Goal: Information Seeking & Learning: Learn about a topic

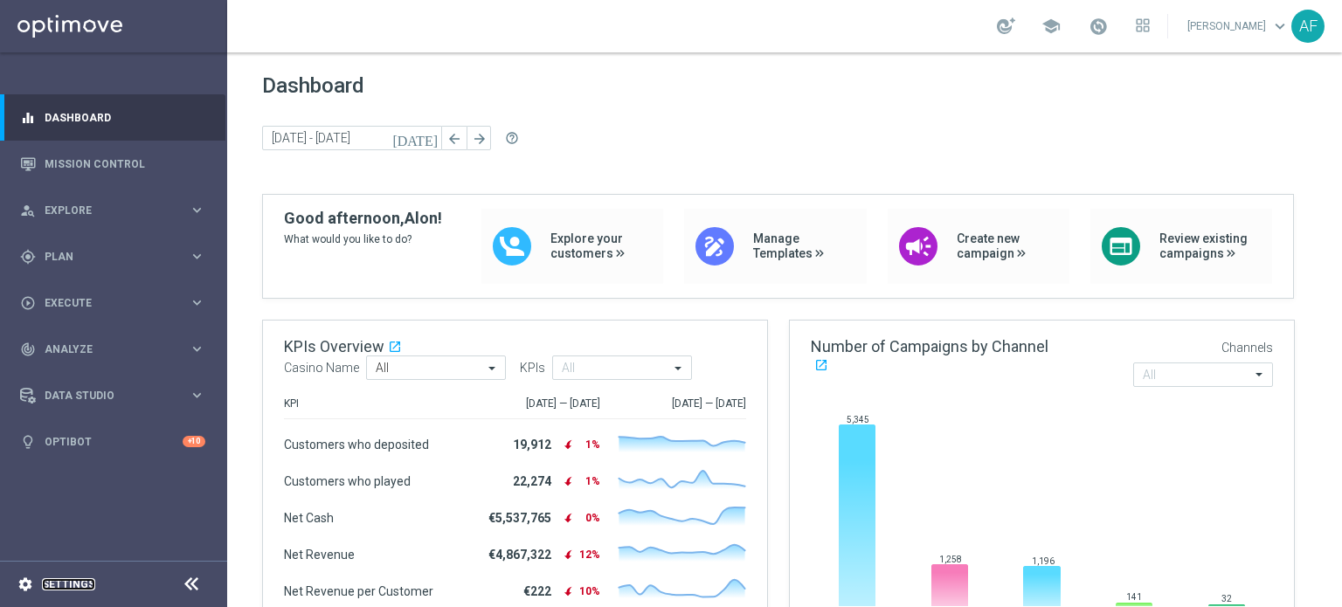
click at [66, 587] on link "Settings" at bounding box center [68, 584] width 53 height 10
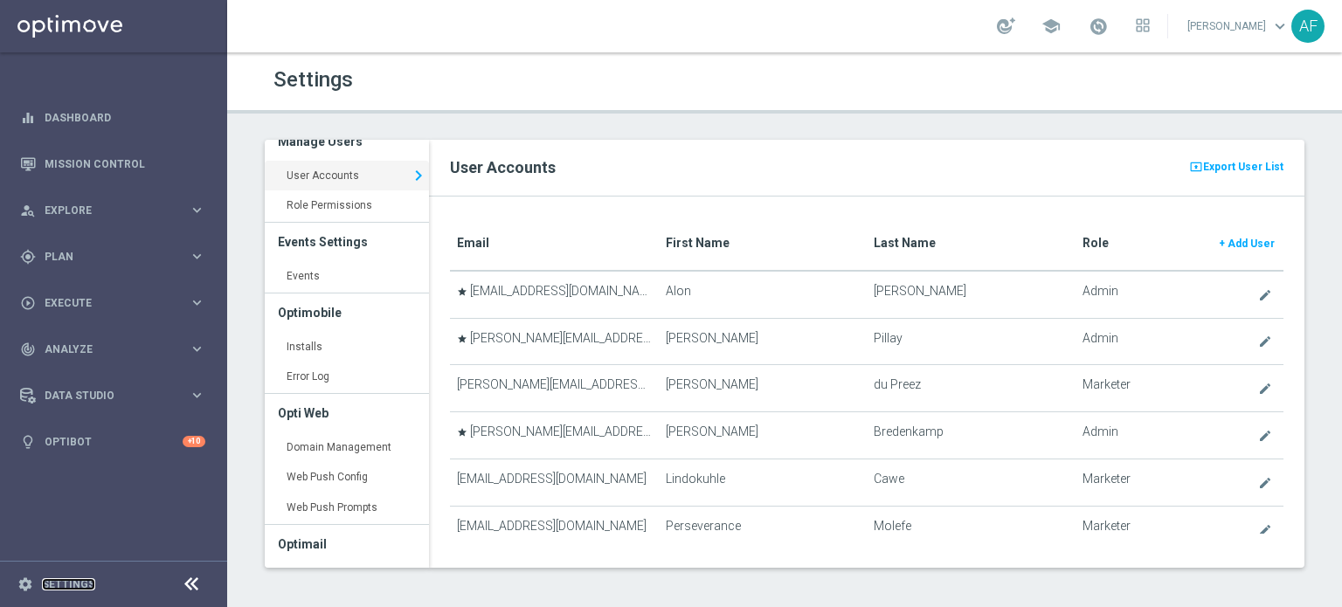
scroll to position [17, 0]
click at [1264, 31] on link "[PERSON_NAME] keyboard_arrow_down" at bounding box center [1238, 26] width 106 height 26
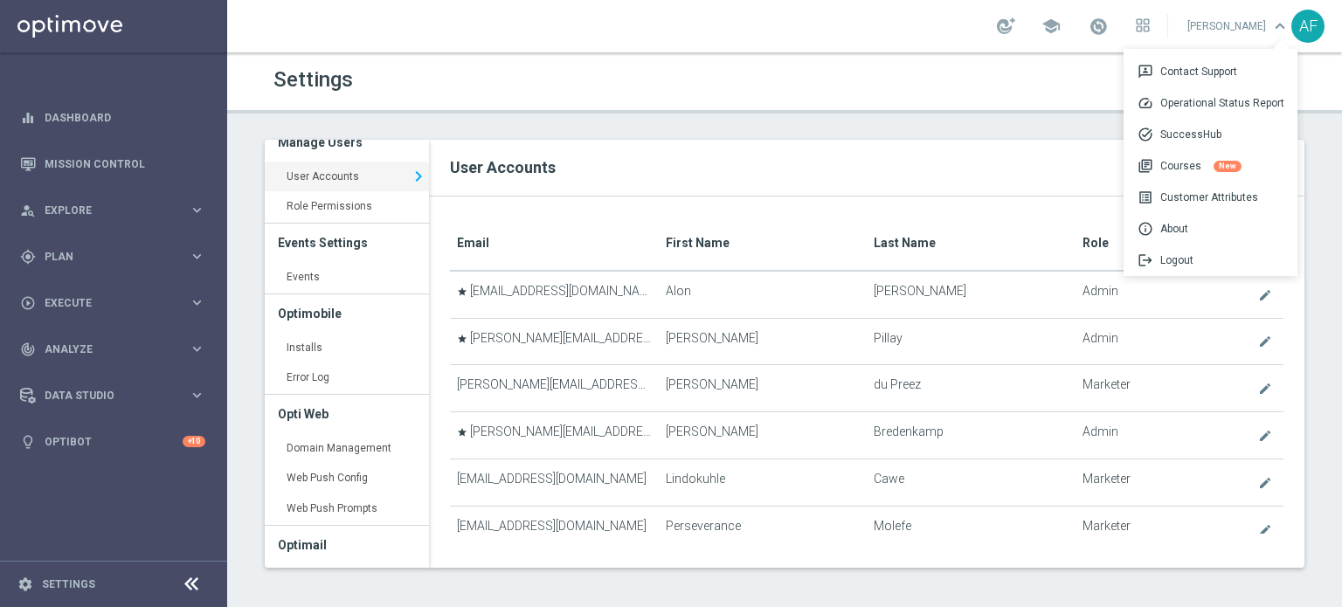
click at [1312, 27] on div "AF" at bounding box center [1307, 26] width 33 height 33
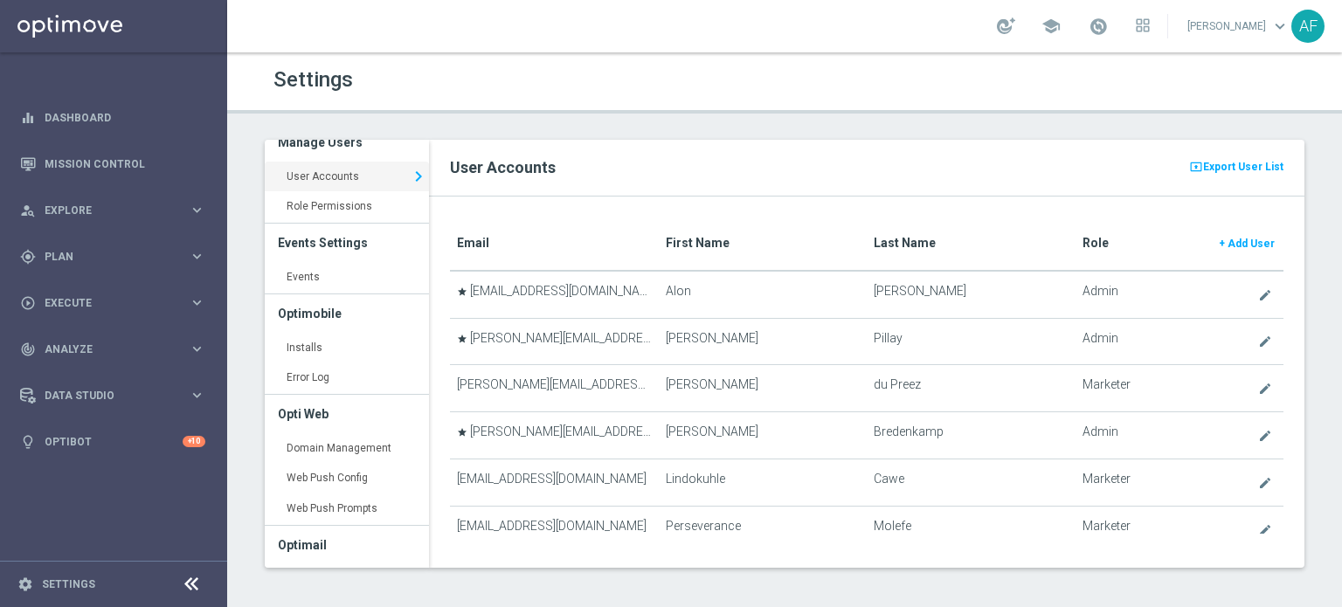
click at [1301, 35] on div "AF" at bounding box center [1307, 26] width 33 height 33
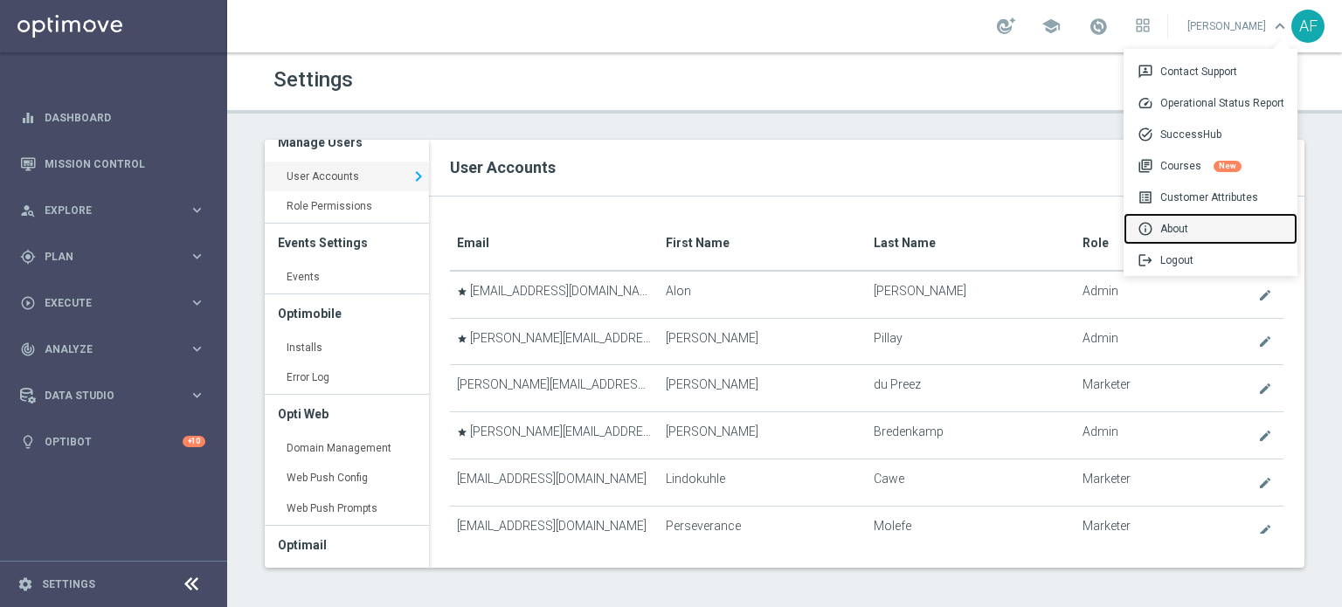
click at [1178, 230] on div "info About" at bounding box center [1210, 228] width 174 height 31
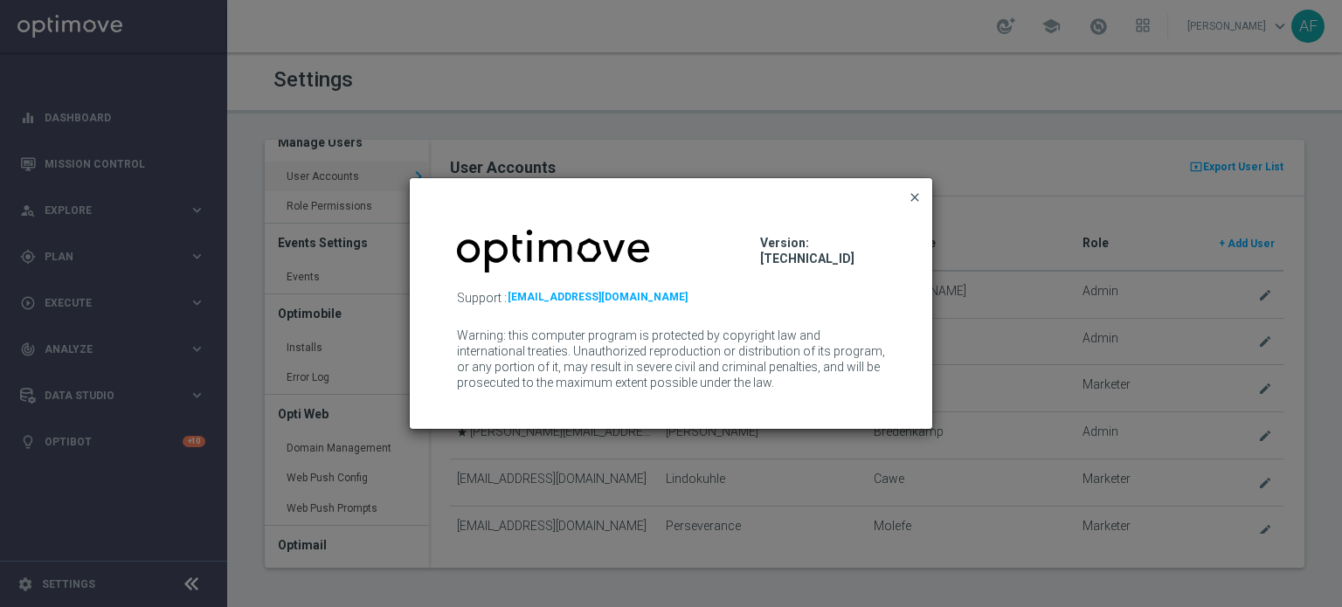
click at [908, 200] on span "close" at bounding box center [914, 197] width 14 height 14
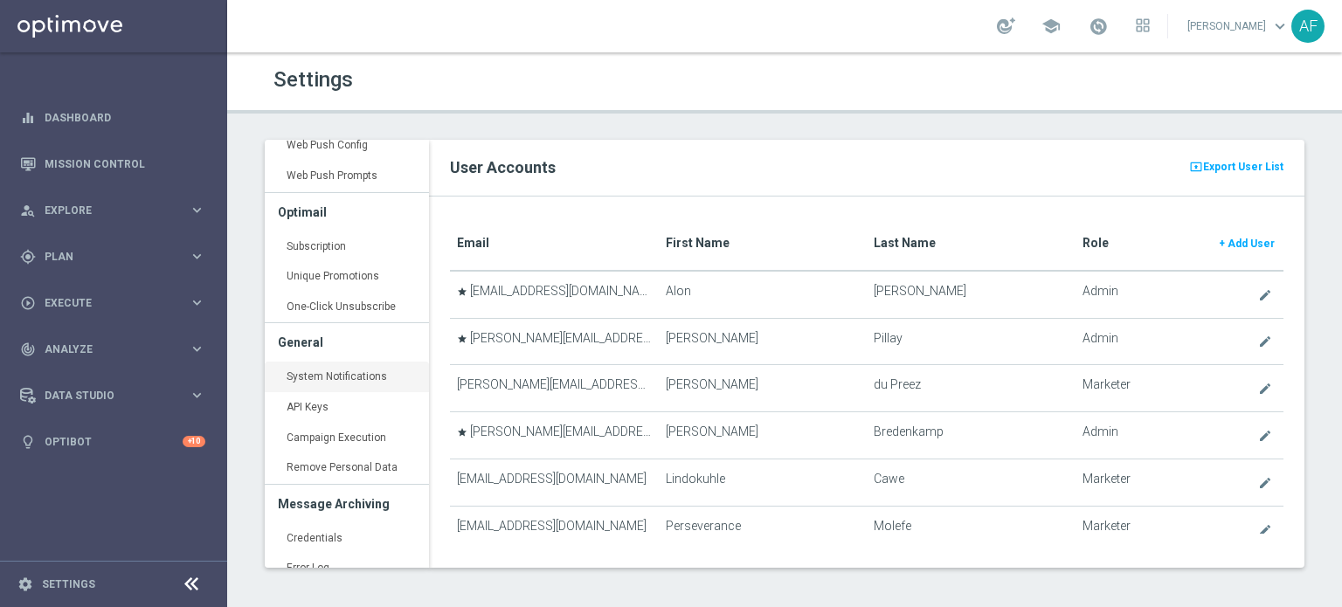
scroll to position [365, 0]
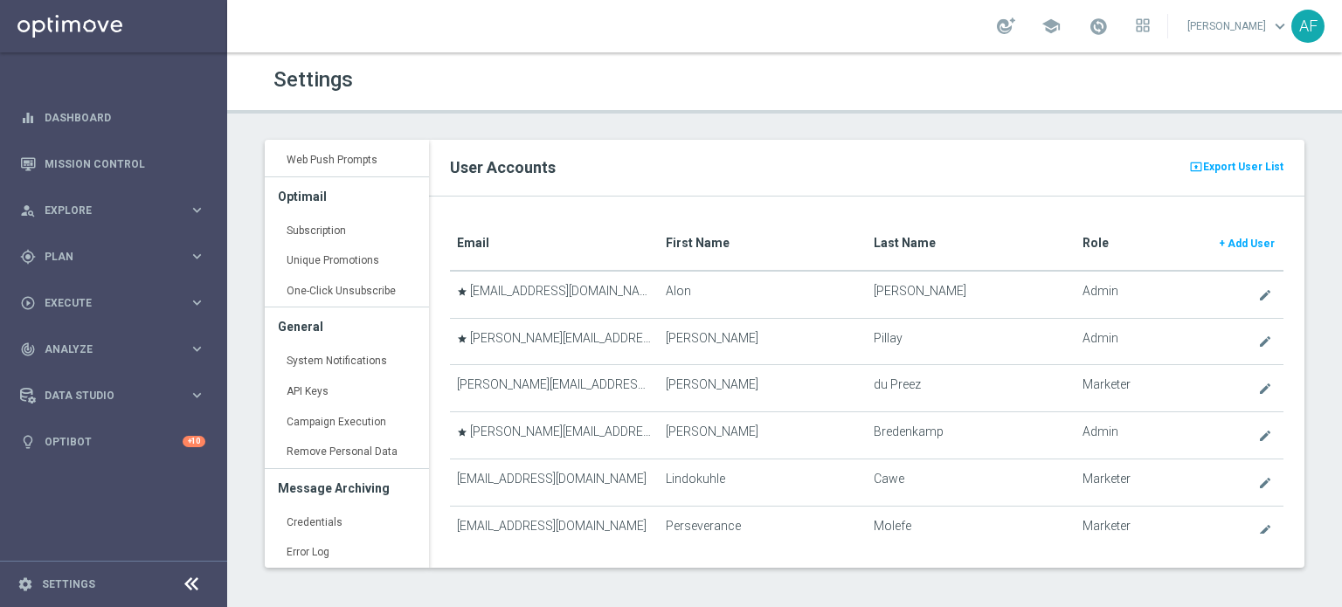
click at [101, 495] on sidenavbar "equalizer Dashboard Mission Control" at bounding box center [113, 303] width 227 height 607
click at [1149, 26] on icon at bounding box center [1142, 25] width 14 height 14
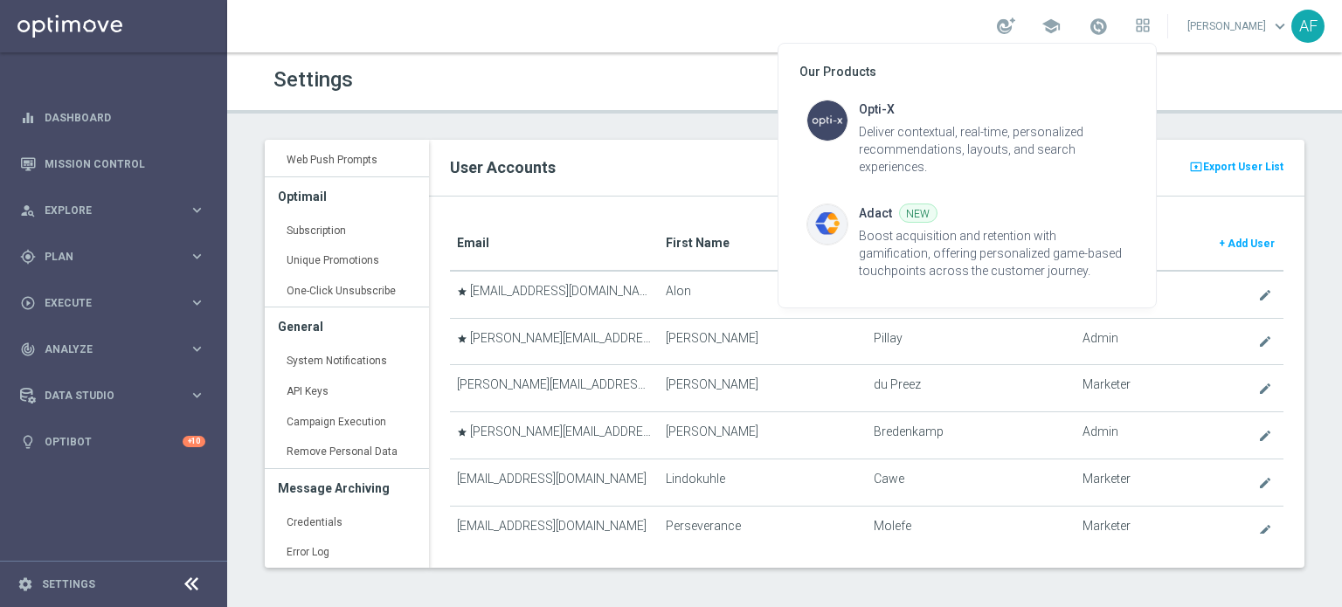
click at [57, 114] on div at bounding box center [671, 303] width 1342 height 607
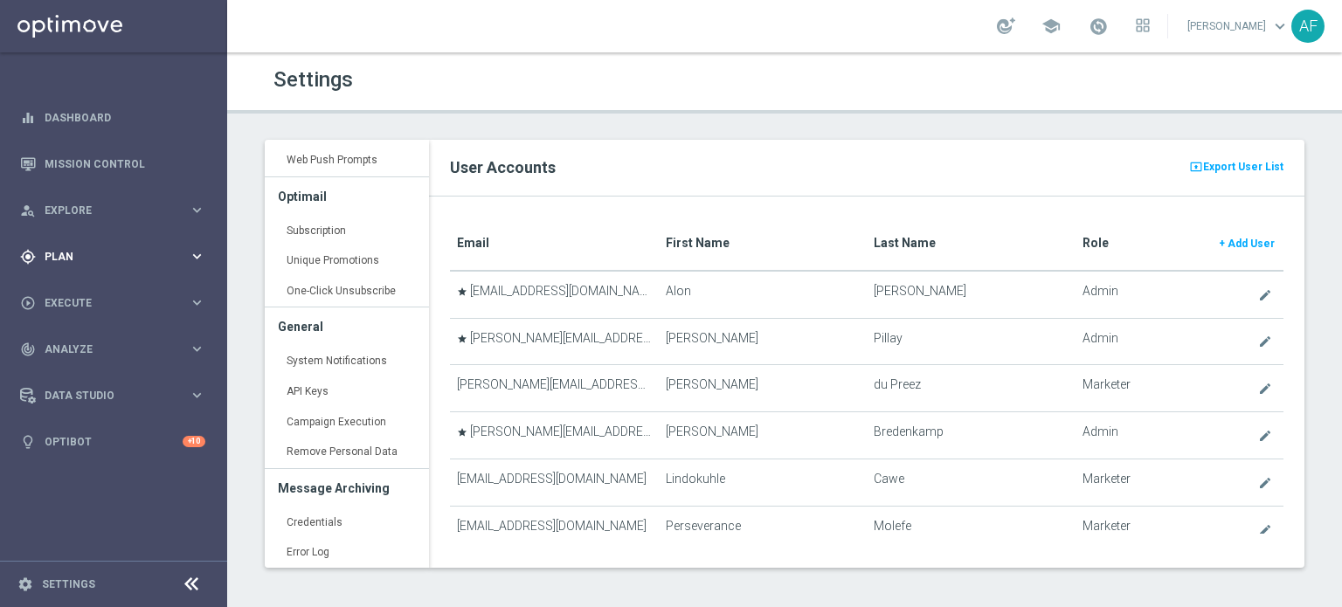
click at [105, 247] on div "gps_fixed Plan keyboard_arrow_right" at bounding box center [112, 256] width 225 height 46
click at [92, 293] on link "Target Groups" at bounding box center [113, 293] width 136 height 14
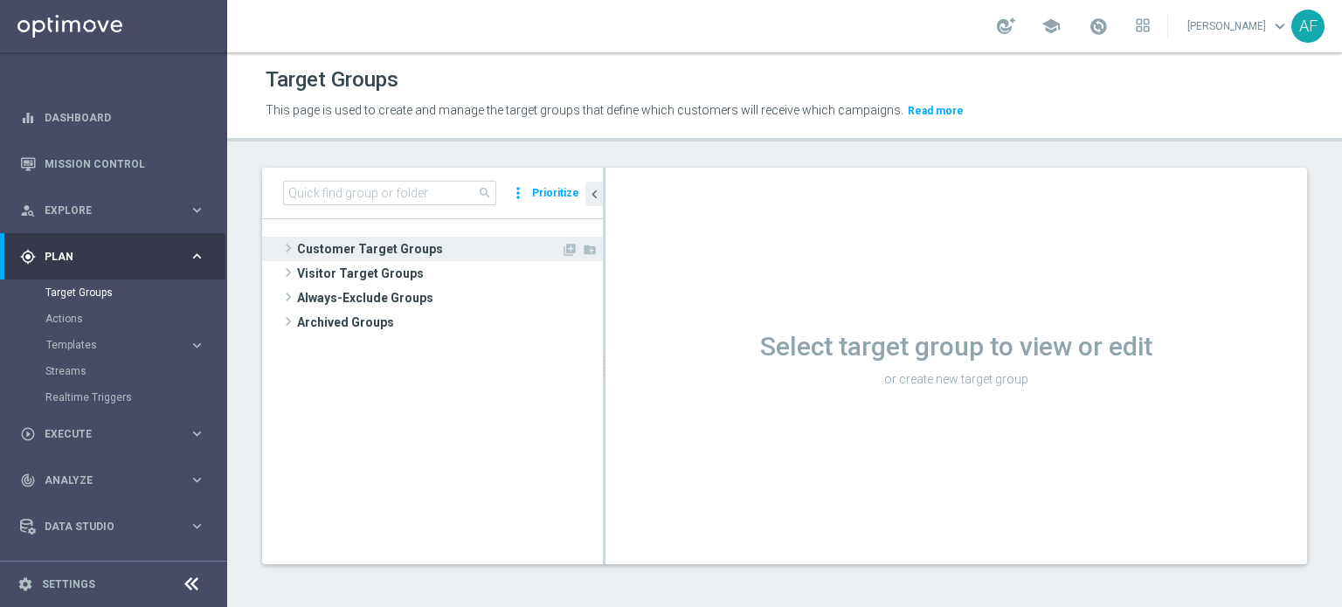
click at [371, 248] on span "Customer Target Groups" at bounding box center [429, 249] width 264 height 24
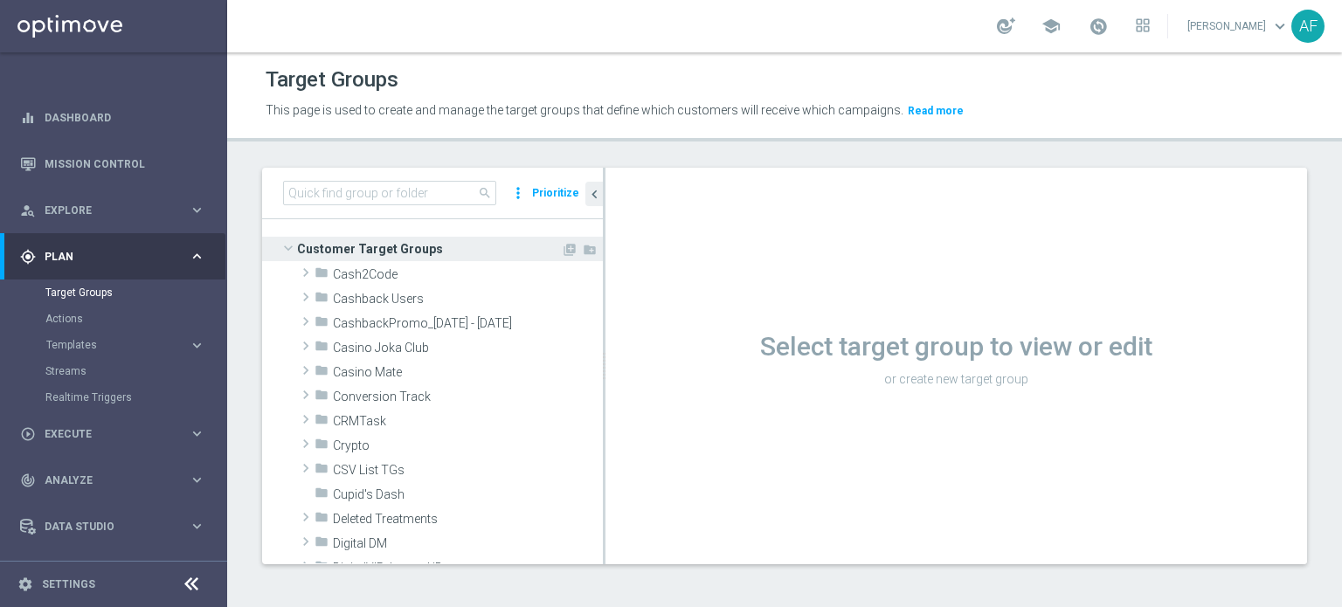
click at [371, 248] on span "Customer Target Groups" at bounding box center [429, 249] width 264 height 24
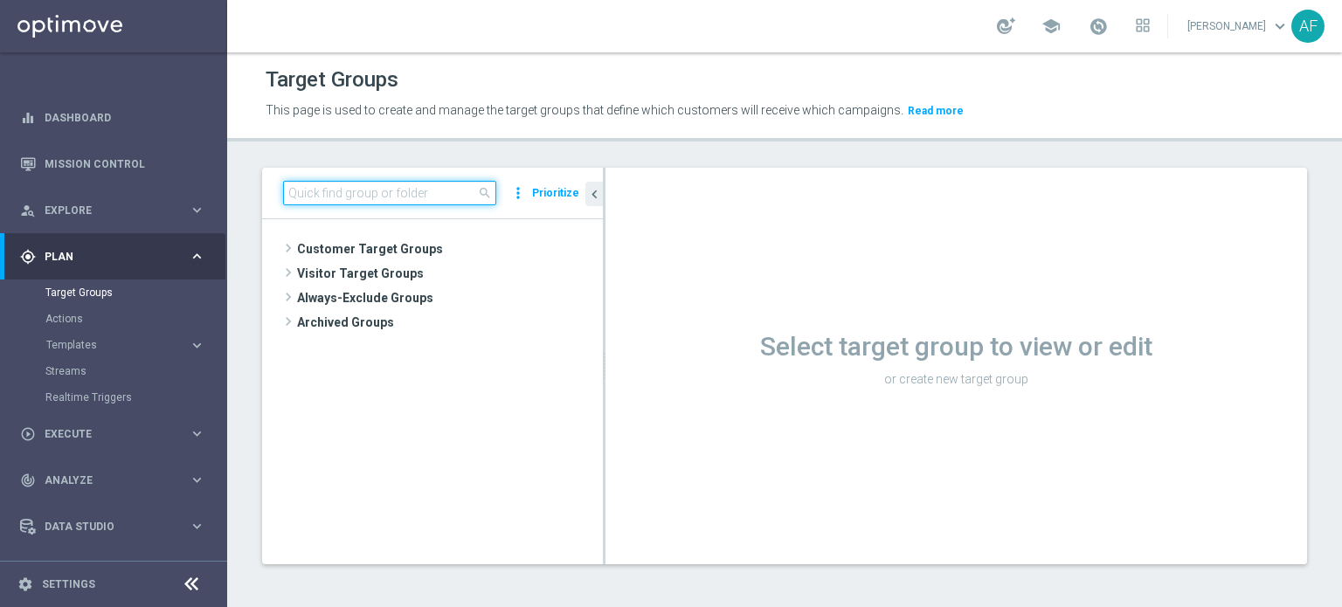
click at [367, 195] on input at bounding box center [389, 193] width 213 height 24
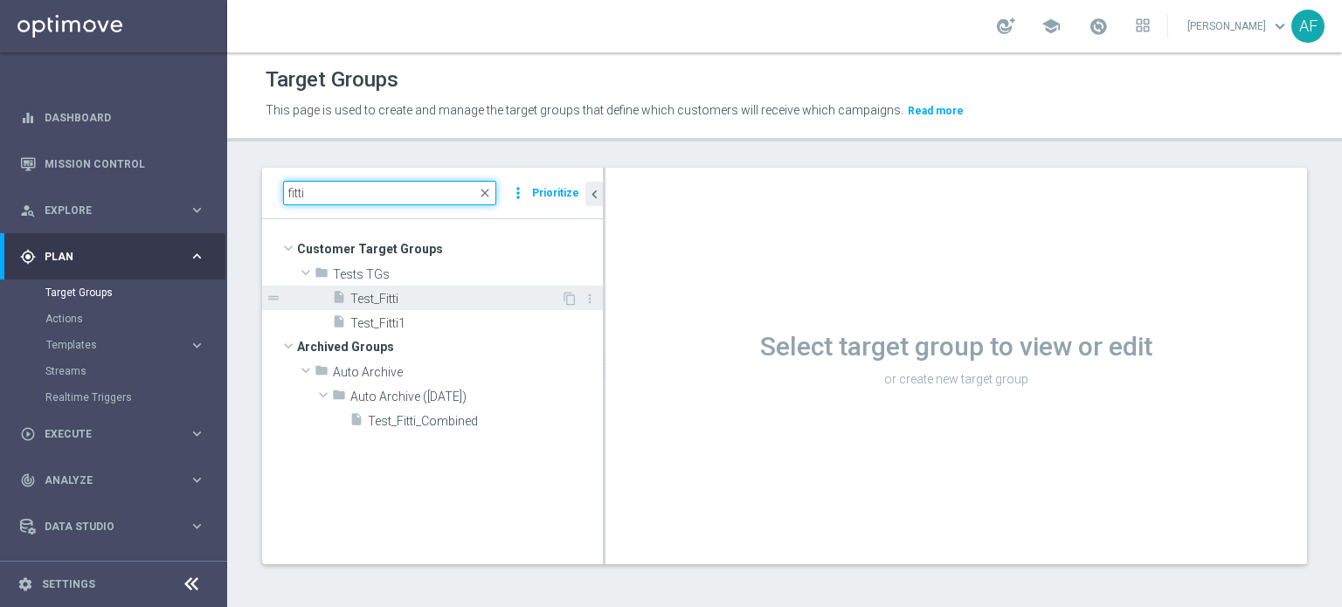
type input "fitti"
click at [381, 303] on span "Test_Fitti" at bounding box center [455, 299] width 210 height 15
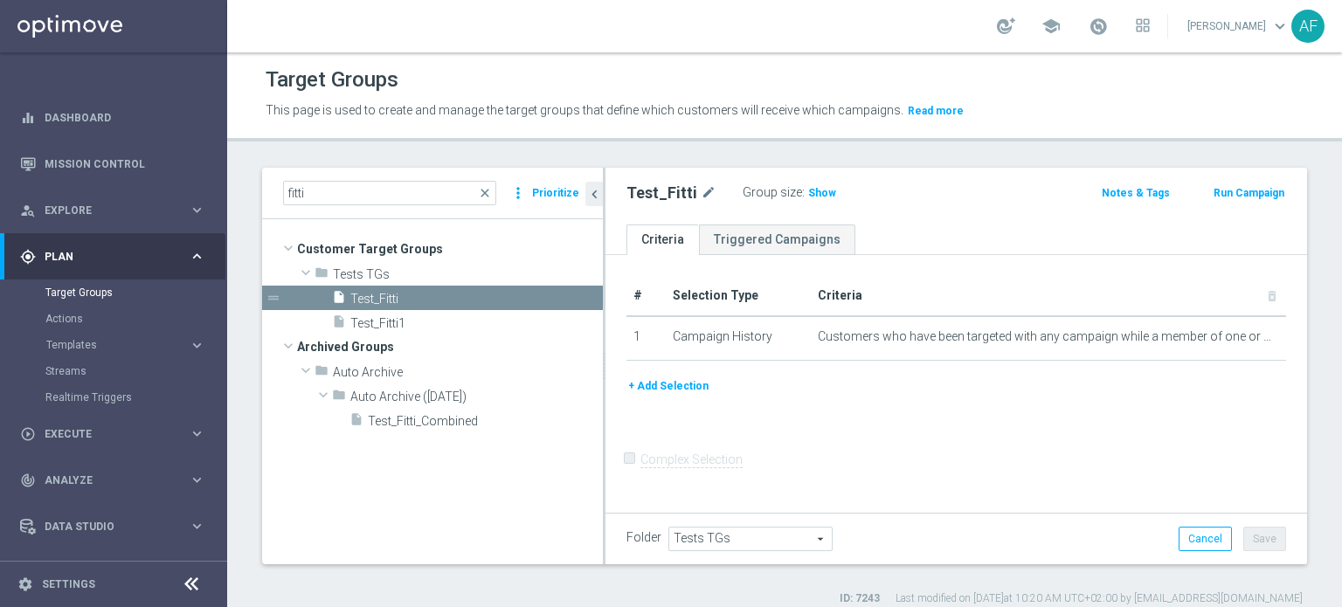
click at [681, 381] on button "+ Add Selection" at bounding box center [668, 385] width 84 height 19
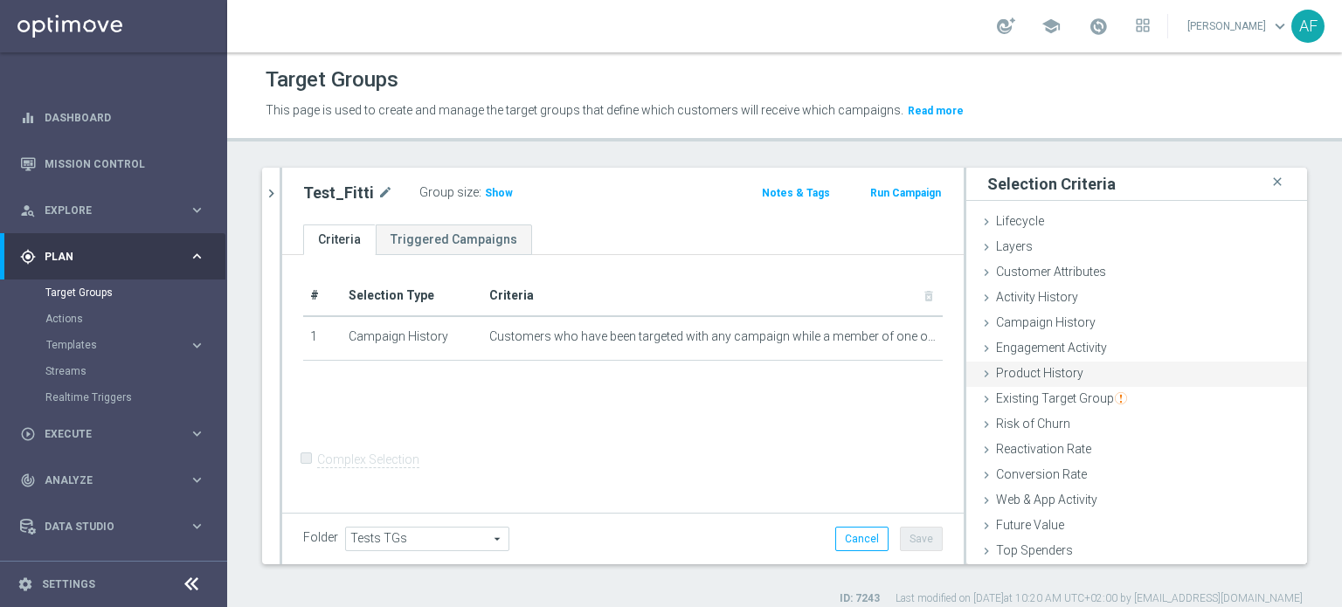
click at [1100, 371] on div "Product History done" at bounding box center [1136, 375] width 341 height 26
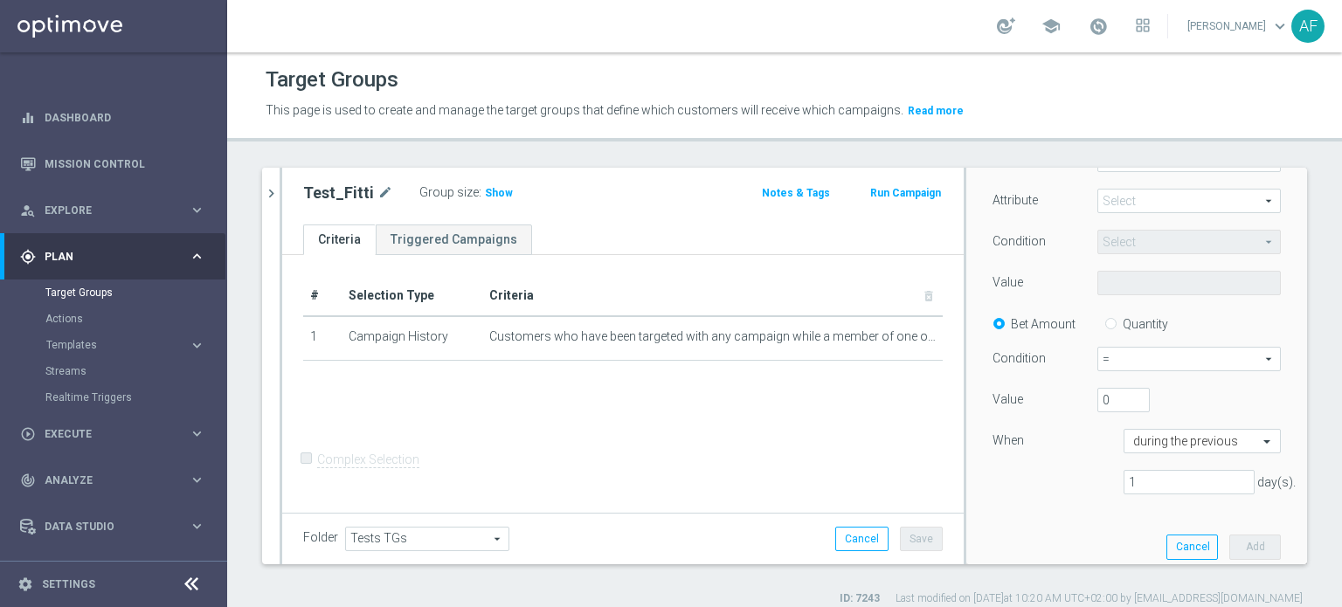
scroll to position [349, 0]
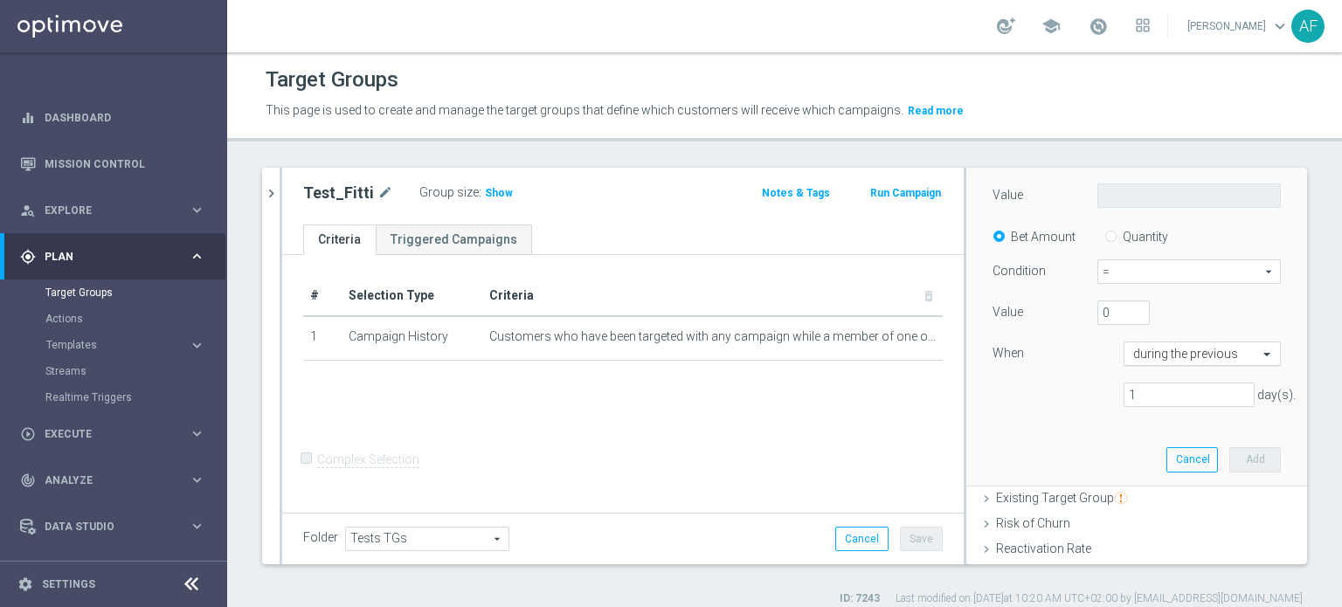
click at [1160, 359] on input "text" at bounding box center [1184, 355] width 103 height 16
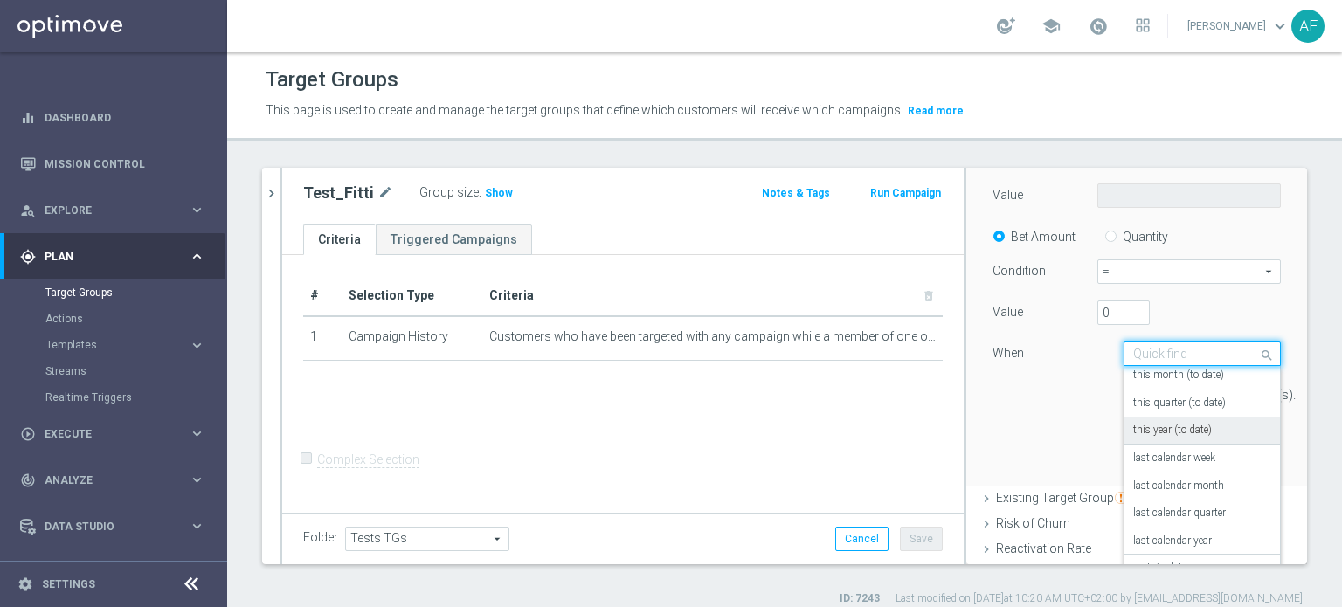
scroll to position [437, 0]
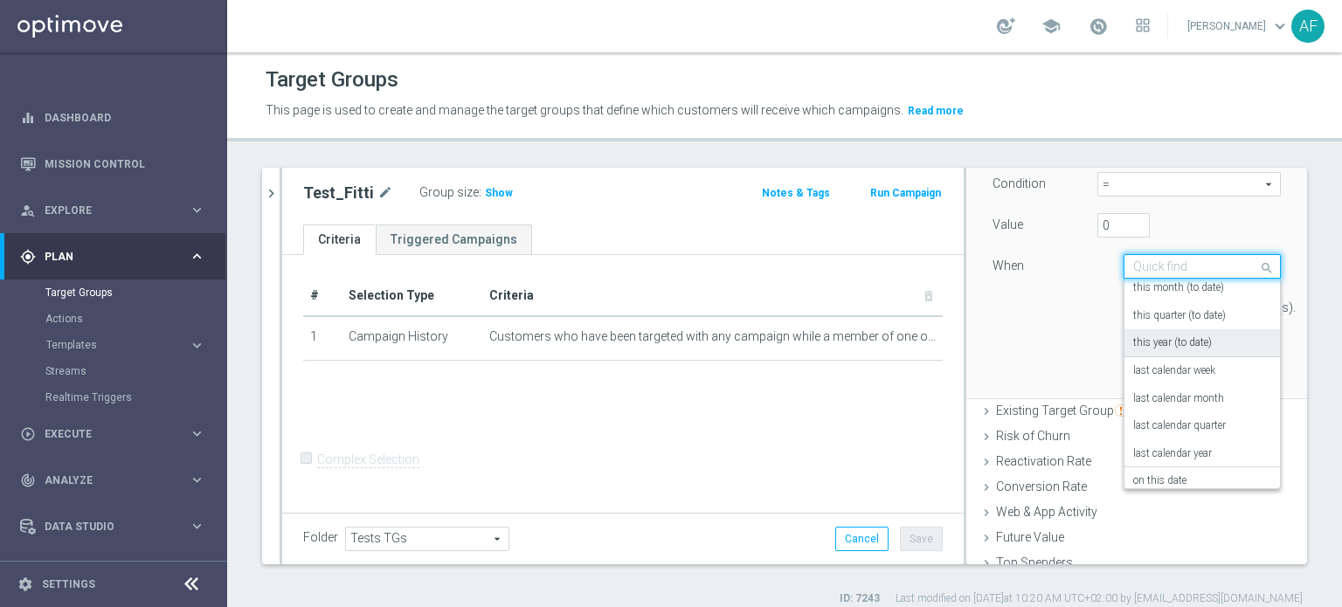
click at [1031, 335] on div "Customers who bet who bet arrow_drop_down search Attribute Select arrow_drop_do…" at bounding box center [1136, 174] width 314 height 446
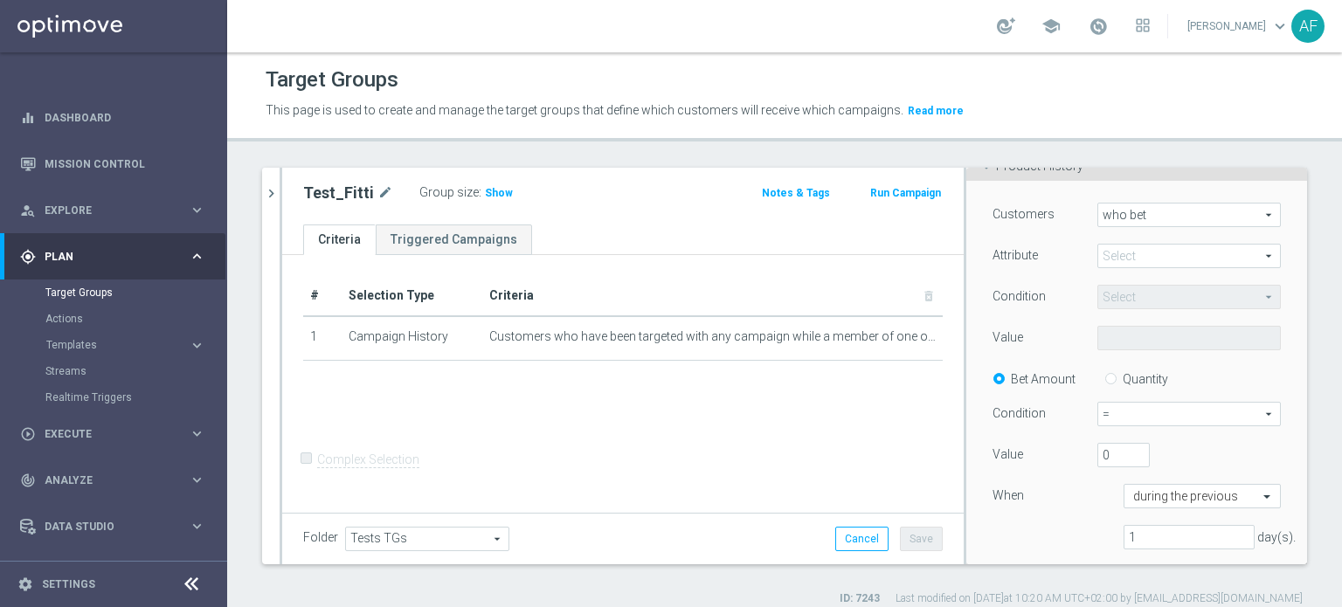
scroll to position [175, 0]
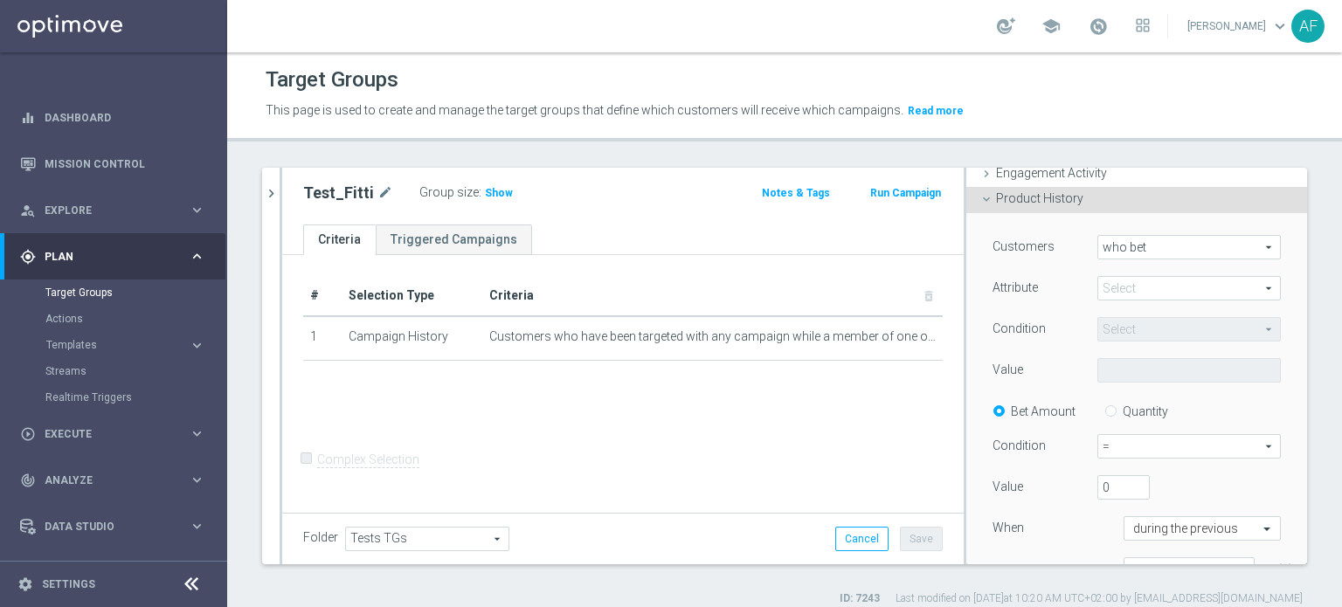
click at [1128, 279] on span at bounding box center [1189, 288] width 182 height 23
click at [1140, 307] on span "Casino ID" at bounding box center [1189, 314] width 166 height 14
type input "Casino ID"
click at [1126, 327] on span "Equals" at bounding box center [1189, 329] width 182 height 23
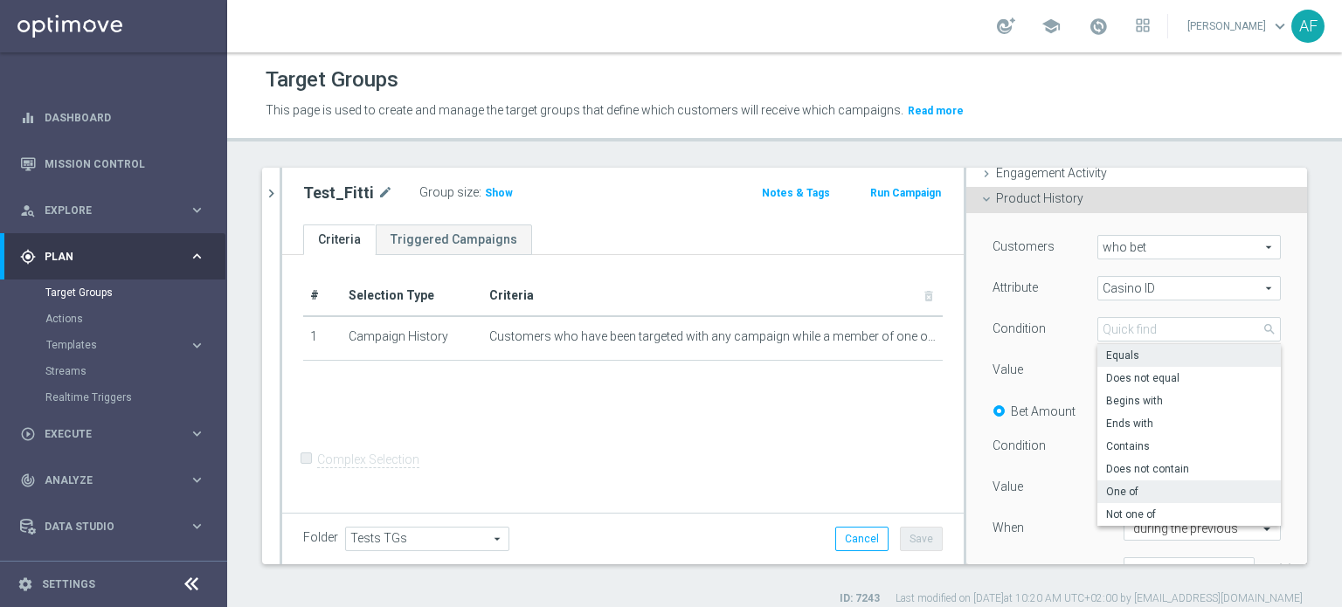
click at [1131, 486] on span "One of" at bounding box center [1189, 492] width 166 height 14
type input "One of"
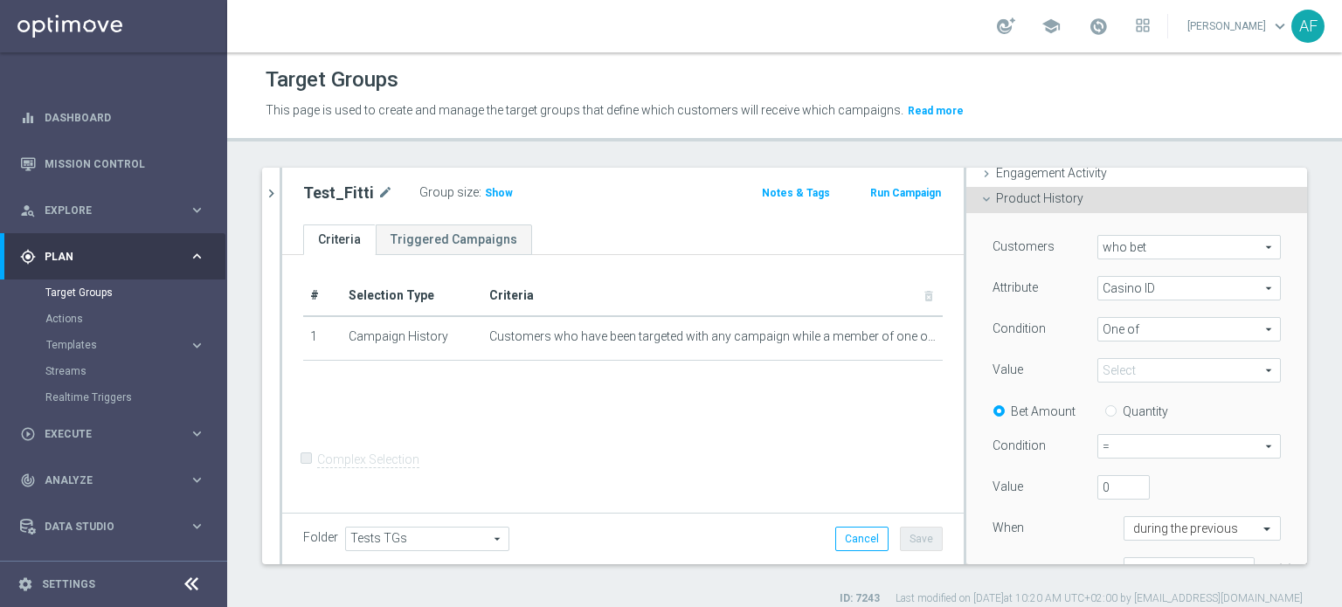
click at [1127, 372] on span at bounding box center [1189, 370] width 182 height 23
click at [1046, 363] on div "Value" at bounding box center [1031, 372] width 105 height 28
click at [1100, 324] on span "One of" at bounding box center [1189, 329] width 182 height 23
click at [1024, 346] on div "Customers who bet who bet arrow_drop_down search Attribute Casino ID Casino ID …" at bounding box center [1136, 415] width 288 height 361
click at [1100, 369] on span at bounding box center [1189, 370] width 182 height 23
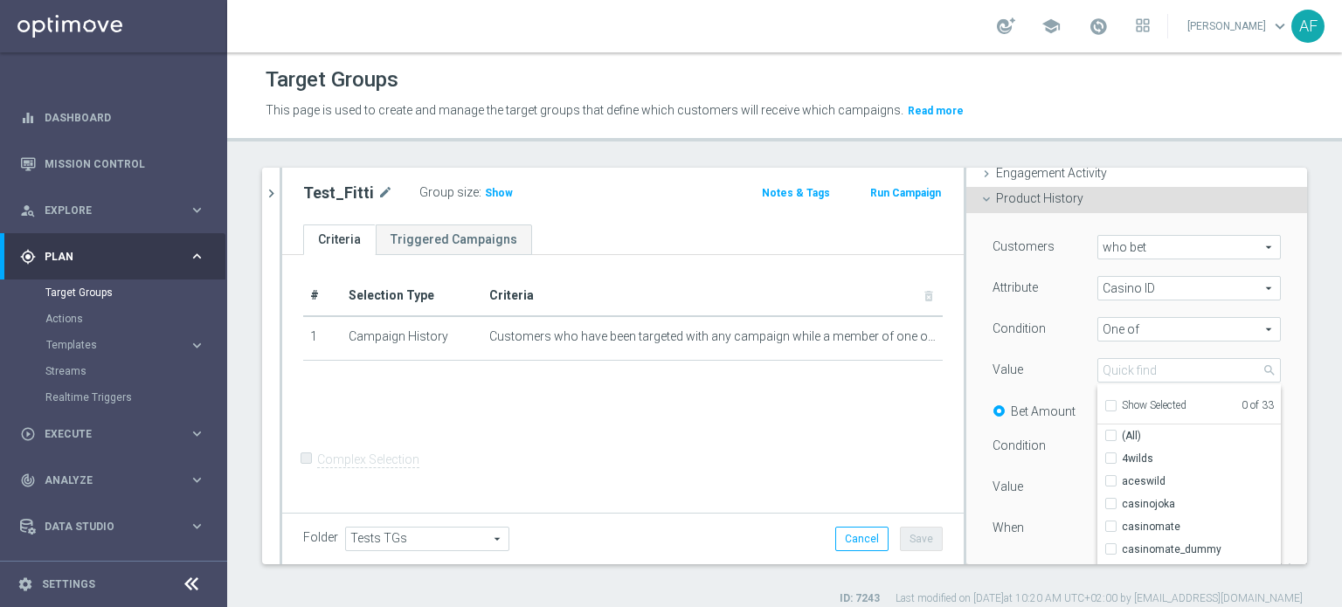
click at [1111, 330] on span "One of" at bounding box center [1189, 329] width 182 height 23
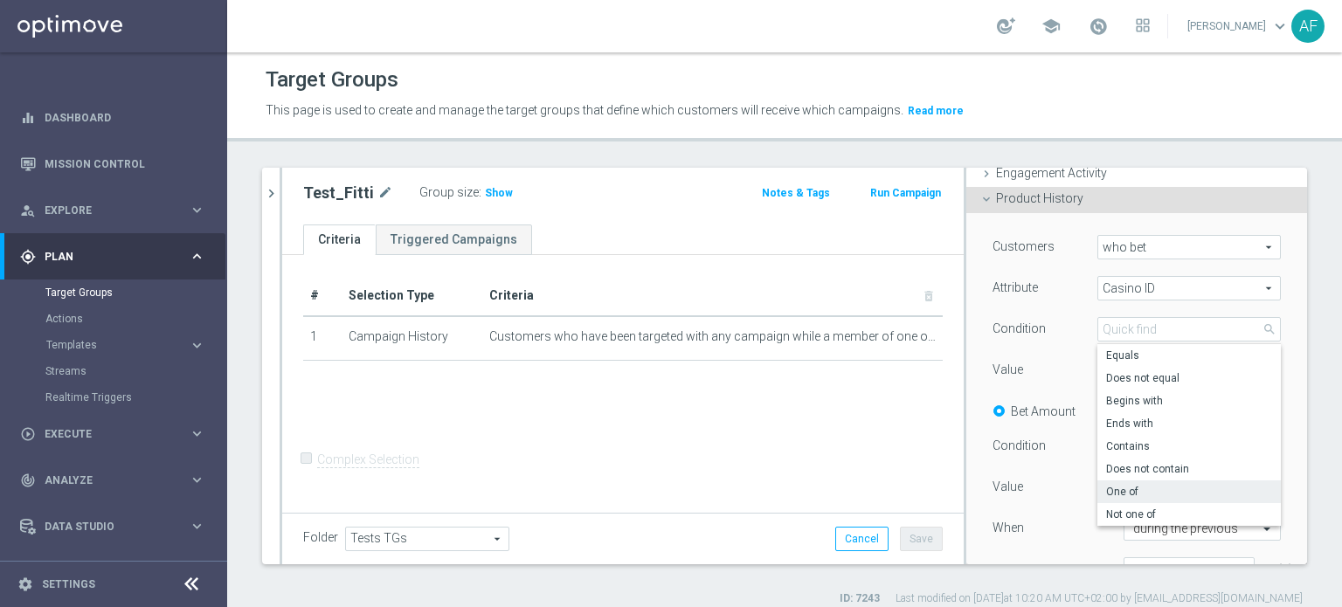
click at [1047, 355] on div "Customers who bet who bet arrow_drop_down search Attribute Casino ID Casino ID …" at bounding box center [1136, 415] width 288 height 361
click at [1118, 368] on span at bounding box center [1189, 370] width 182 height 23
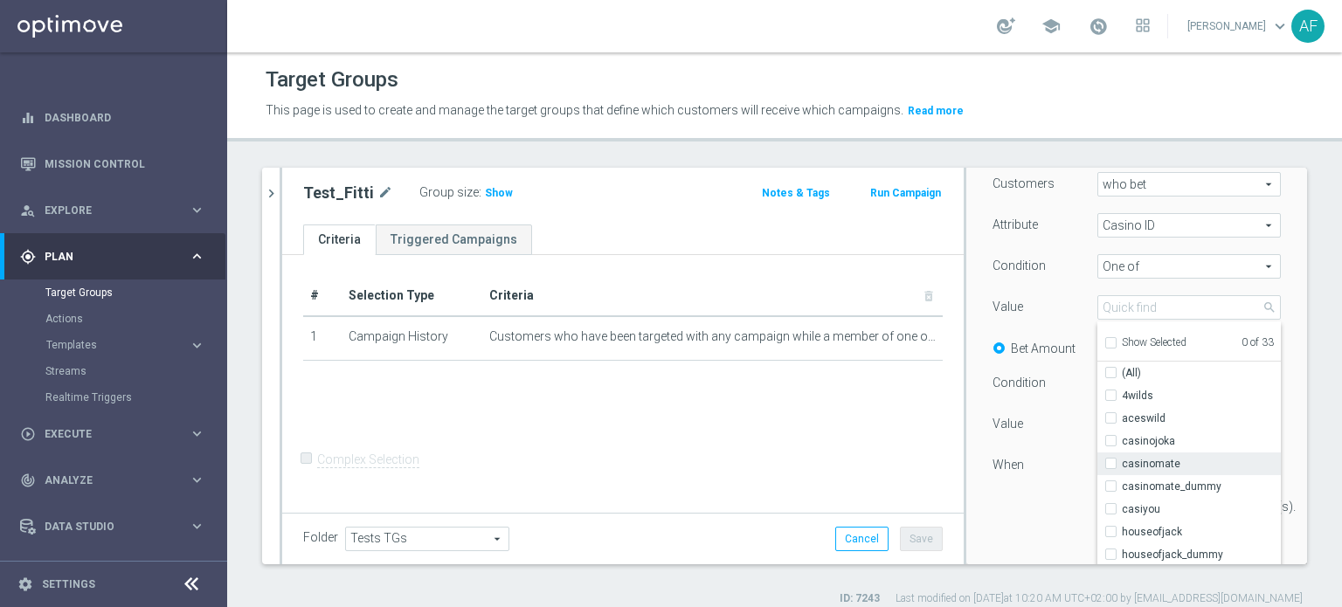
scroll to position [262, 0]
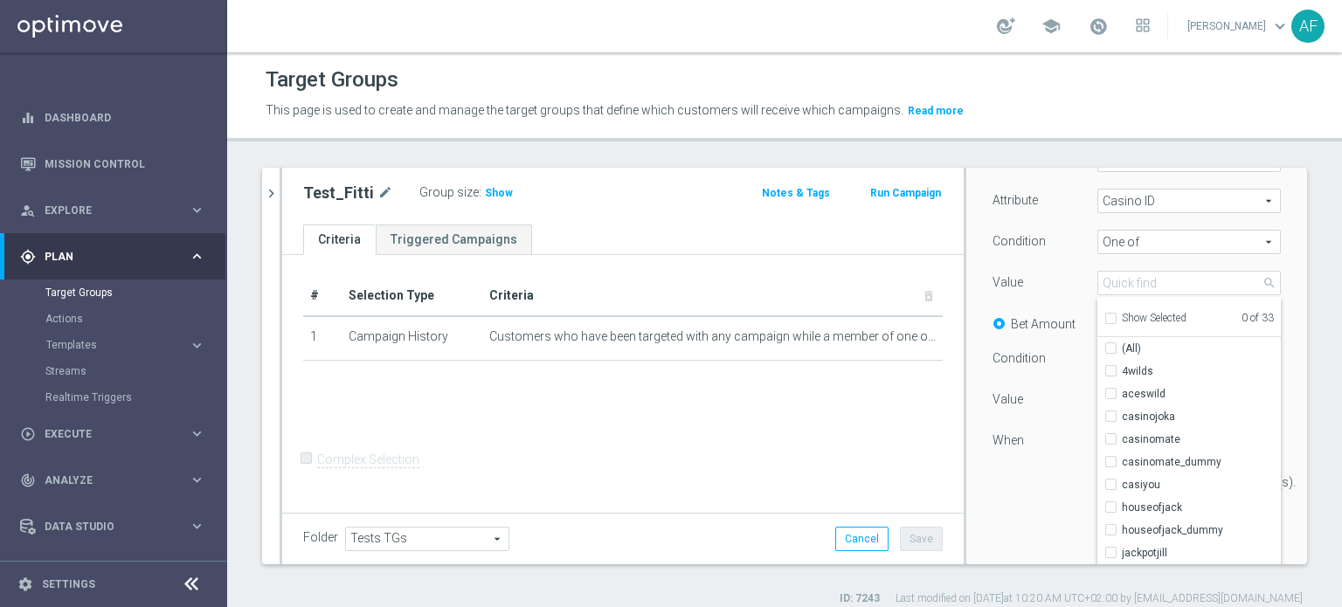
click at [1045, 439] on div "When" at bounding box center [1044, 443] width 131 height 28
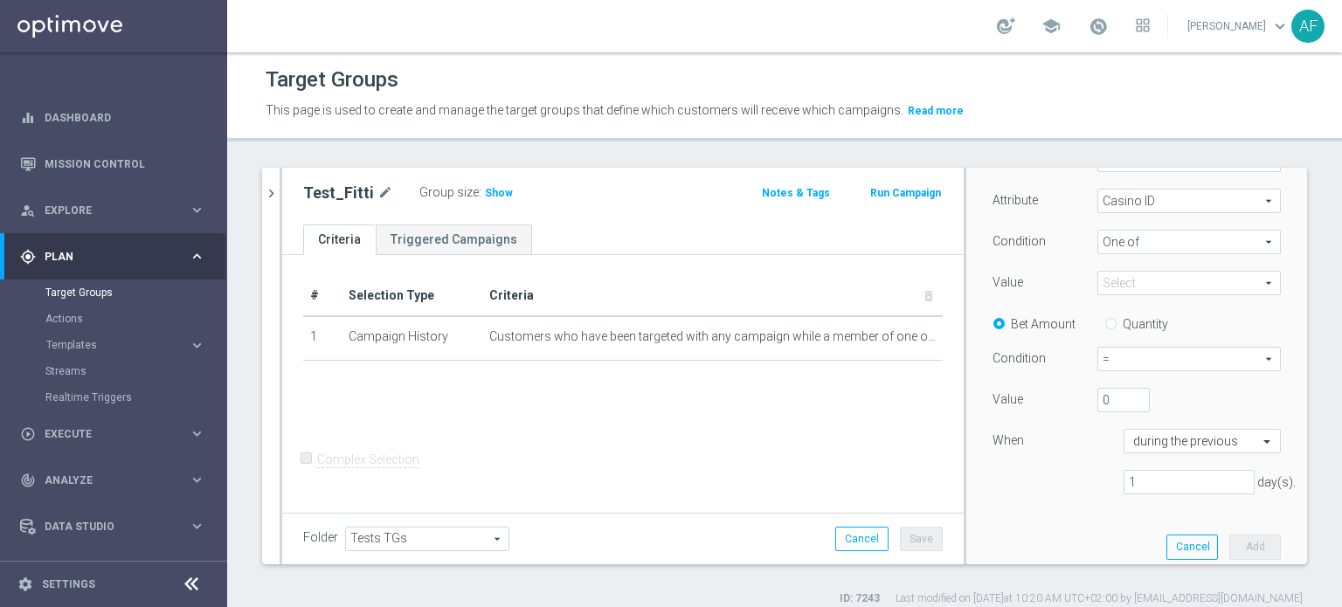
click at [1112, 359] on span "=" at bounding box center [1189, 359] width 182 height 23
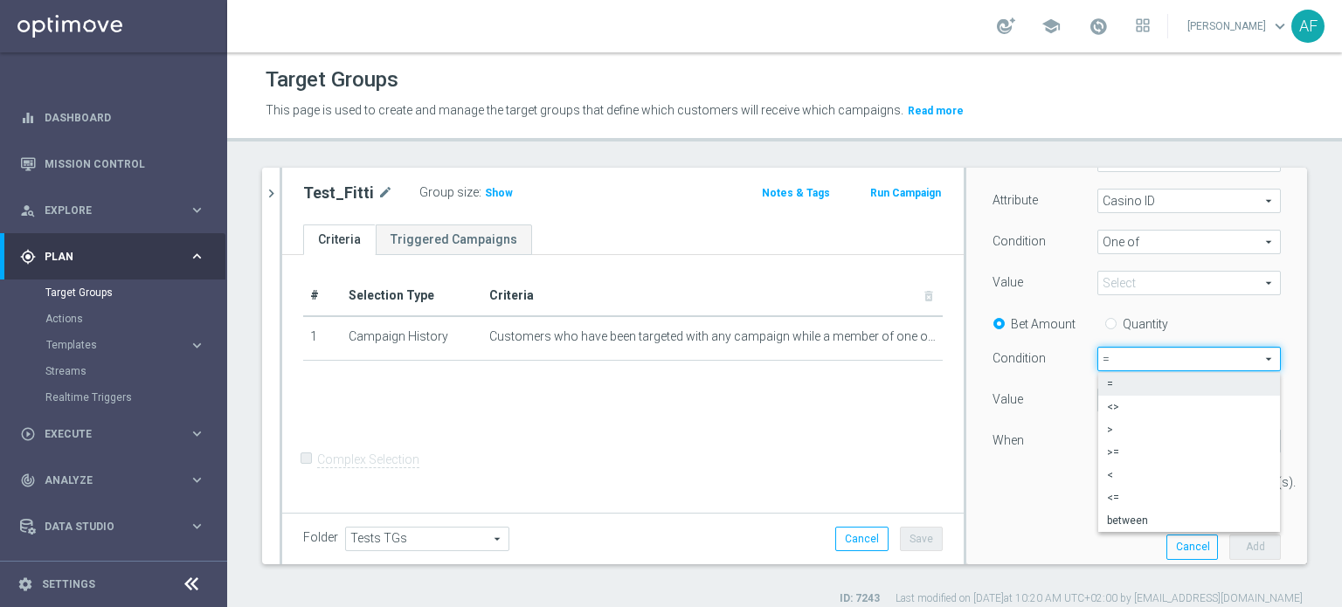
click at [1099, 239] on span "One of" at bounding box center [1189, 242] width 182 height 23
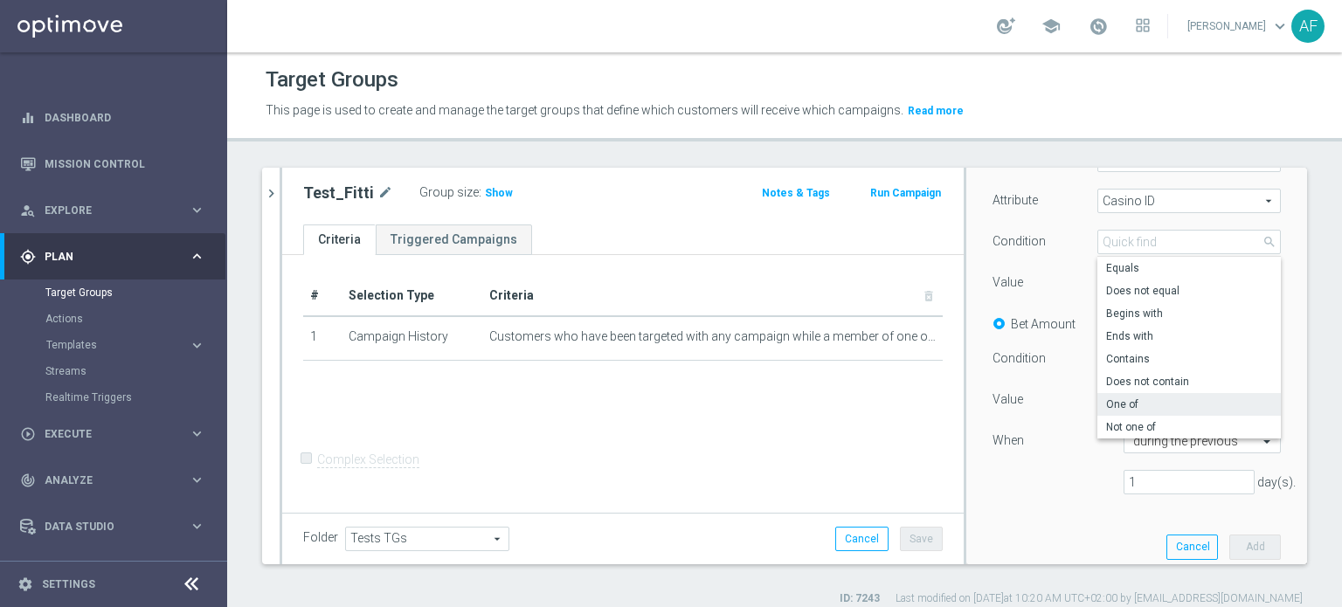
click at [114, 351] on button "Templates keyboard_arrow_right" at bounding box center [125, 345] width 161 height 14
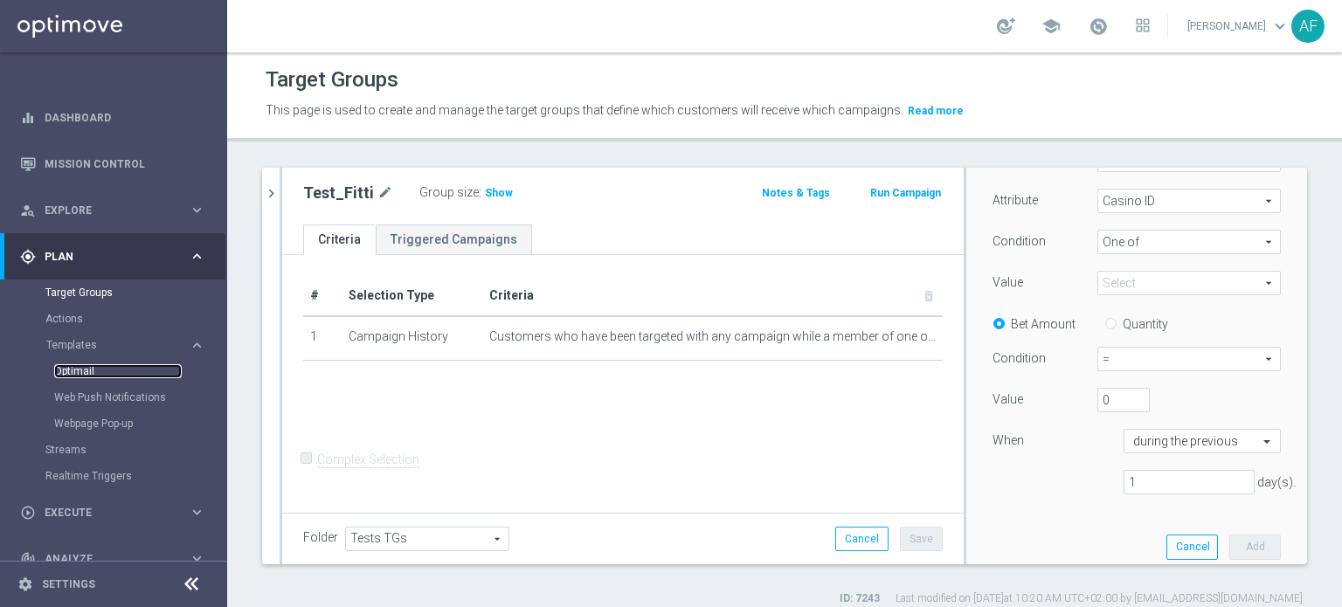
click at [85, 369] on link "Optimail" at bounding box center [118, 371] width 128 height 14
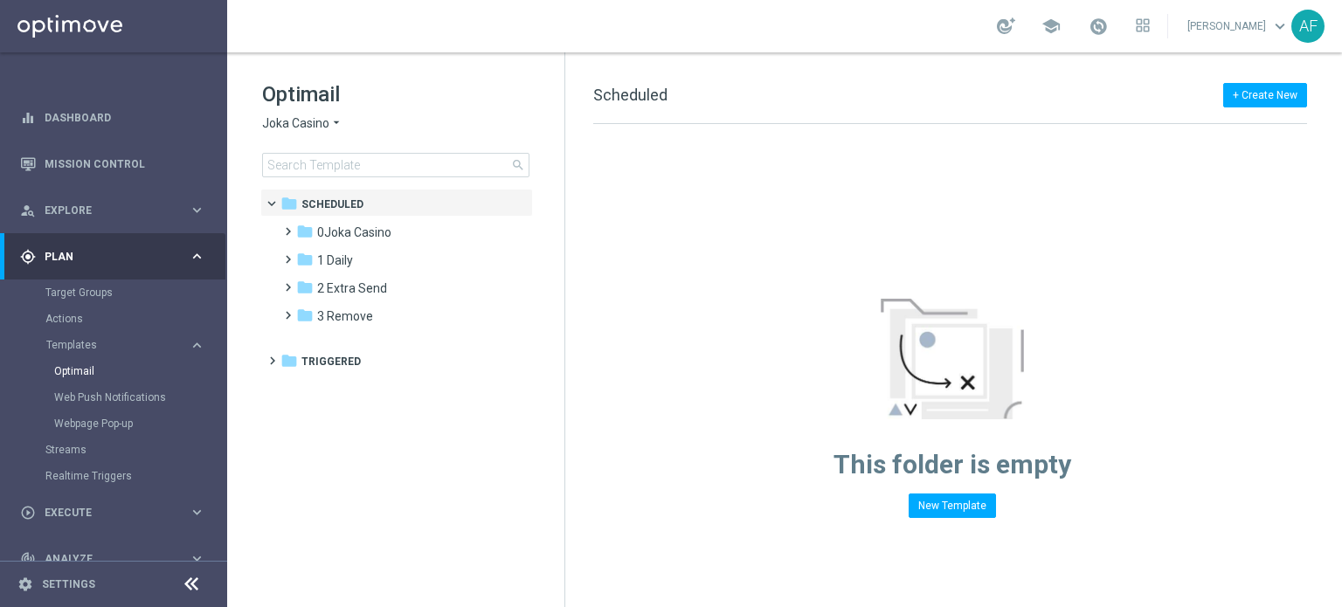
click at [311, 130] on span "Joka Casino" at bounding box center [295, 123] width 67 height 17
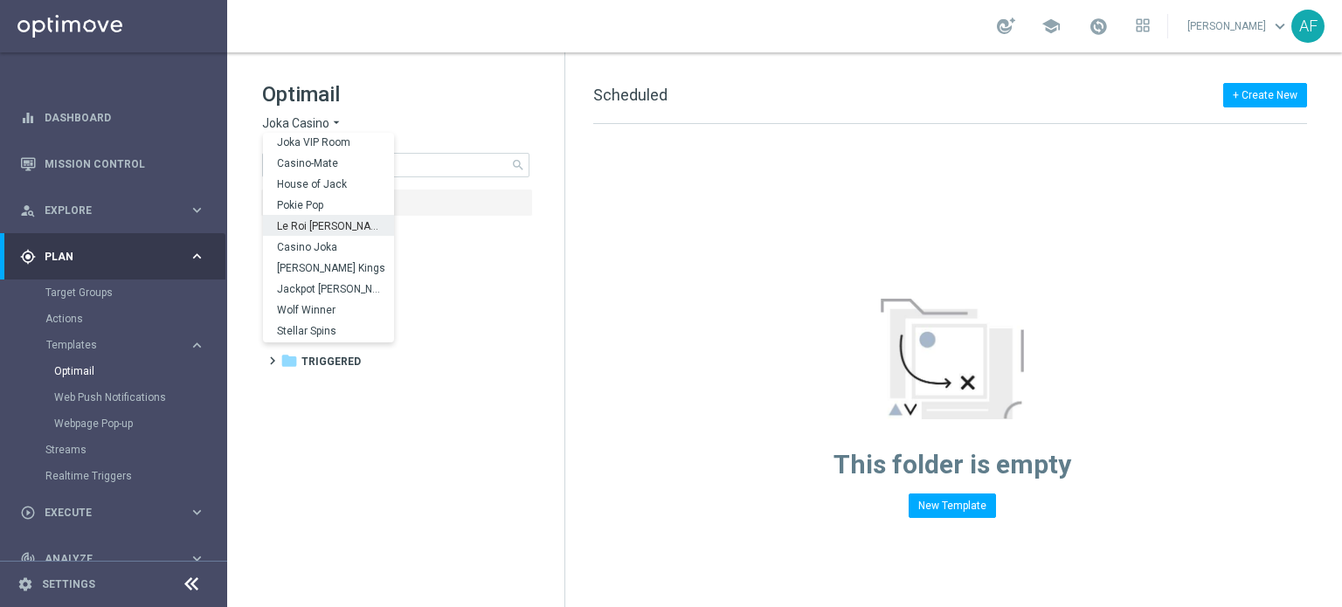
scroll to position [63, 0]
click at [335, 272] on div "Jackpot [PERSON_NAME]" at bounding box center [328, 269] width 131 height 21
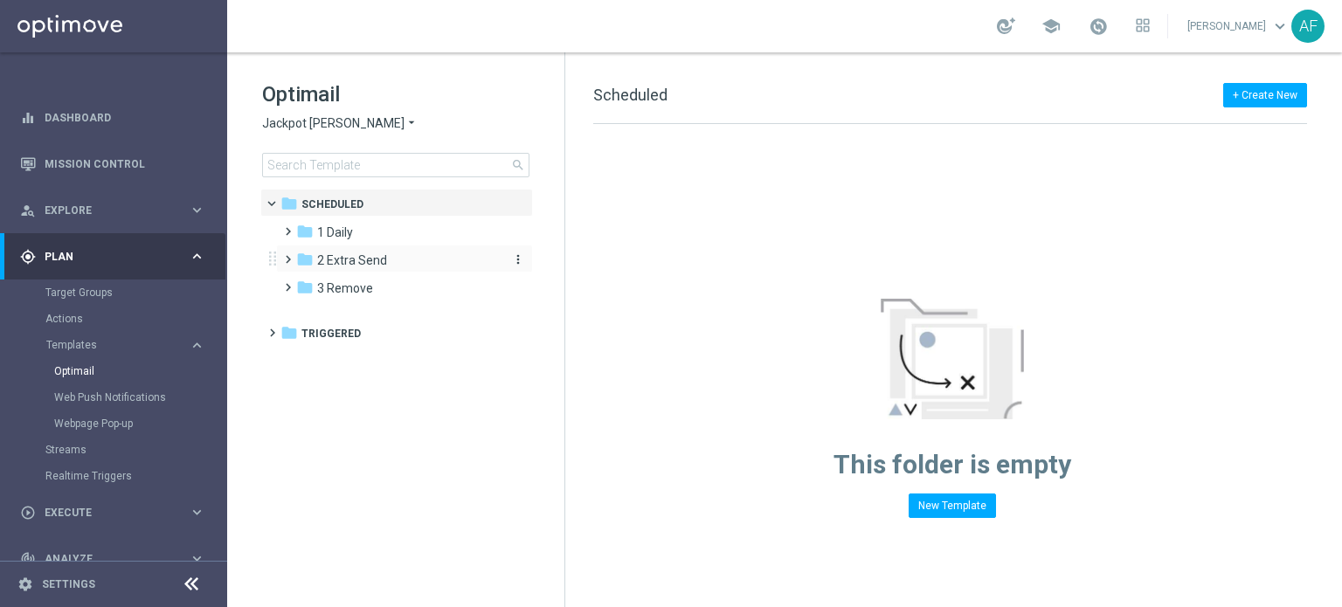
click at [384, 261] on div "folder 2 Extra Send" at bounding box center [396, 261] width 201 height 20
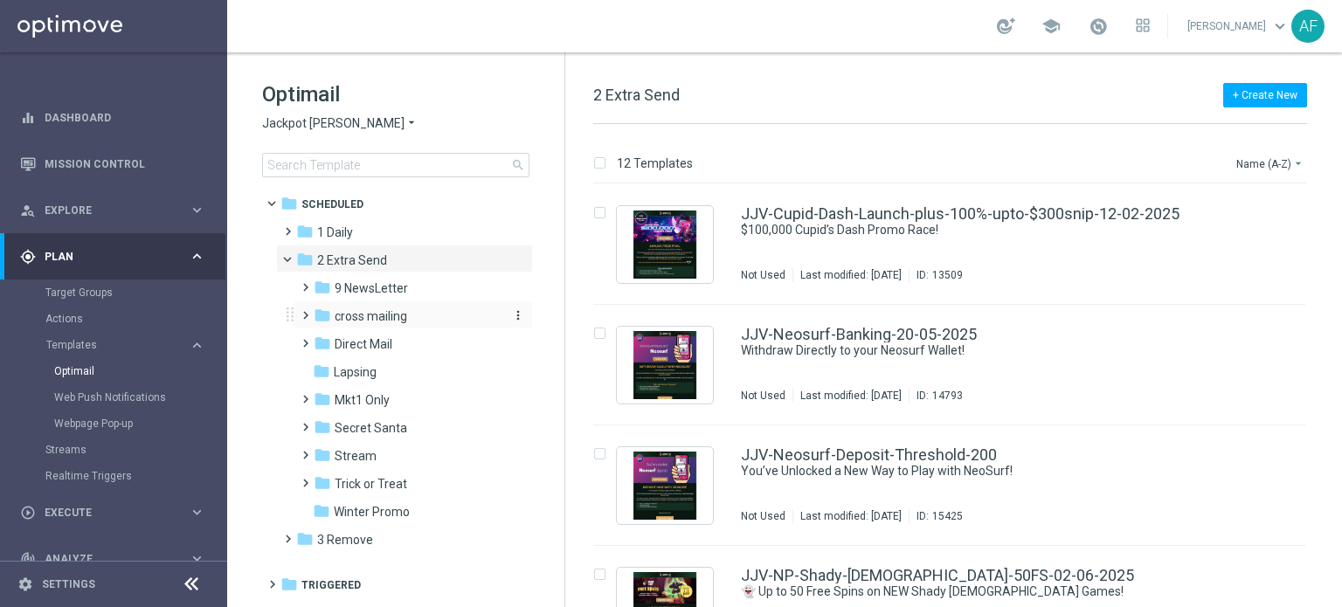
click at [389, 318] on span "cross mailing" at bounding box center [371, 316] width 72 height 16
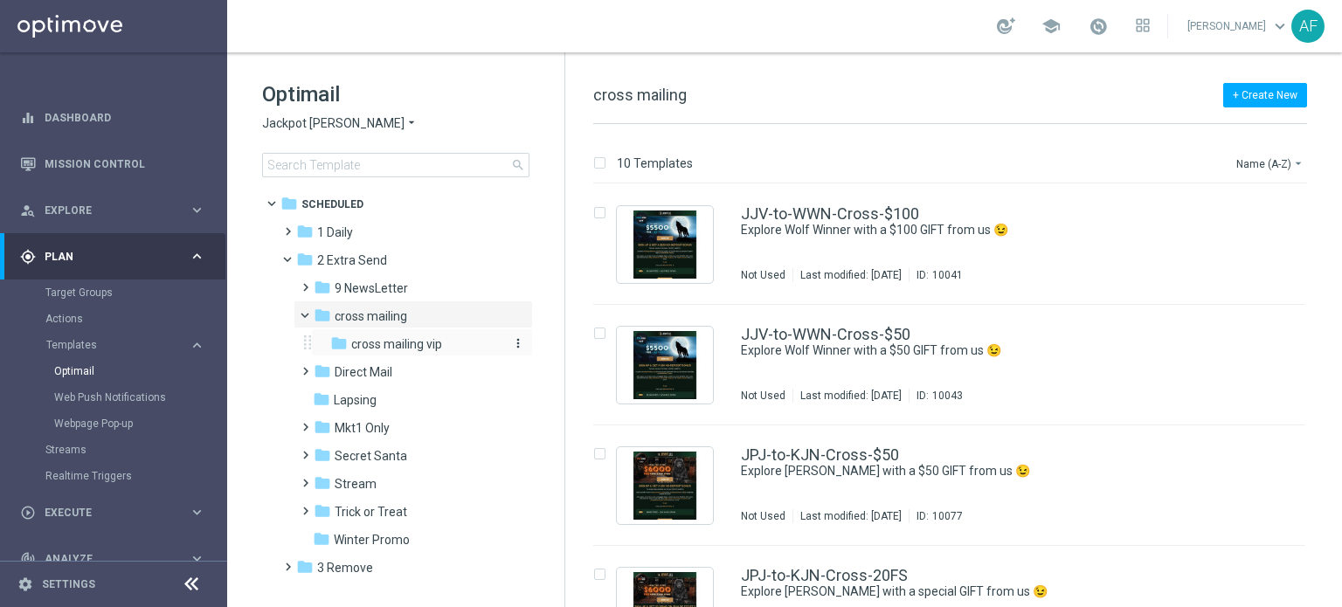
click at [390, 348] on span "cross mailing vip" at bounding box center [396, 344] width 91 height 16
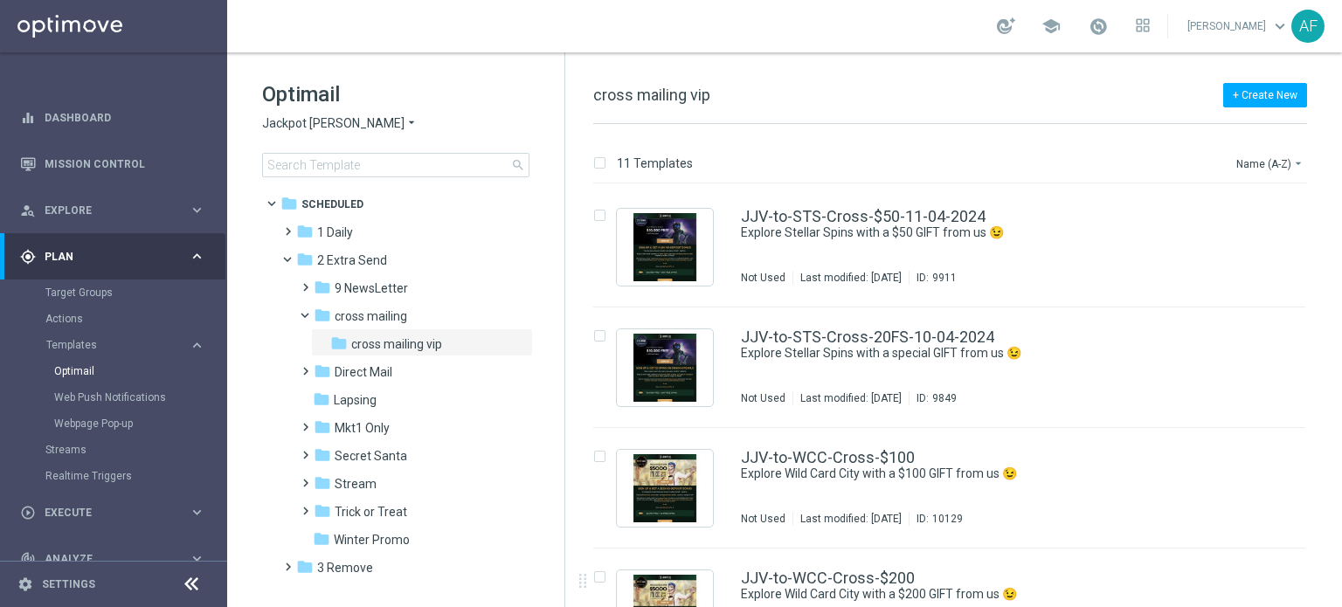
scroll to position [699, 0]
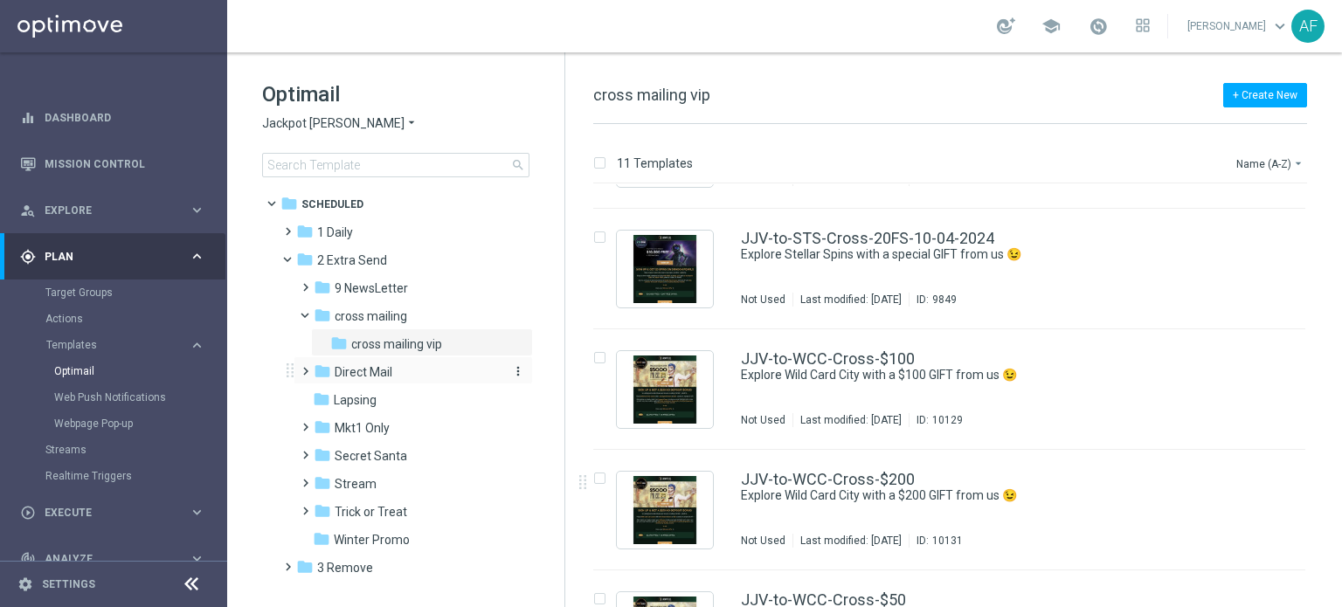
click at [345, 374] on span "Direct Mail" at bounding box center [364, 372] width 58 height 16
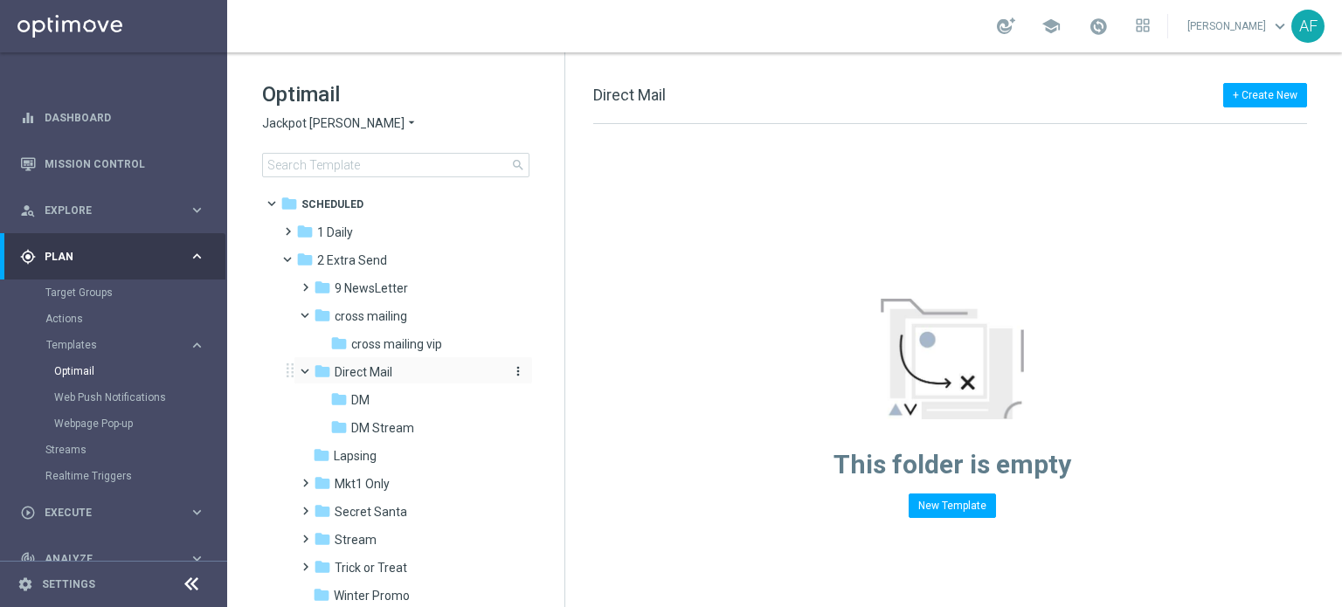
click at [346, 371] on span "Direct Mail" at bounding box center [364, 372] width 58 height 16
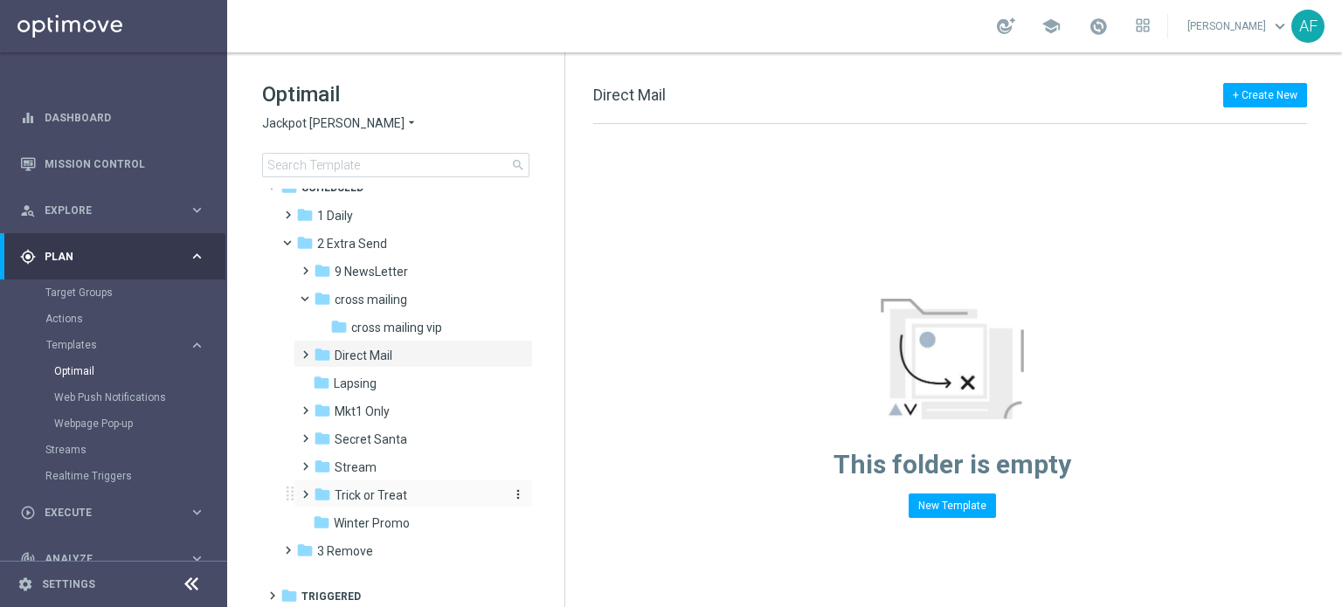
scroll to position [21, 0]
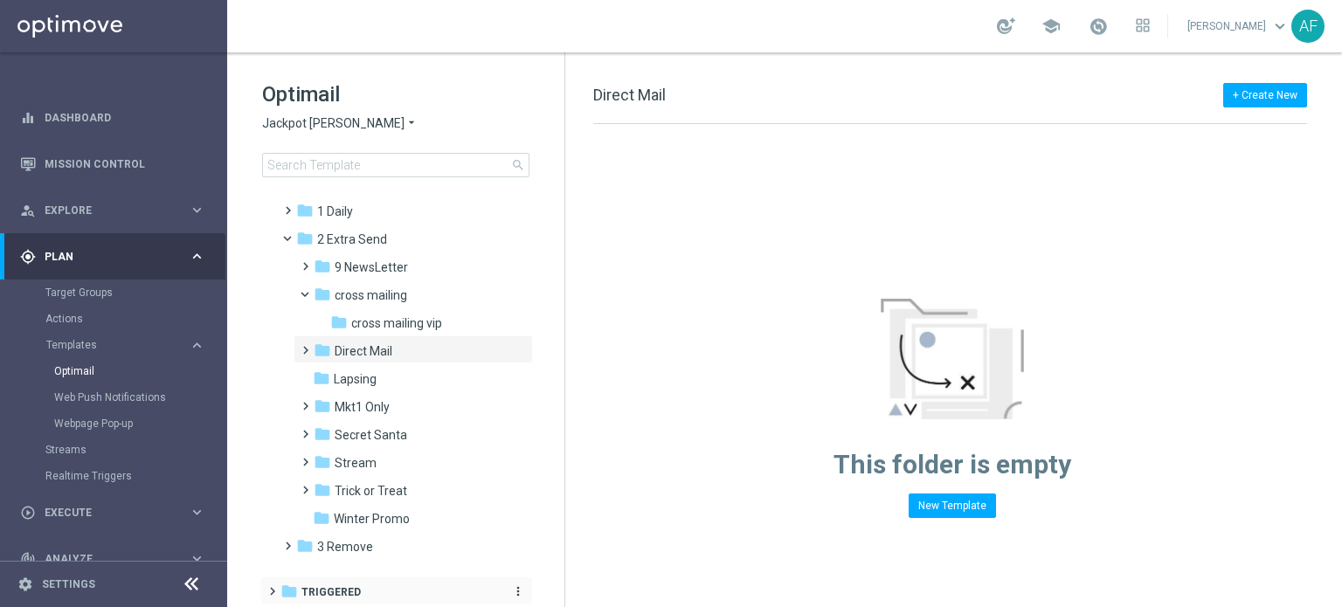
click at [372, 585] on div "folder Triggered" at bounding box center [387, 593] width 214 height 20
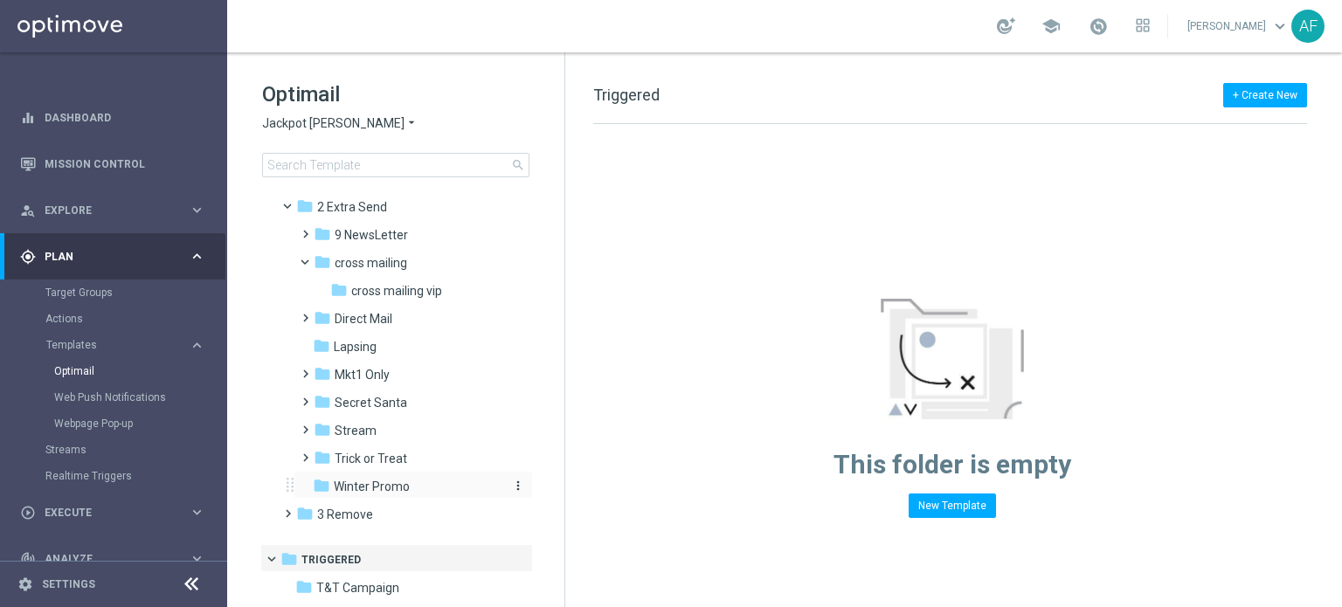
scroll to position [80, 0]
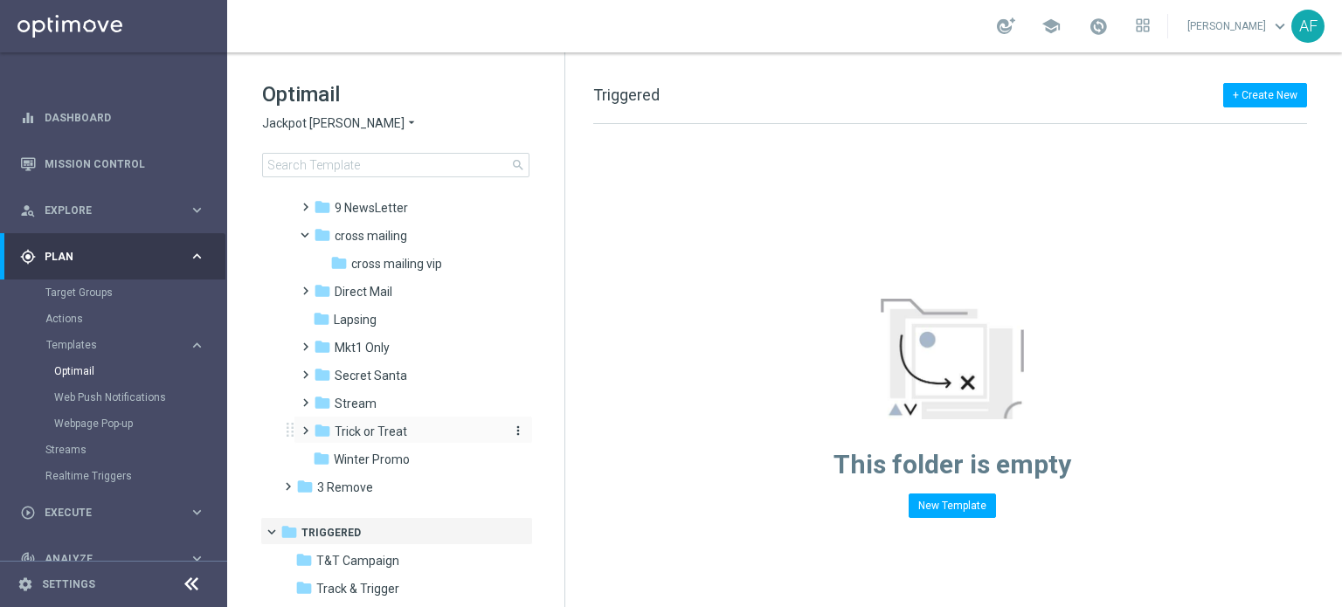
click at [393, 424] on span "Trick or Treat" at bounding box center [371, 432] width 72 height 16
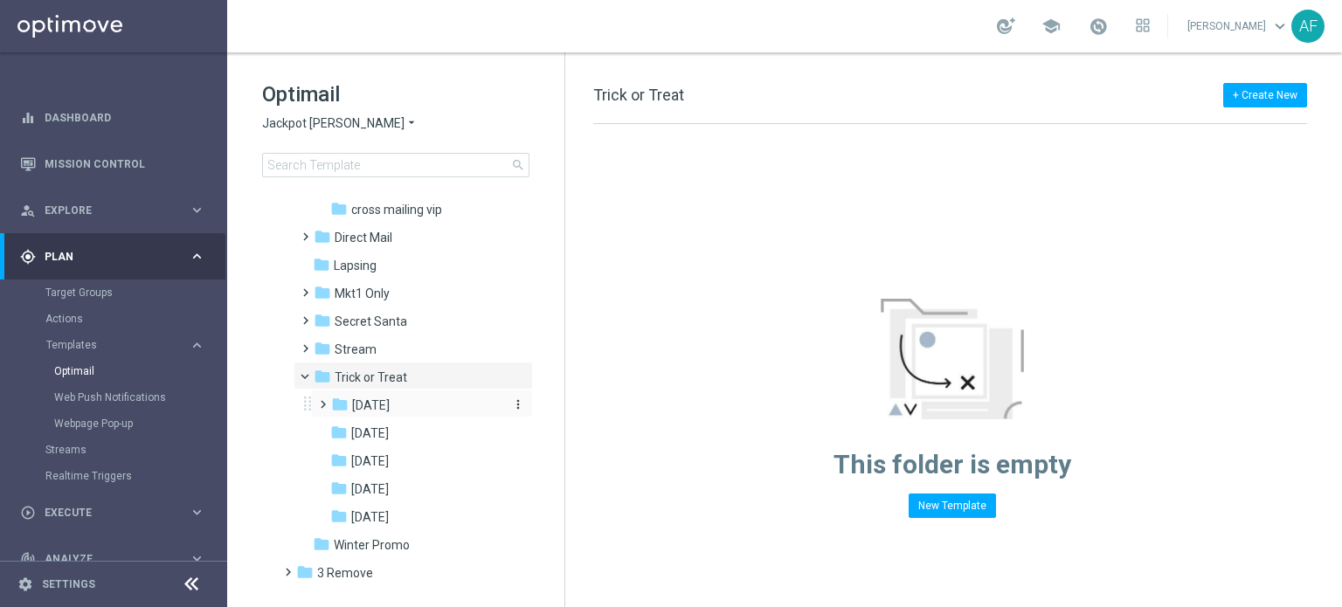
scroll to position [220, 0]
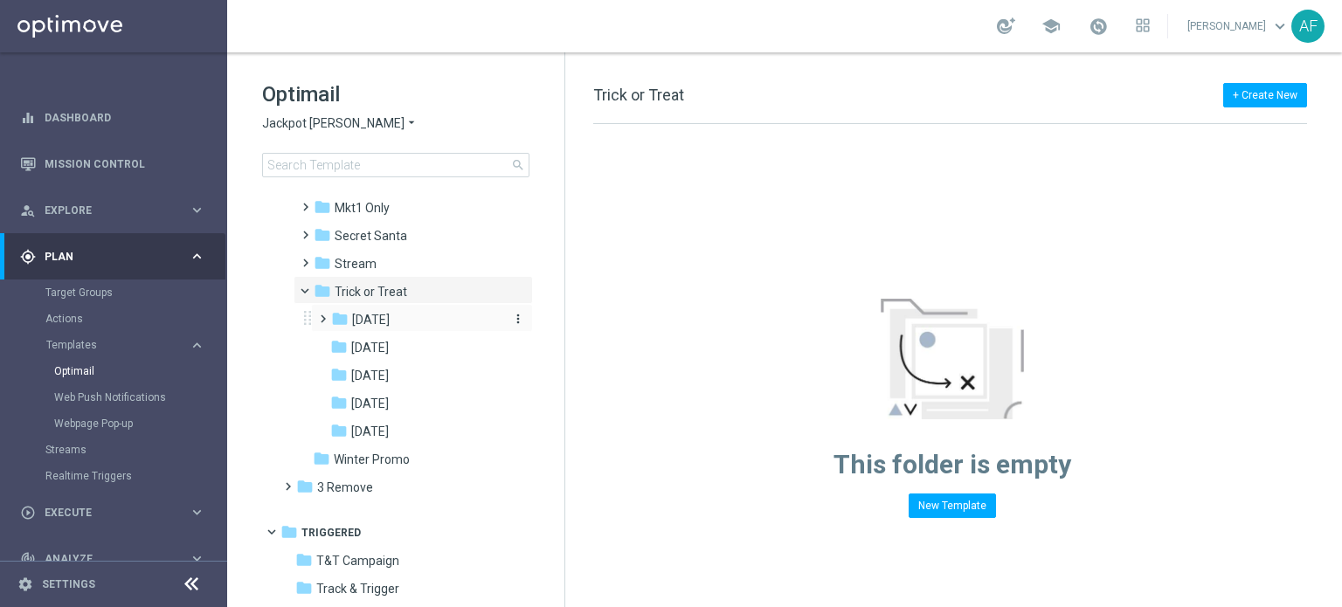
click at [390, 317] on span "[DATE]" at bounding box center [371, 320] width 38 height 16
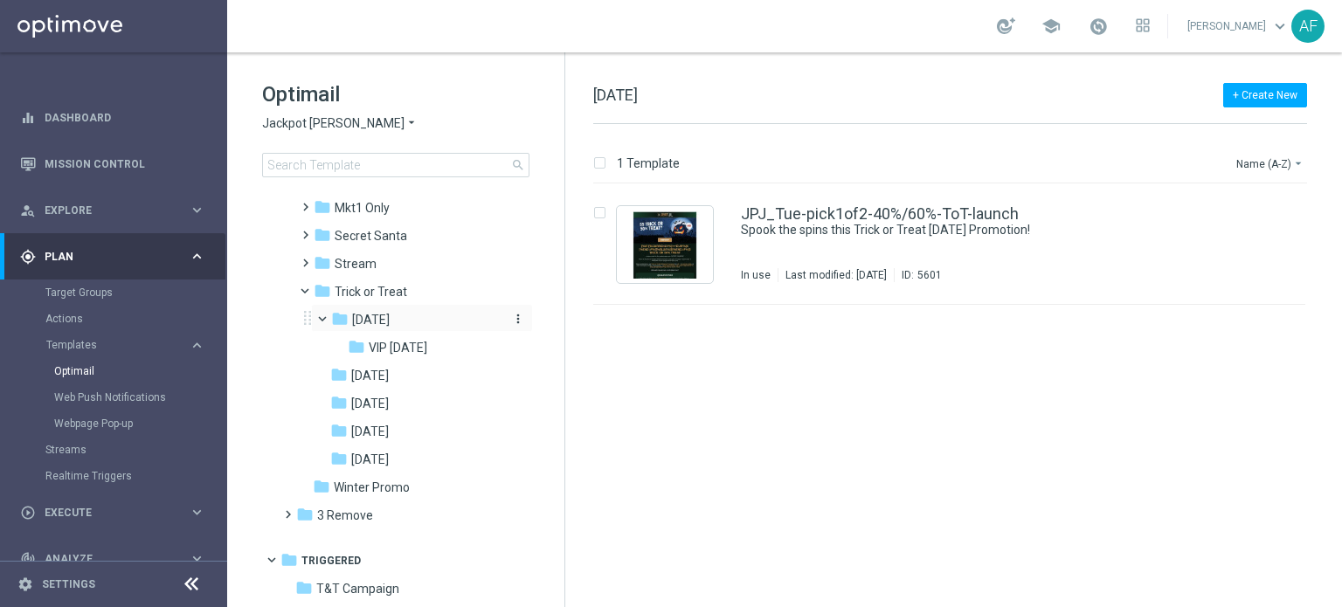
click at [390, 325] on span "[DATE]" at bounding box center [371, 320] width 38 height 16
click at [405, 301] on div "folder Trick or Treat" at bounding box center [407, 292] width 186 height 20
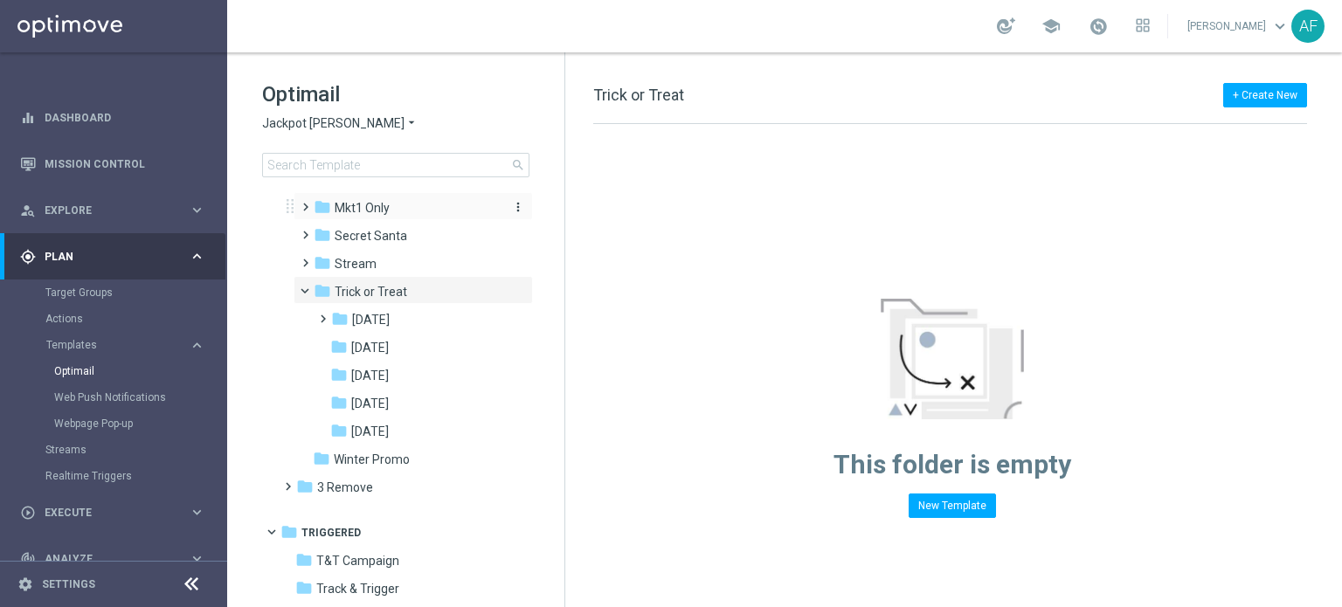
click at [385, 216] on span "Mkt1 Only" at bounding box center [362, 208] width 55 height 16
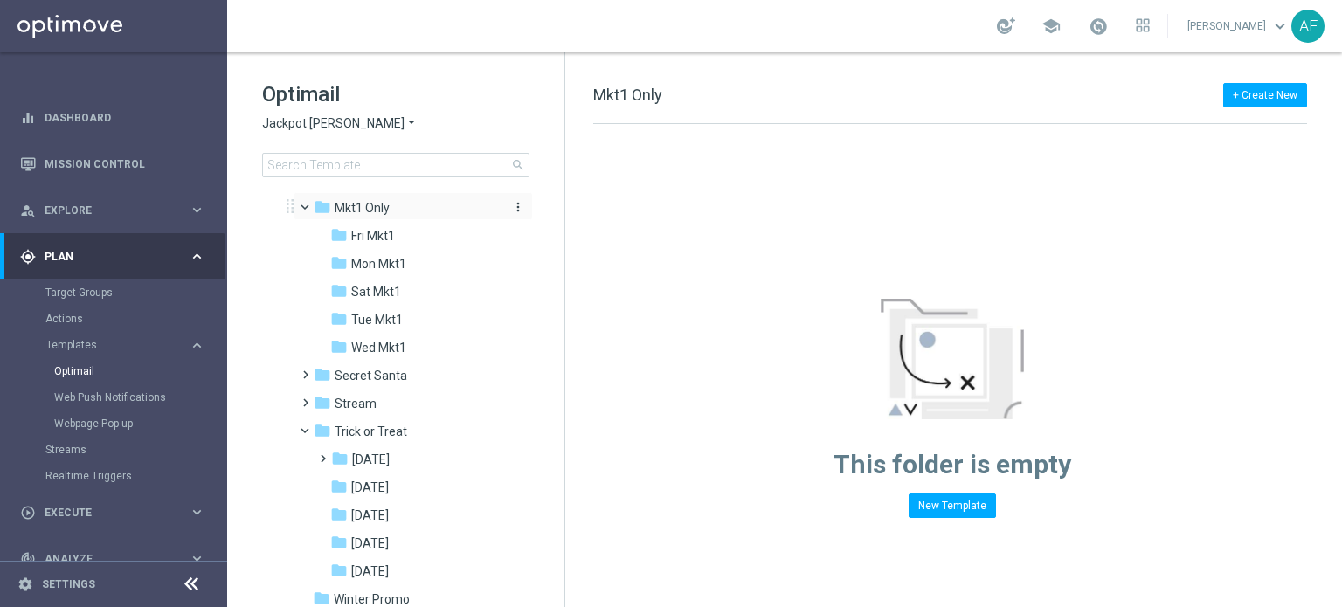
click at [391, 218] on div "folder Mkt1 Only" at bounding box center [407, 208] width 186 height 20
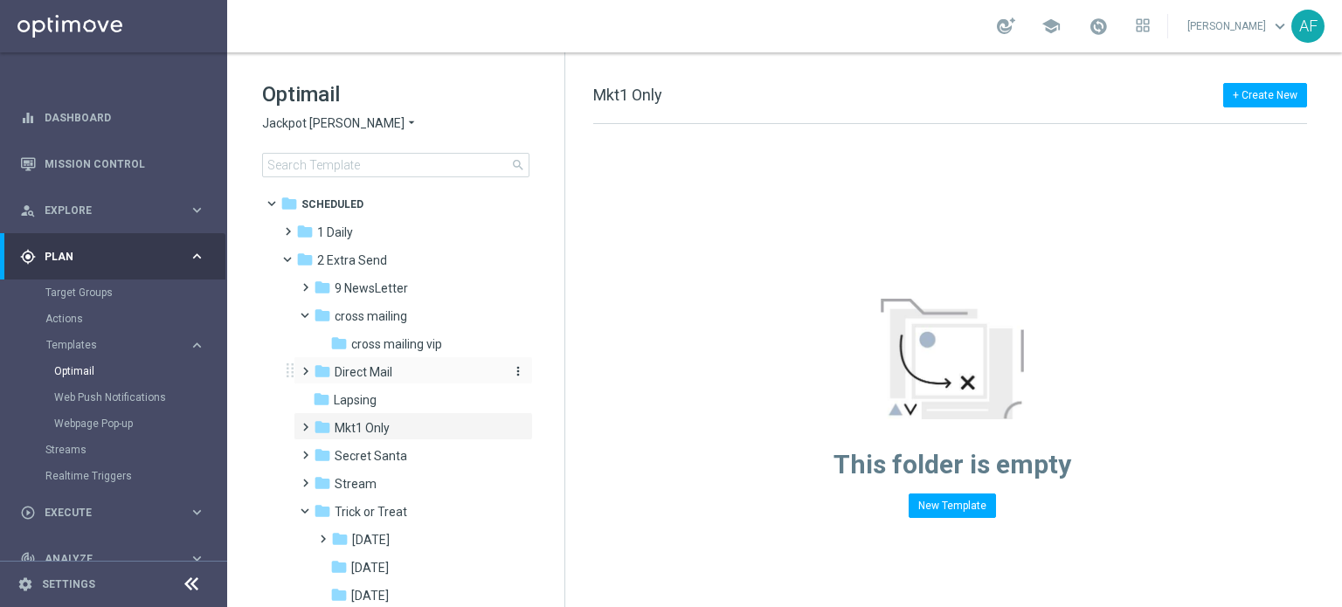
click at [386, 372] on span "Direct Mail" at bounding box center [364, 372] width 58 height 16
click at [388, 371] on span "Direct Mail" at bounding box center [364, 372] width 58 height 16
click at [383, 314] on span "cross mailing" at bounding box center [371, 316] width 72 height 16
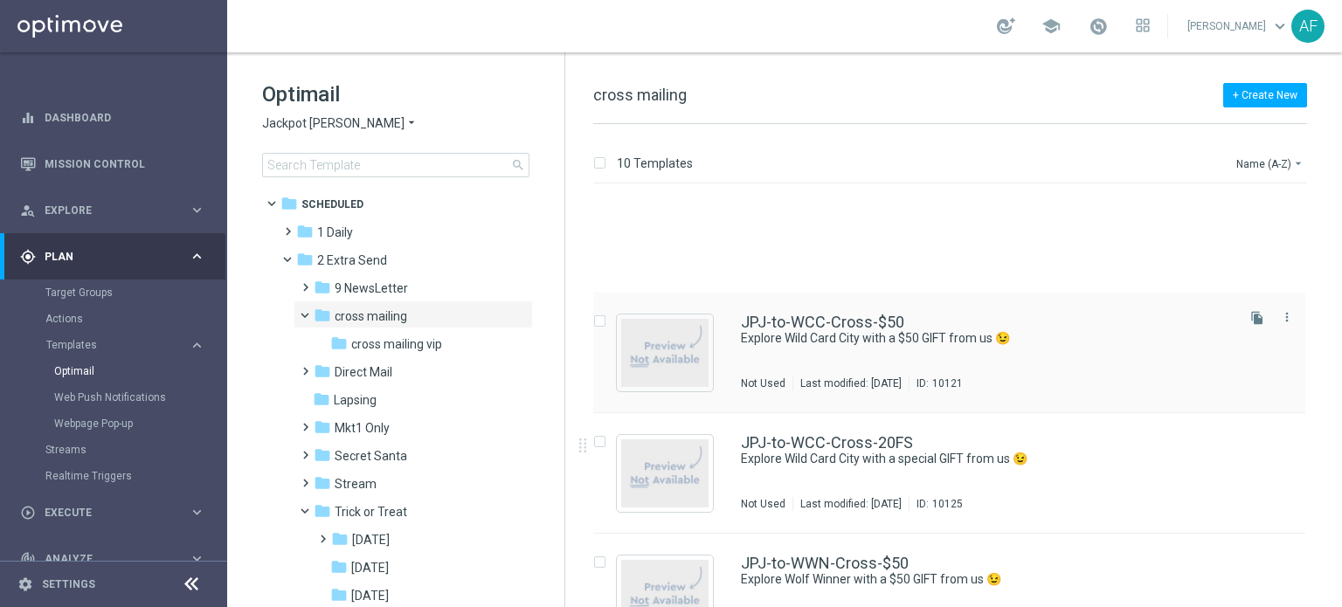
scroll to position [783, 0]
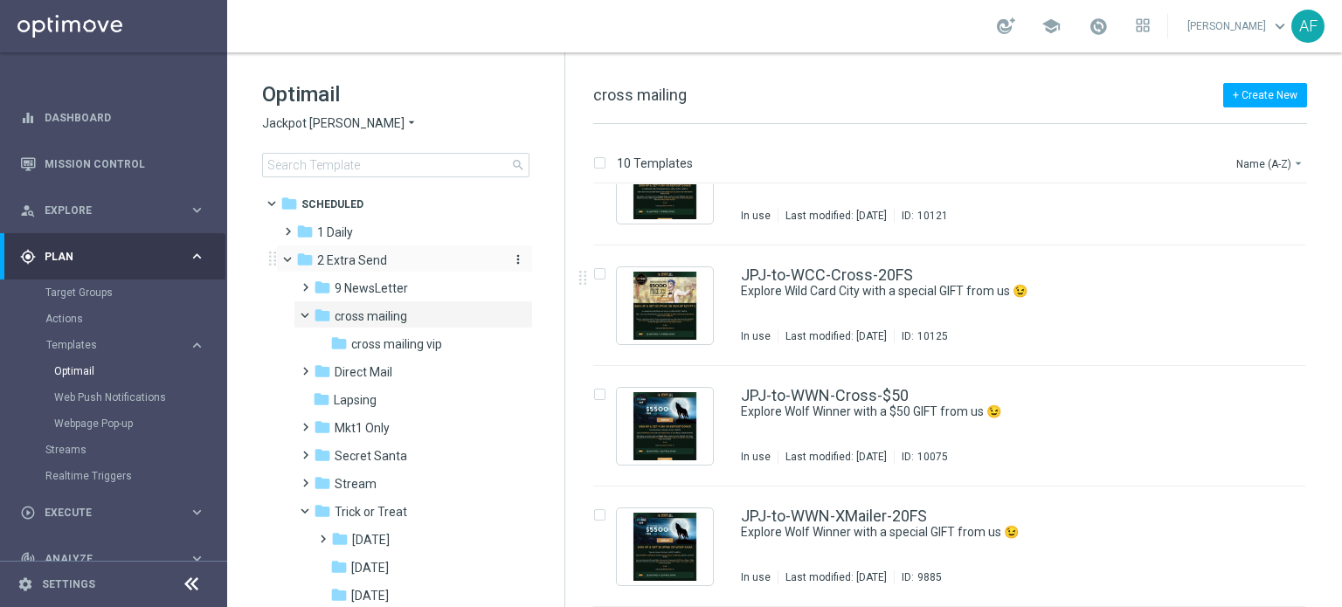
click at [380, 263] on span "2 Extra Send" at bounding box center [352, 260] width 70 height 16
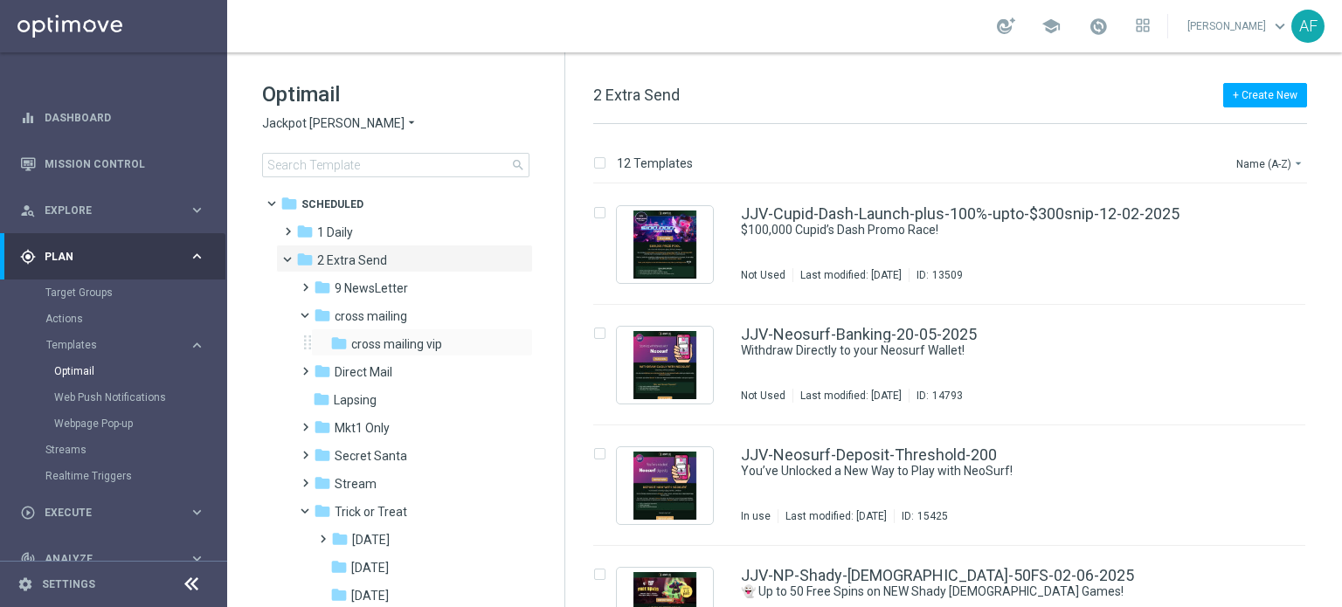
click at [398, 355] on div "folder cross mailing vip more_vert" at bounding box center [422, 342] width 222 height 28
click at [405, 319] on span "cross mailing" at bounding box center [371, 316] width 72 height 16
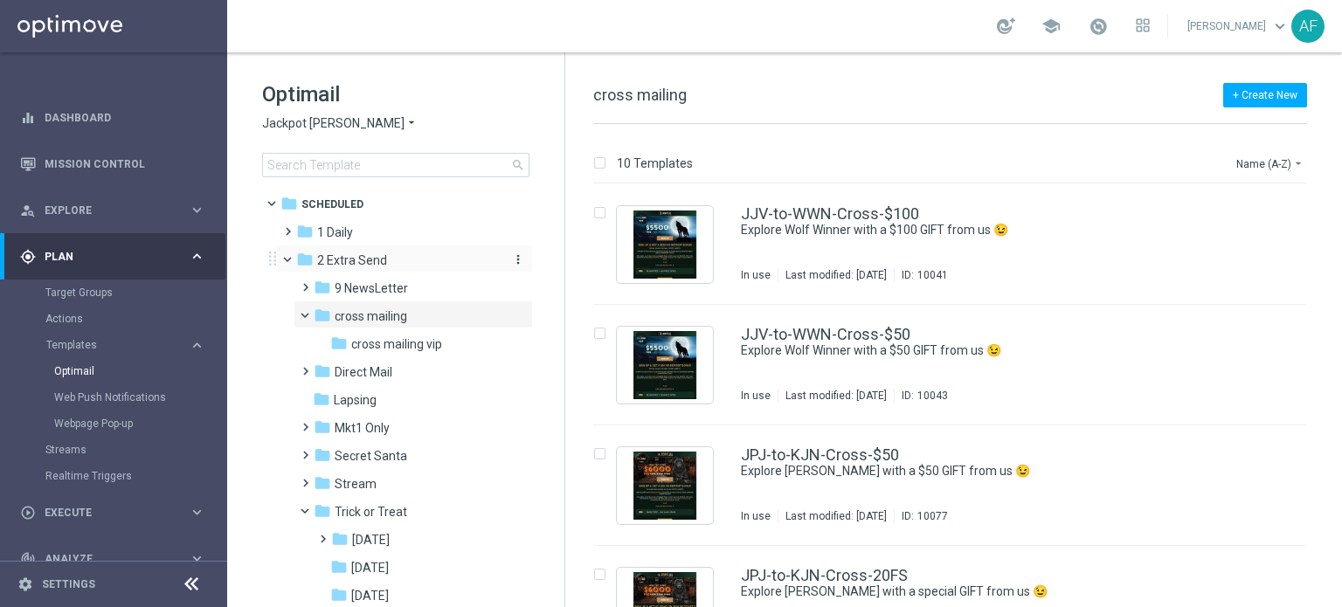
click at [404, 262] on div "folder 2 Extra Send" at bounding box center [396, 261] width 201 height 20
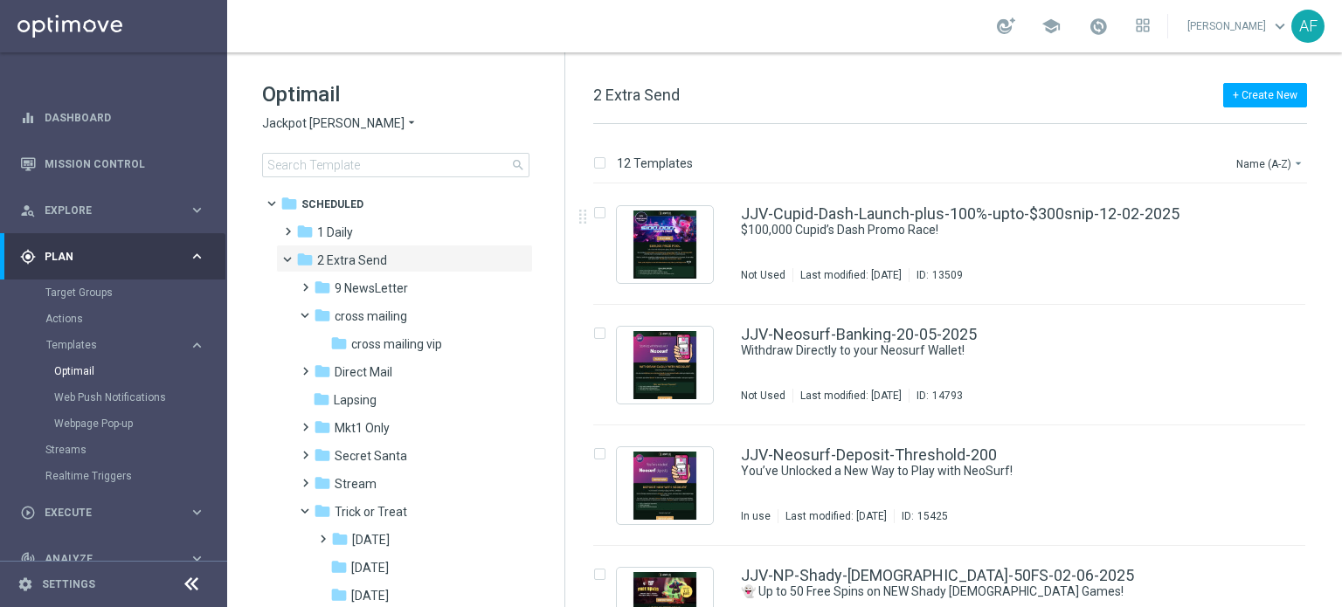
click at [1335, 242] on div "insert_drive_file JJV-Cupid-Dash-Launch-plus-100%-upto-$300snip-12-02-2025 $100…" at bounding box center [957, 395] width 762 height 423
drag, startPoint x: 1338, startPoint y: 239, endPoint x: 1341, endPoint y: 428, distance: 188.7
click at [1341, 428] on div "12 Templates Name (A-Z) arrow_drop_down Drag here to set row groups Drag here t…" at bounding box center [953, 365] width 776 height 483
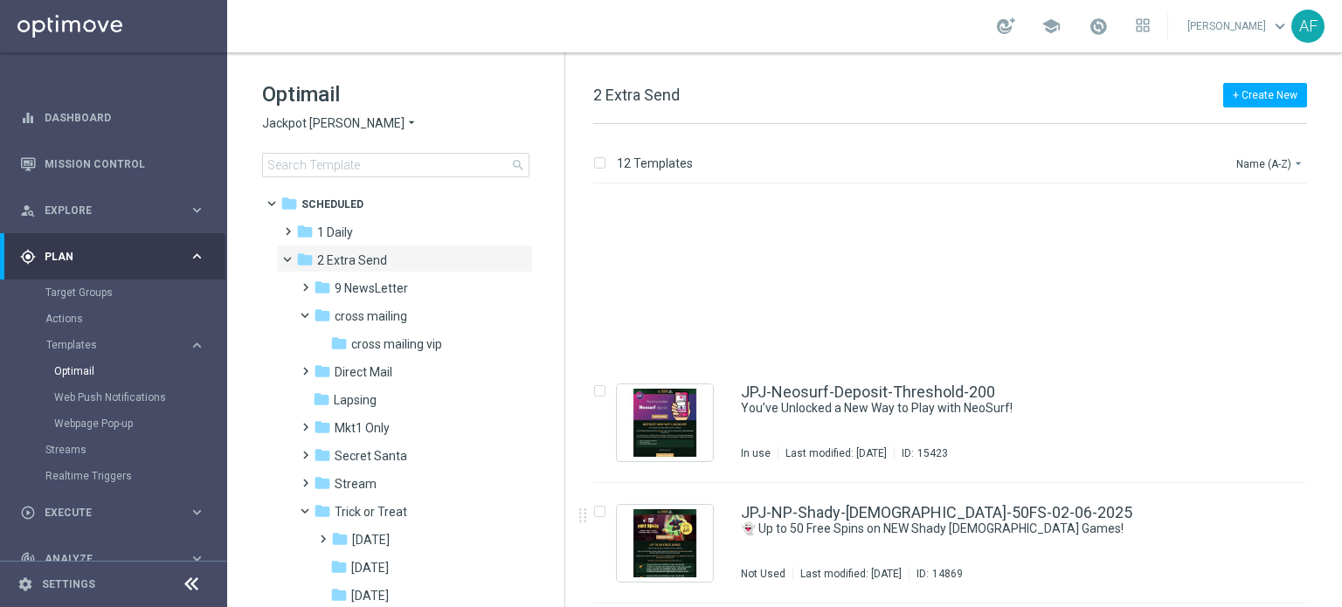
scroll to position [1024, 0]
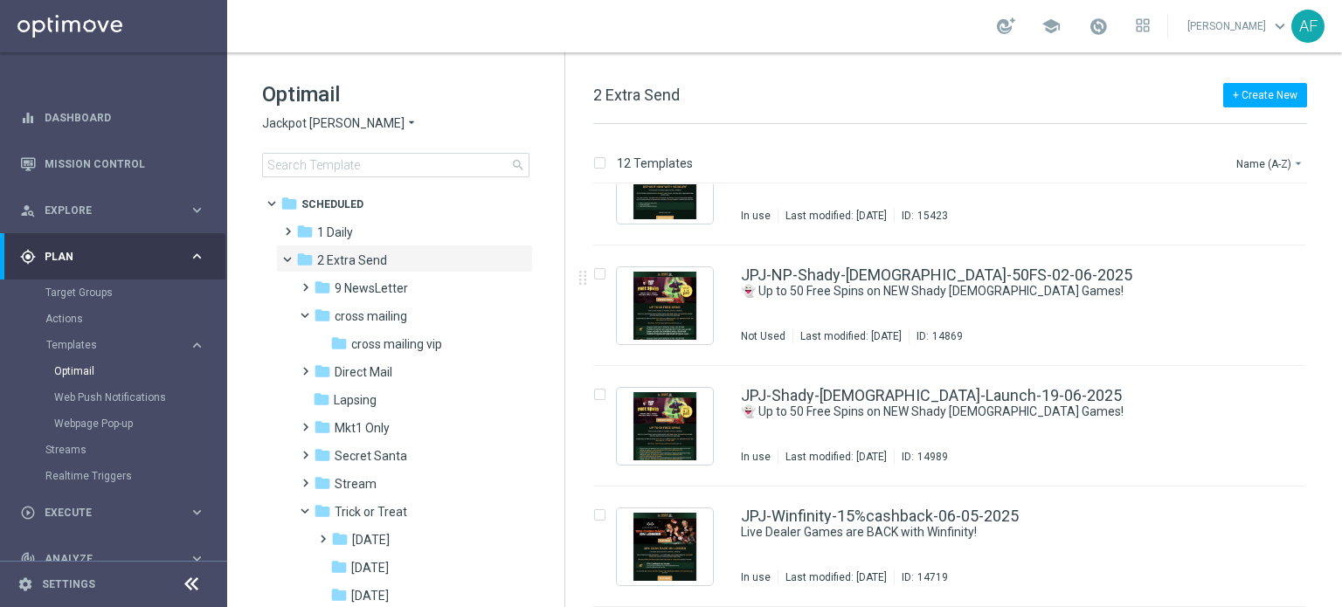
click at [312, 131] on span "Jackpot [PERSON_NAME]" at bounding box center [333, 123] width 142 height 17
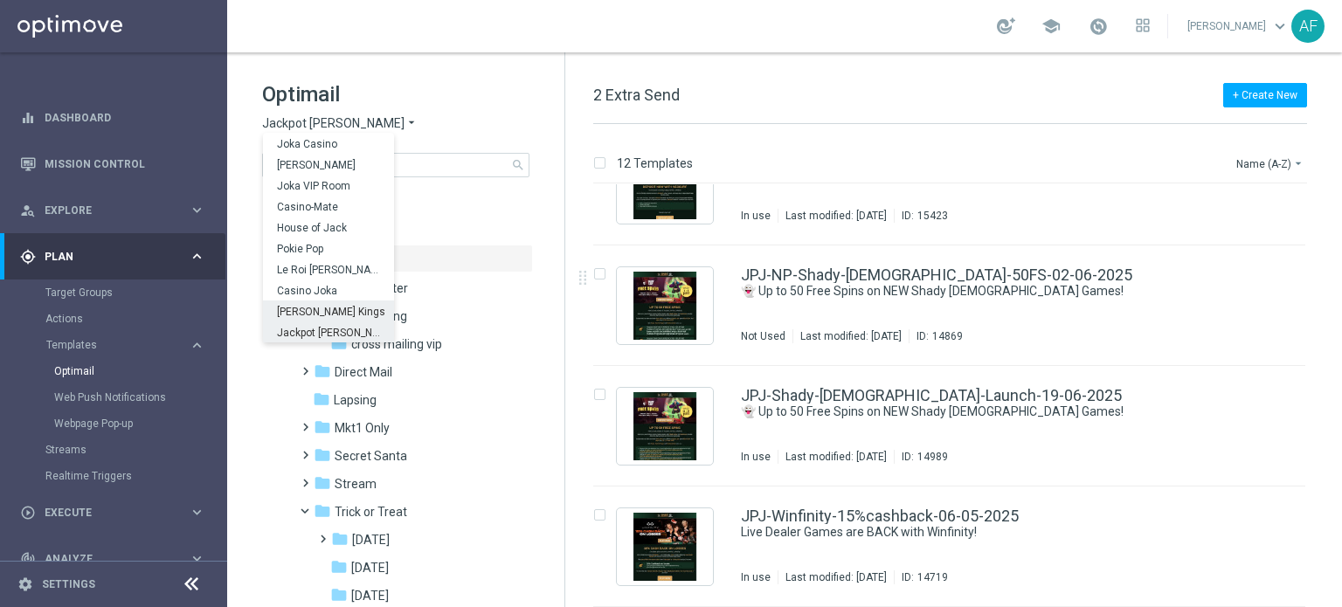
click at [0, 0] on span "[PERSON_NAME] Kings" at bounding box center [0, 0] width 0 height 0
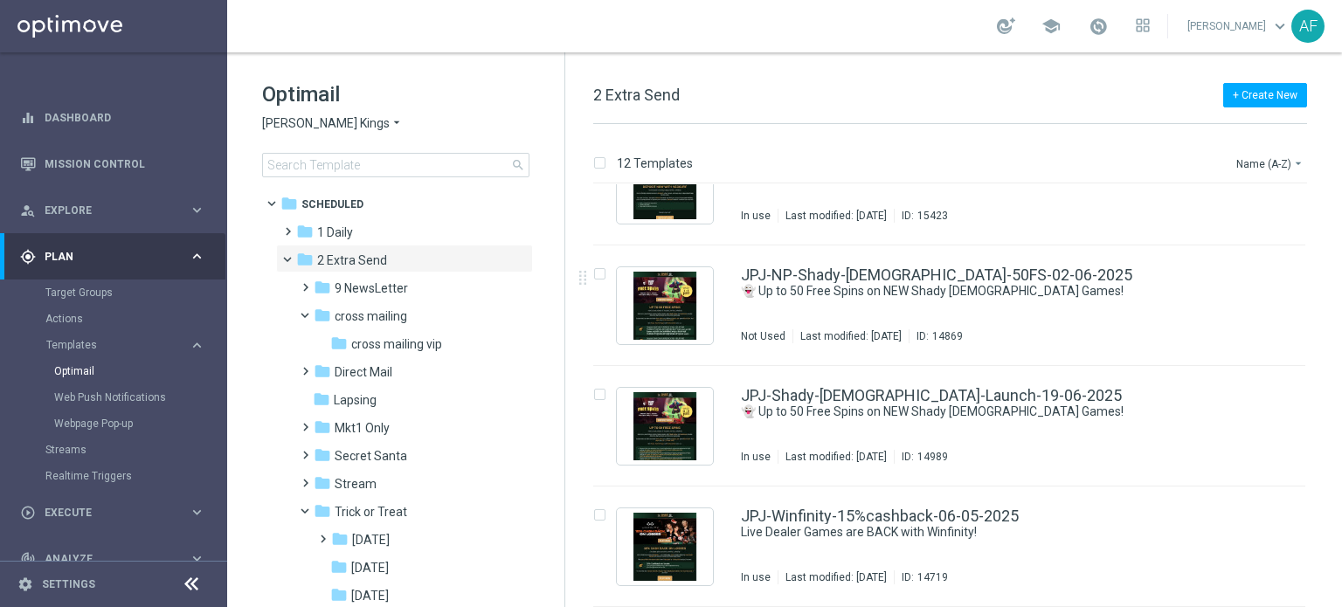
click at [390, 126] on icon "arrow_drop_down" at bounding box center [397, 123] width 14 height 17
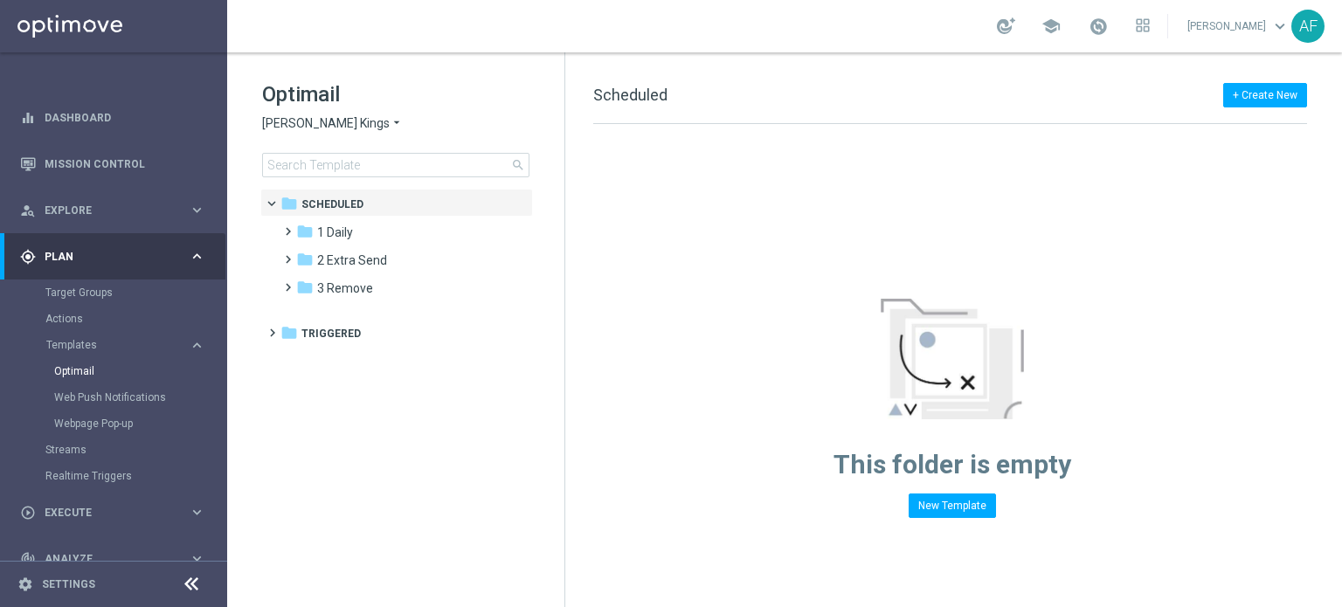
click at [471, 82] on h1 "Optimail" at bounding box center [395, 94] width 267 height 28
click at [360, 258] on span "2 Extra Send" at bounding box center [352, 260] width 70 height 16
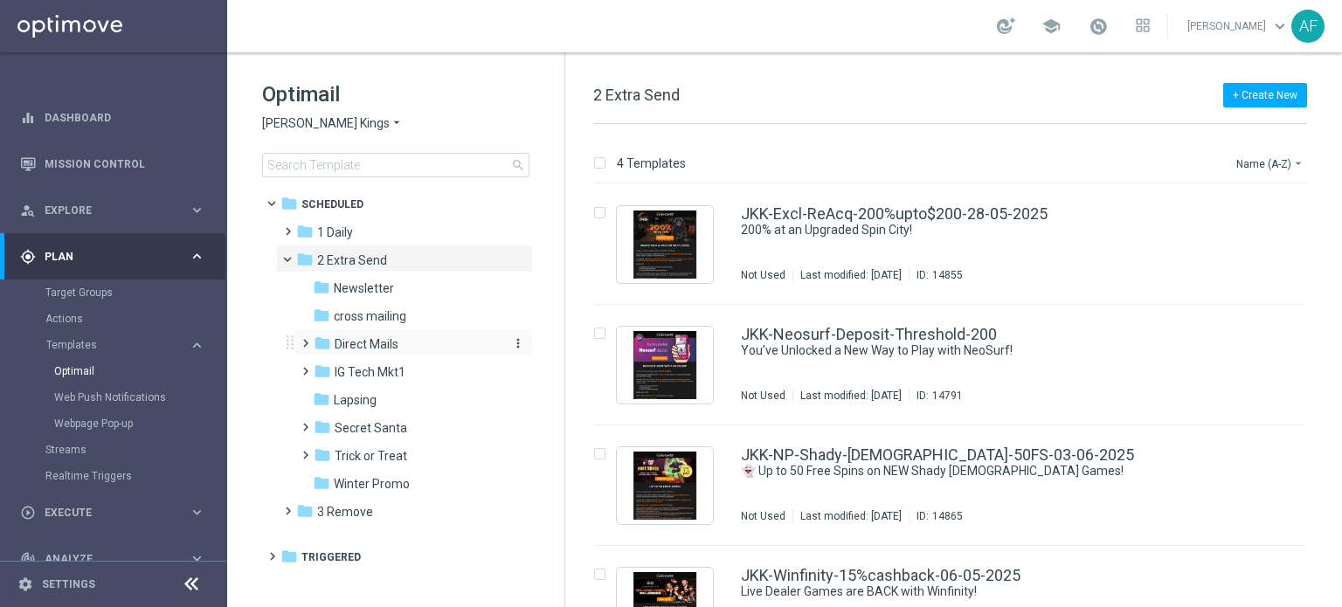
click at [413, 347] on div "folder Direct Mails" at bounding box center [407, 345] width 186 height 20
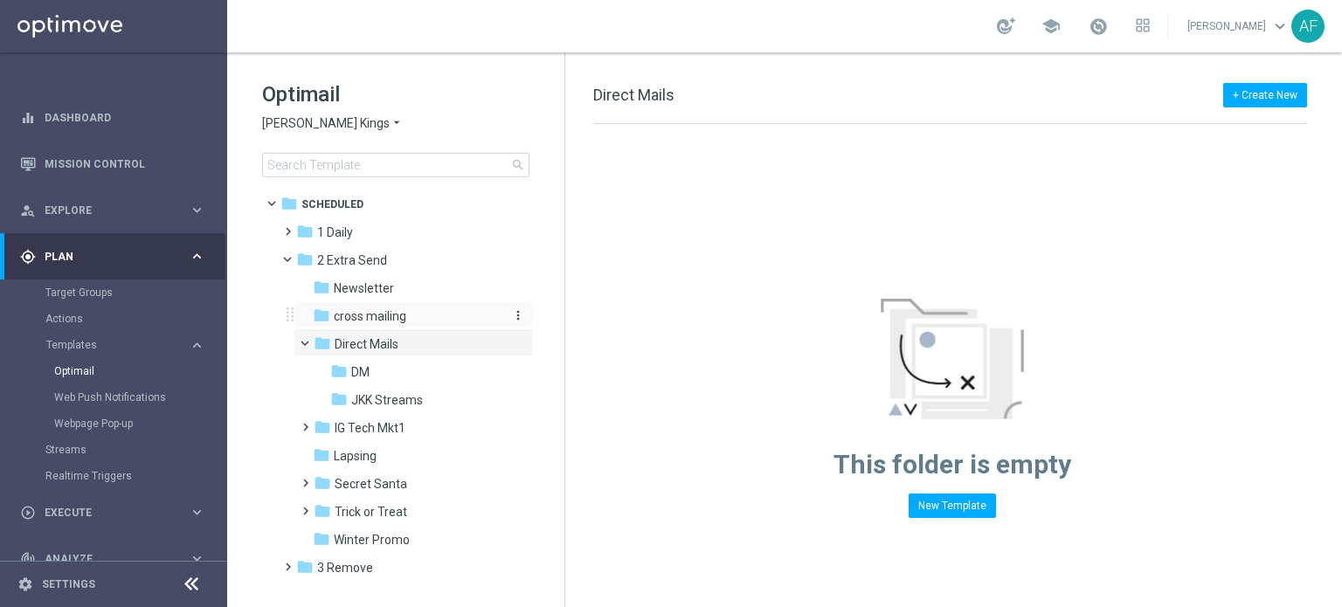
click at [405, 314] on span "cross mailing" at bounding box center [370, 316] width 72 height 16
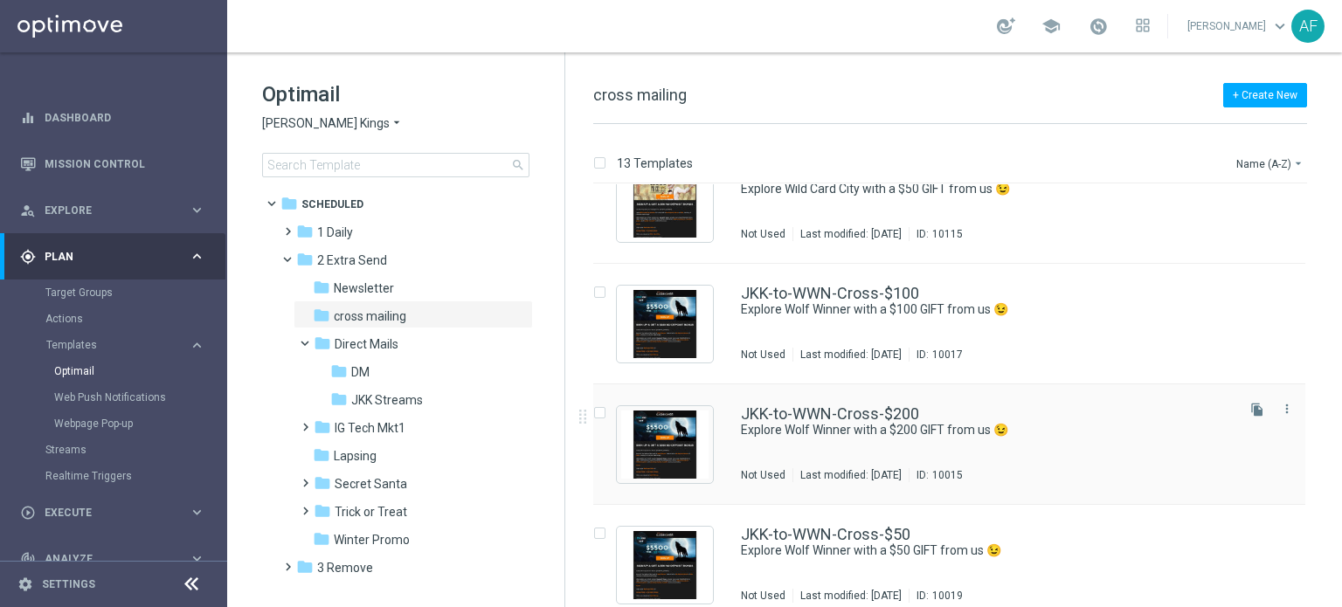
scroll to position [1143, 0]
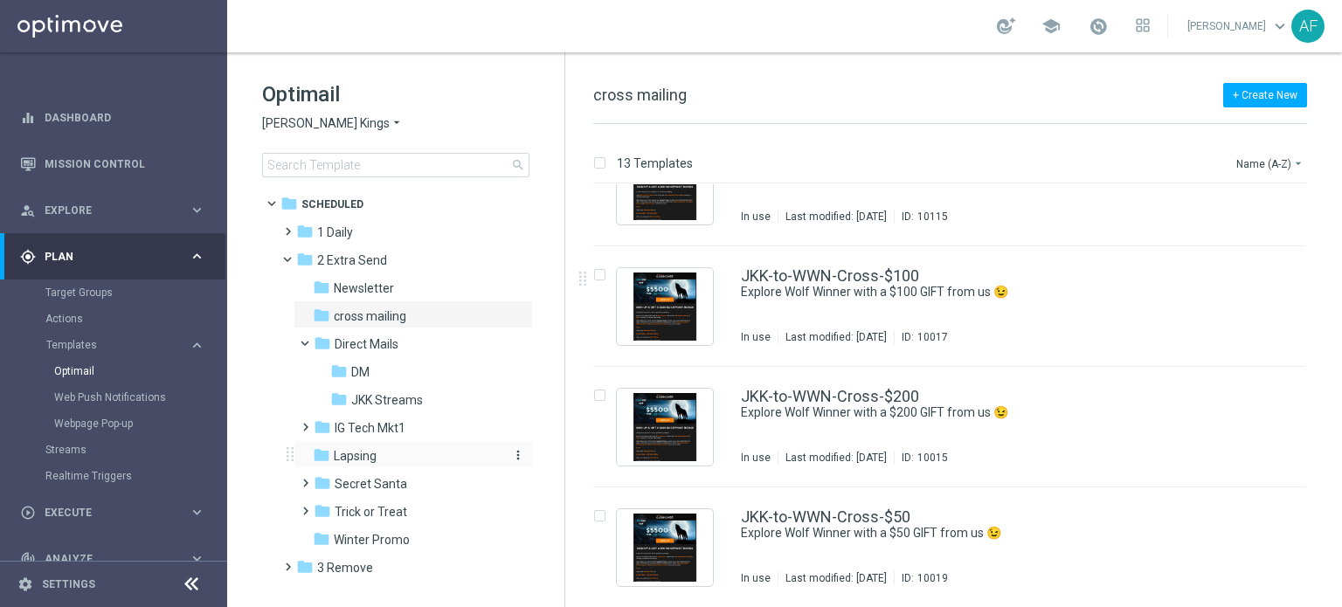
click at [416, 446] on div "folder [GEOGRAPHIC_DATA]" at bounding box center [406, 456] width 186 height 20
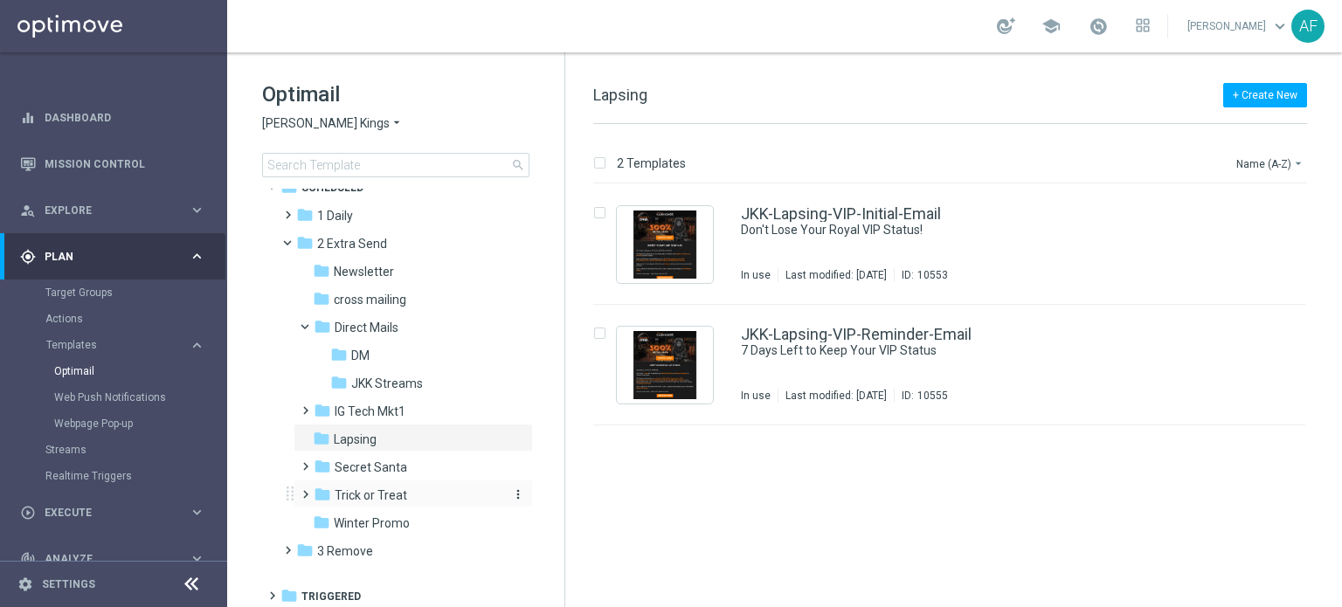
scroll to position [21, 0]
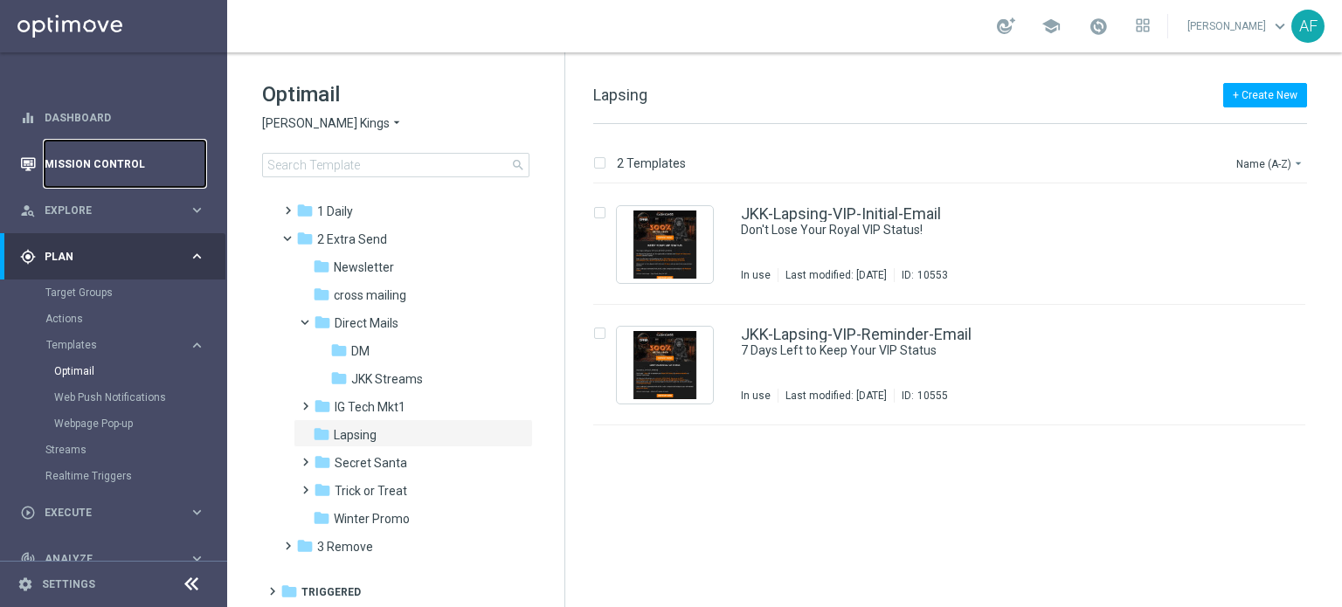
click at [122, 157] on link "Mission Control" at bounding box center [125, 164] width 161 height 46
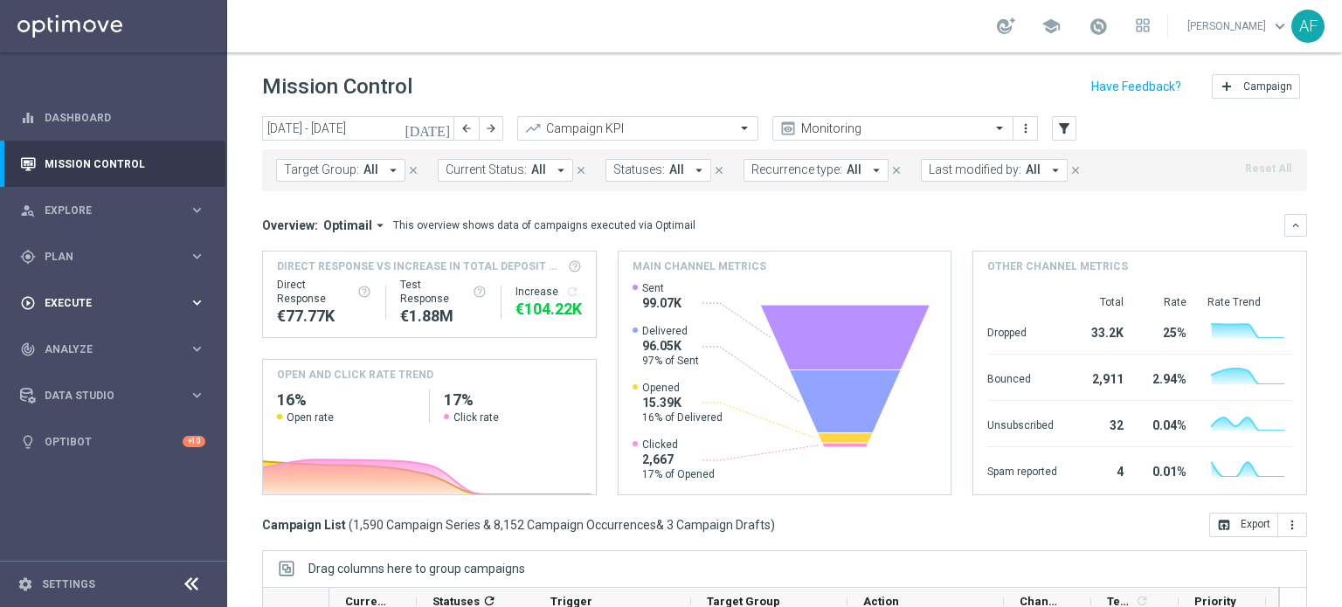
click at [123, 304] on span "Execute" at bounding box center [117, 303] width 144 height 10
click at [123, 252] on span "Plan" at bounding box center [117, 257] width 144 height 10
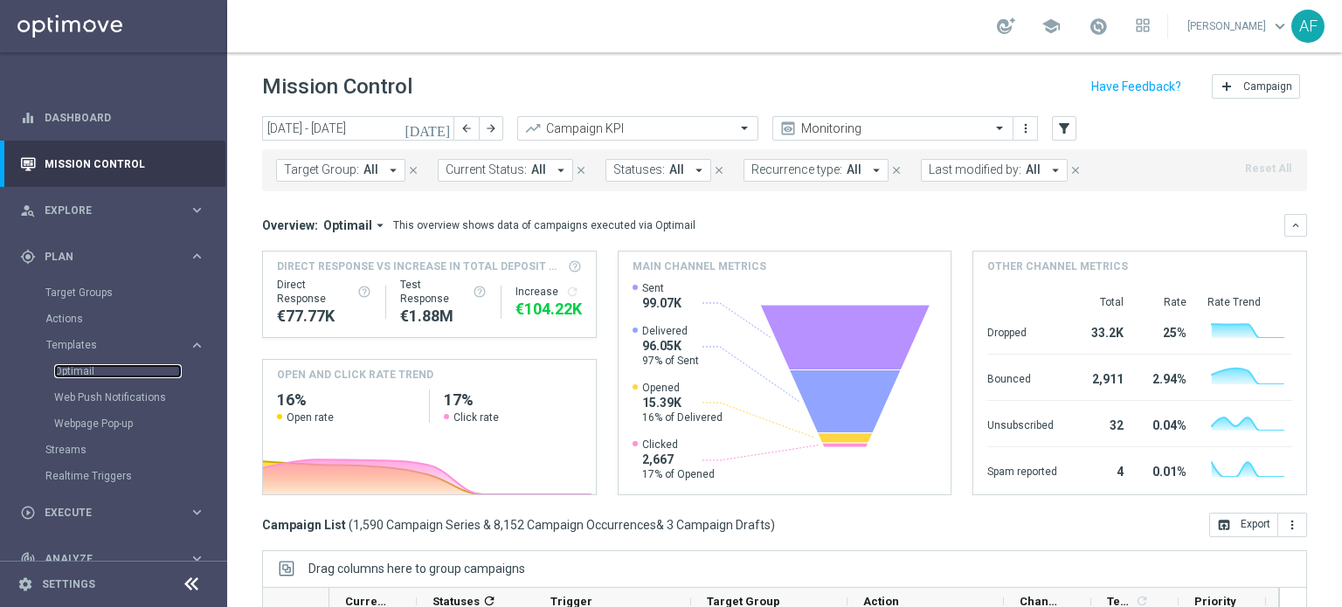
drag, startPoint x: 88, startPoint y: 371, endPoint x: 190, endPoint y: 314, distance: 117.3
click at [88, 371] on link "Optimail" at bounding box center [118, 371] width 128 height 14
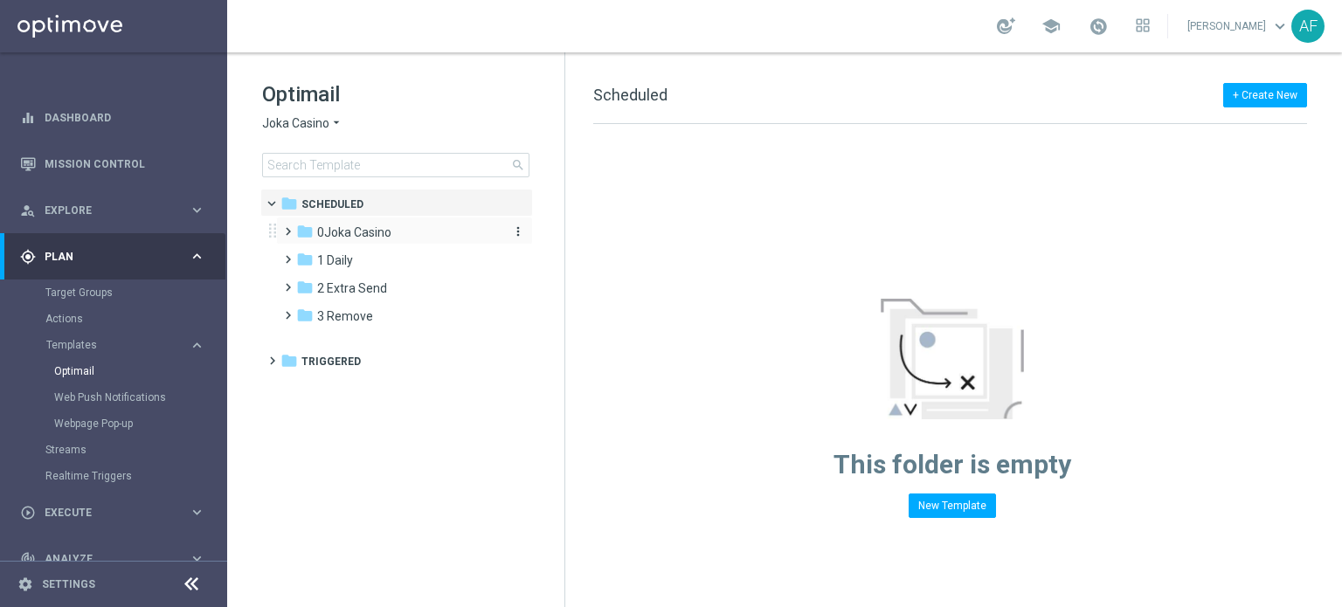
click at [346, 236] on span "0Joka Casino" at bounding box center [354, 232] width 74 height 16
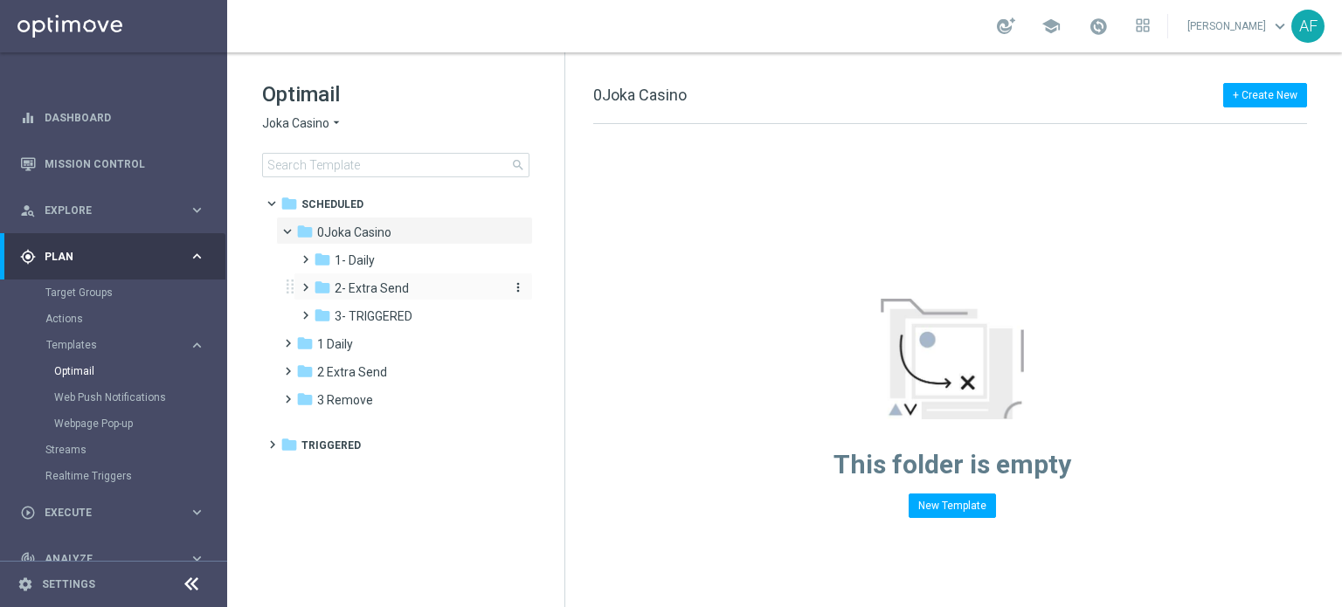
click at [362, 292] on span "2- Extra Send" at bounding box center [372, 288] width 74 height 16
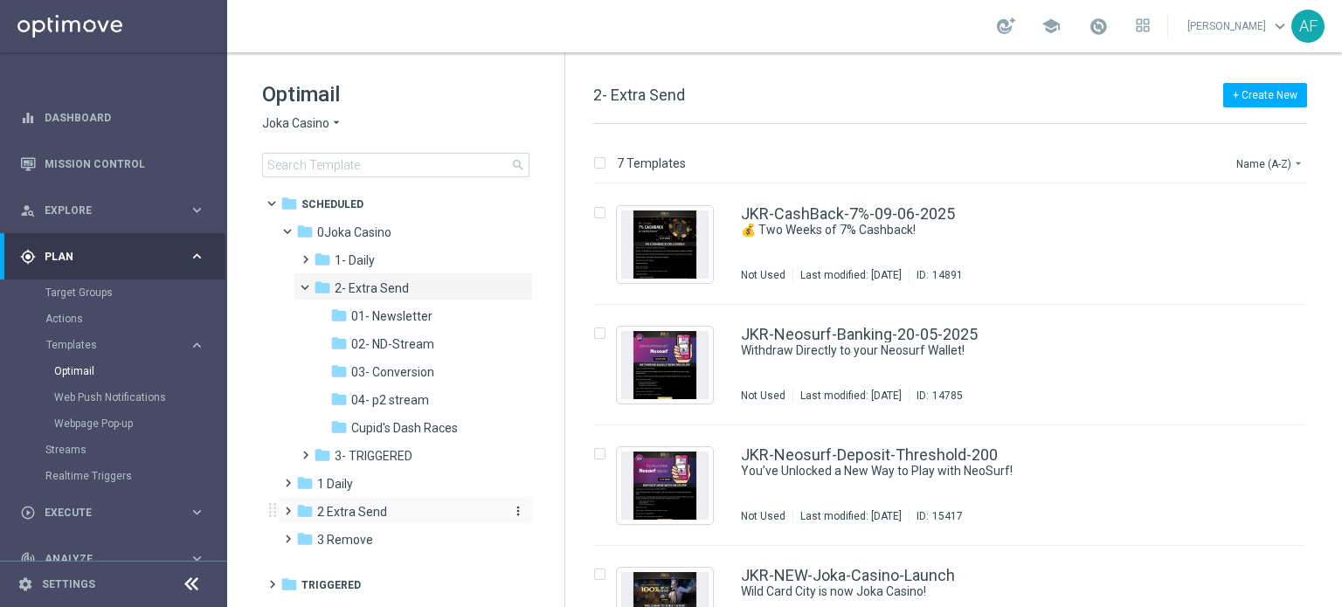
click at [390, 506] on div "folder 2 Extra Send" at bounding box center [396, 512] width 201 height 20
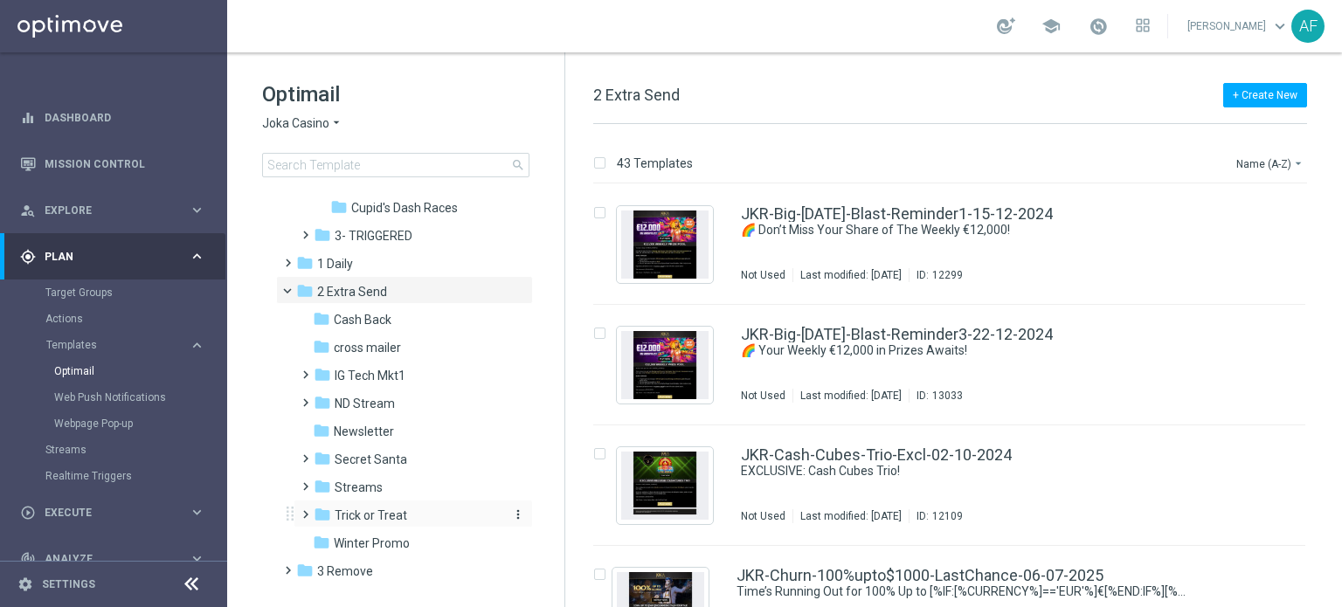
scroll to position [245, 0]
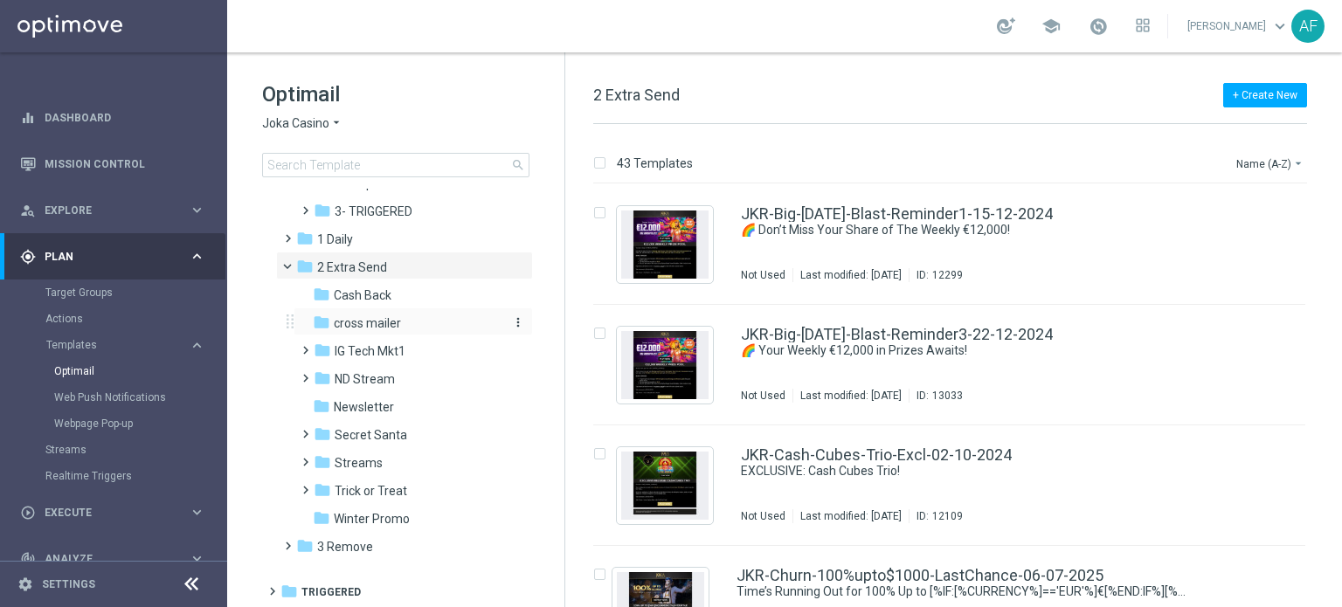
click at [381, 321] on span "cross mailer" at bounding box center [367, 323] width 67 height 16
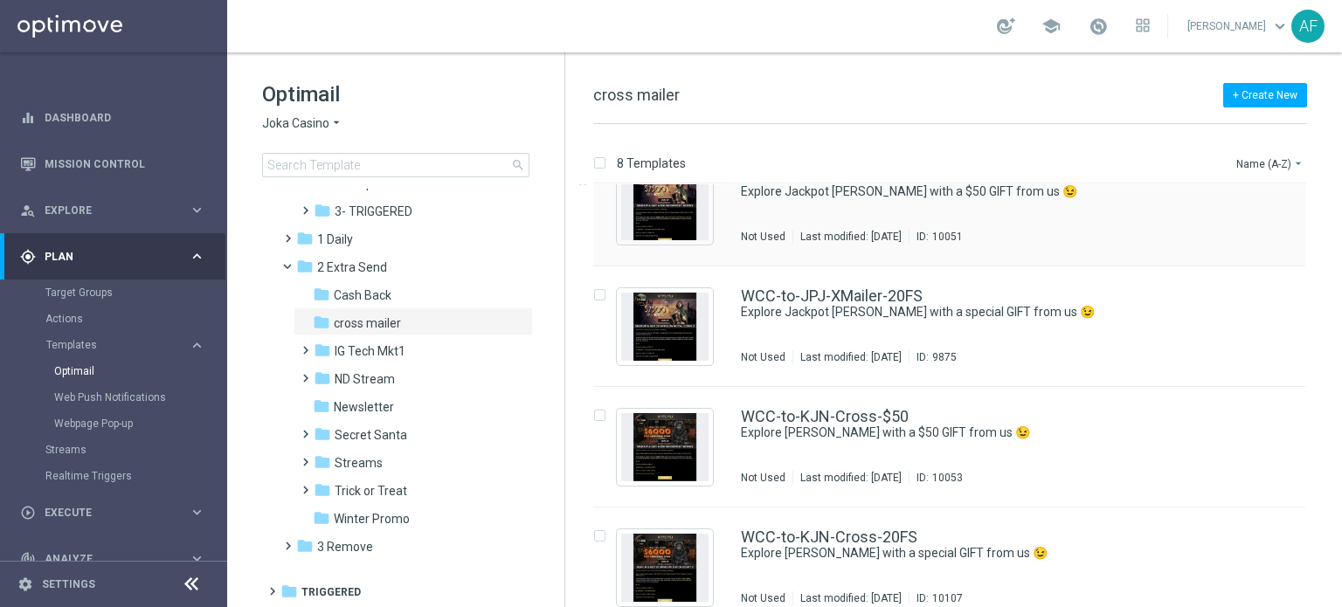
scroll to position [87, 0]
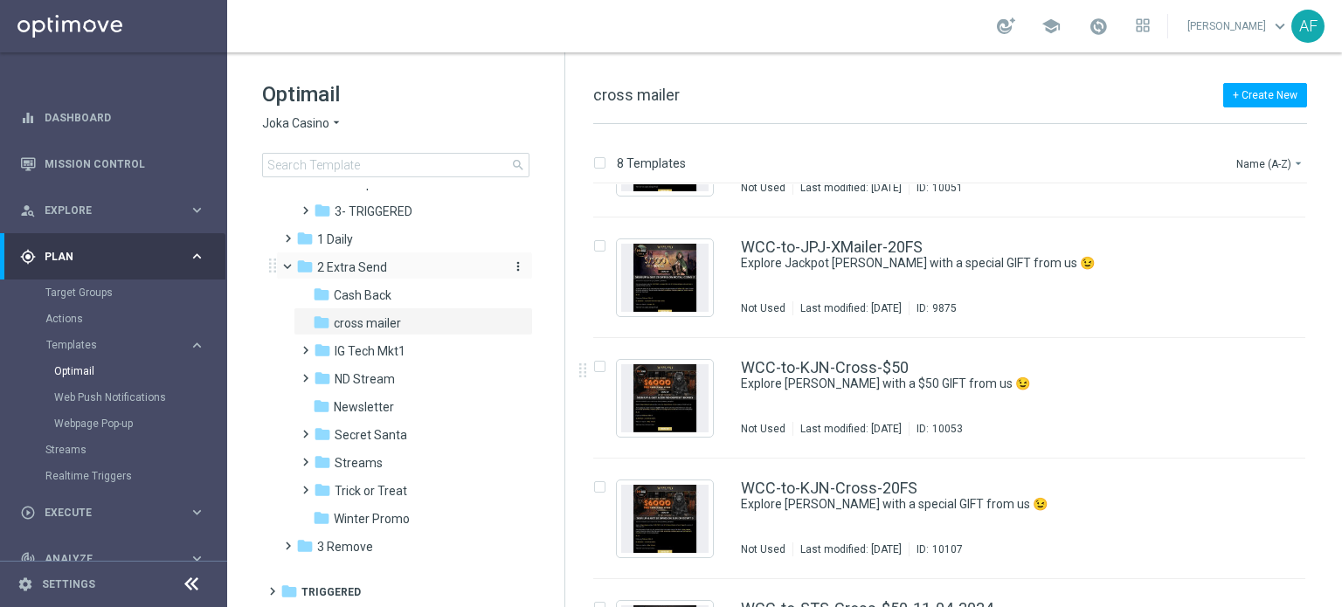
click at [399, 267] on div "folder 2 Extra Send" at bounding box center [396, 268] width 201 height 20
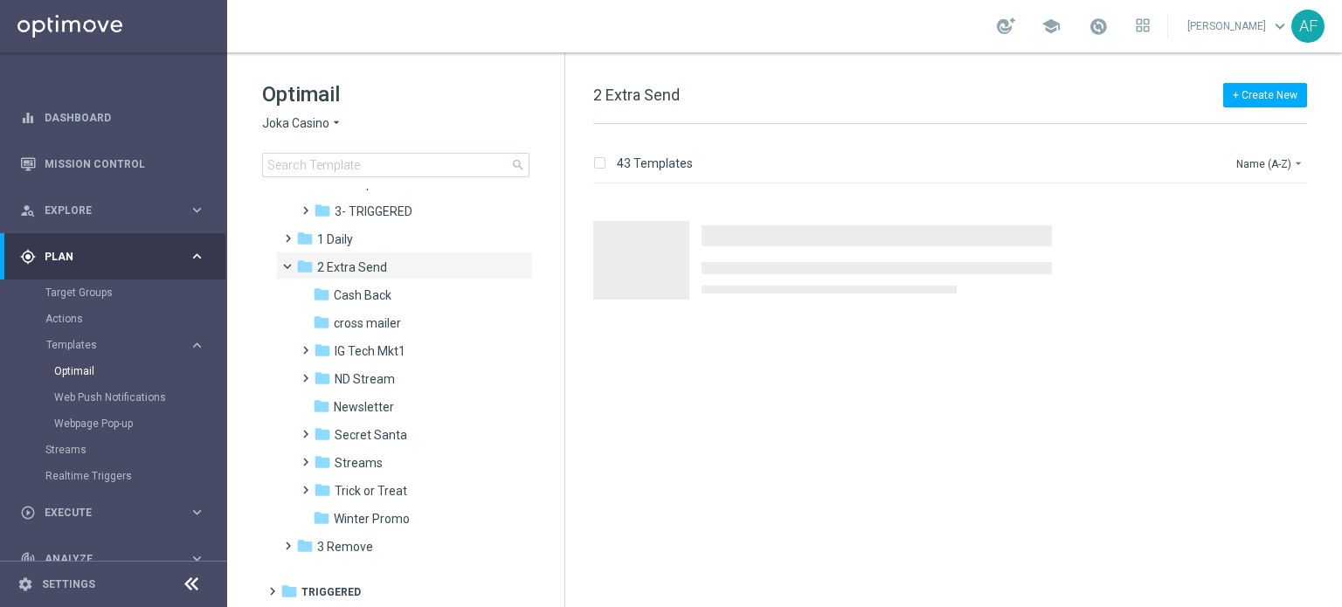
click at [331, 117] on icon "arrow_drop_down" at bounding box center [336, 123] width 14 height 17
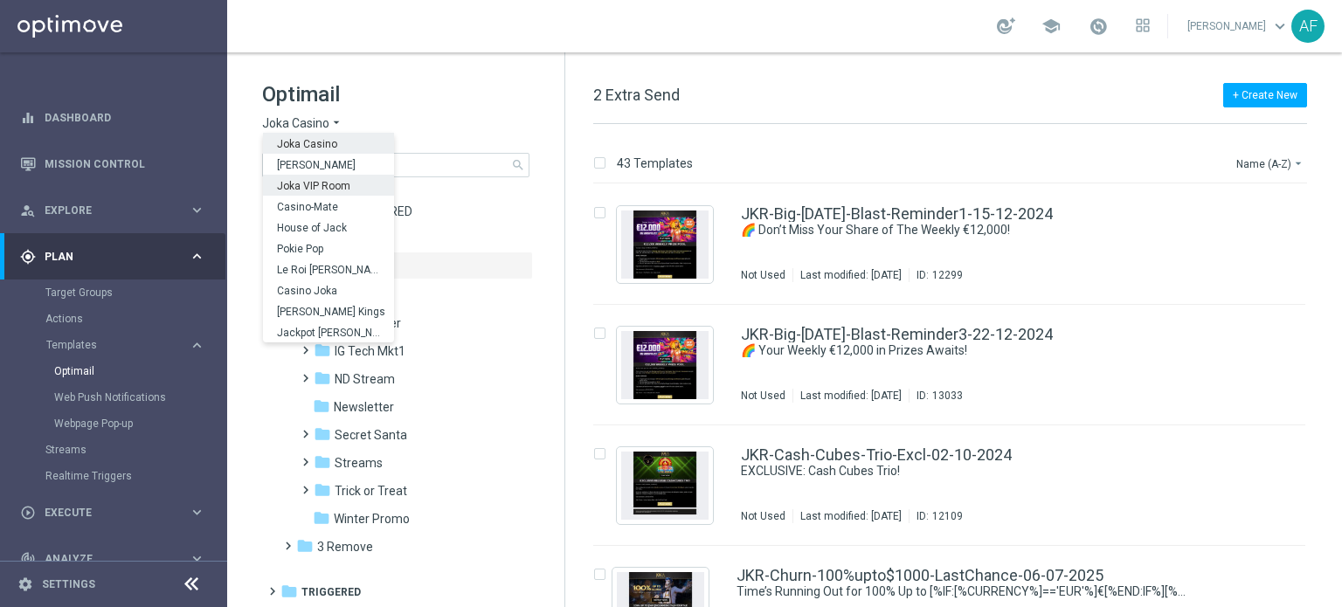
click at [0, 0] on span "Joka VIP Room" at bounding box center [0, 0] width 0 height 0
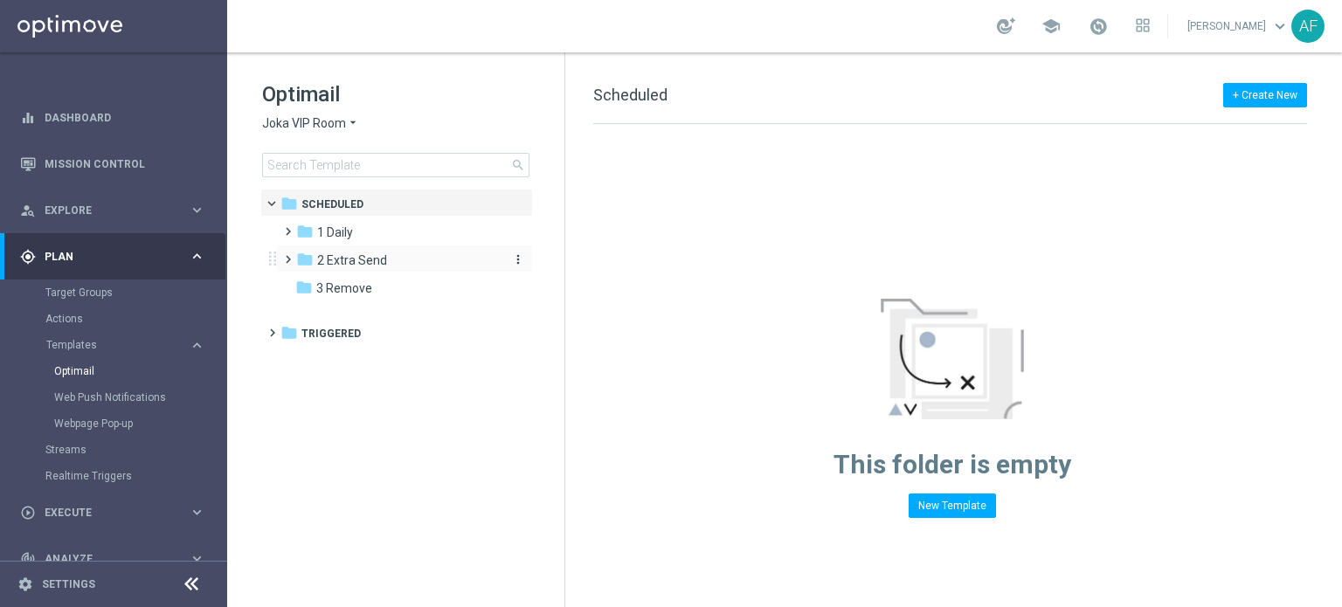
click at [358, 261] on span "2 Extra Send" at bounding box center [352, 260] width 70 height 16
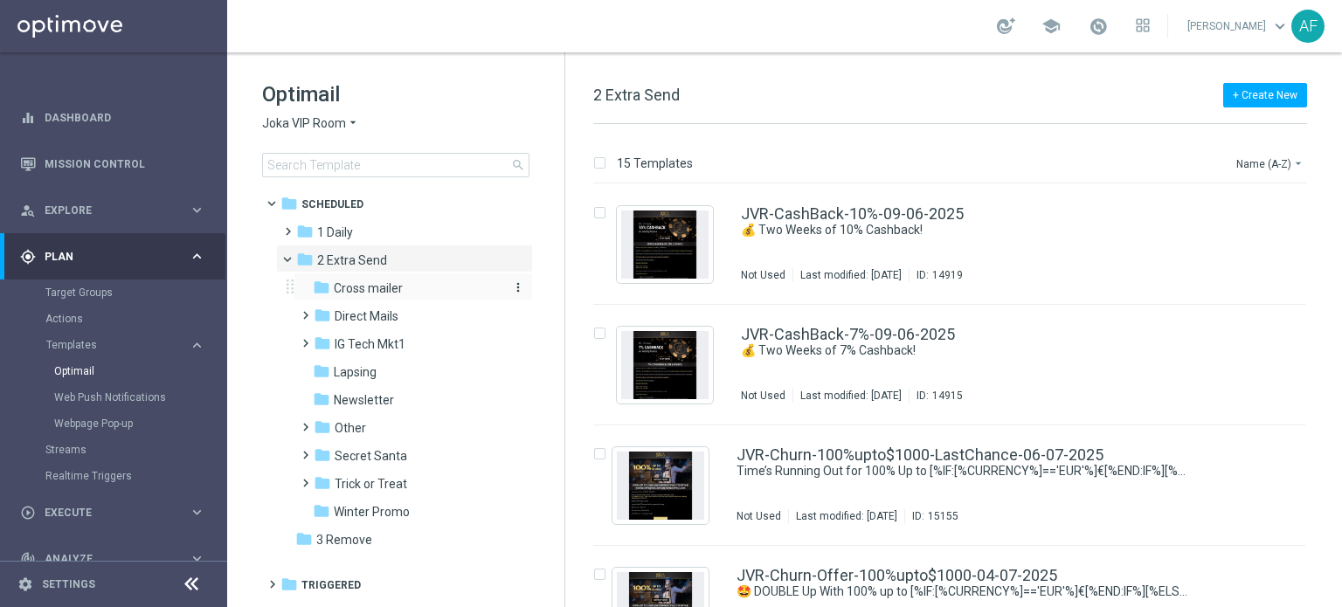
click at [375, 282] on span "Cross mailer" at bounding box center [368, 288] width 69 height 16
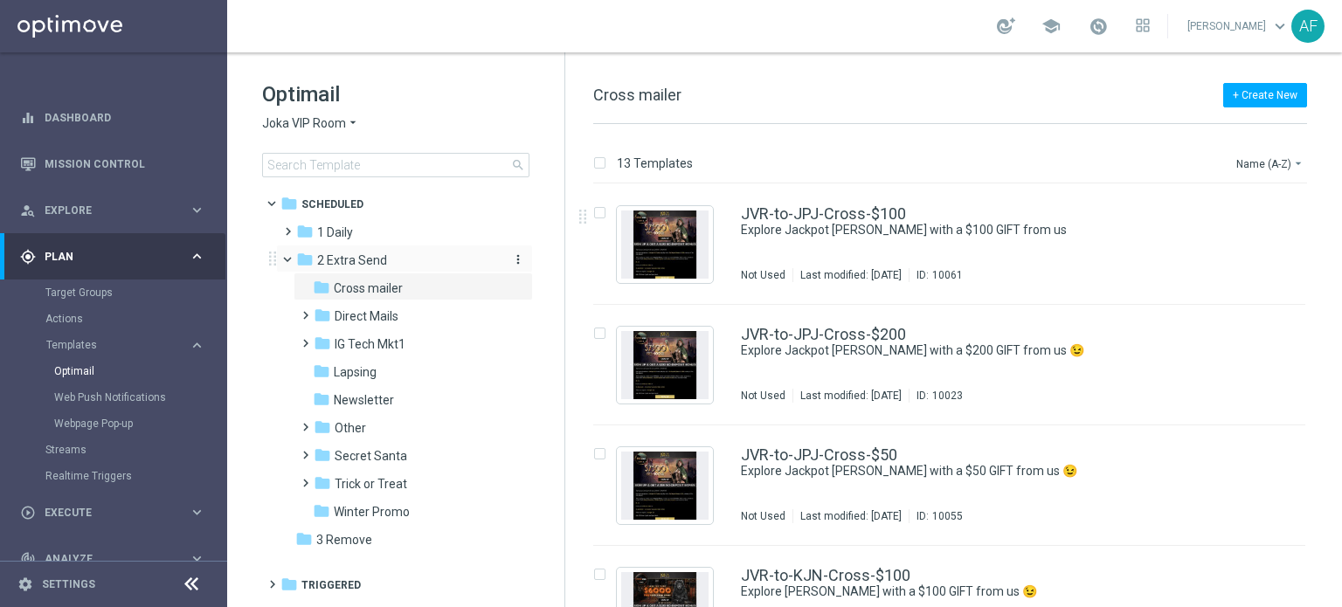
click at [330, 262] on span "2 Extra Send" at bounding box center [352, 260] width 70 height 16
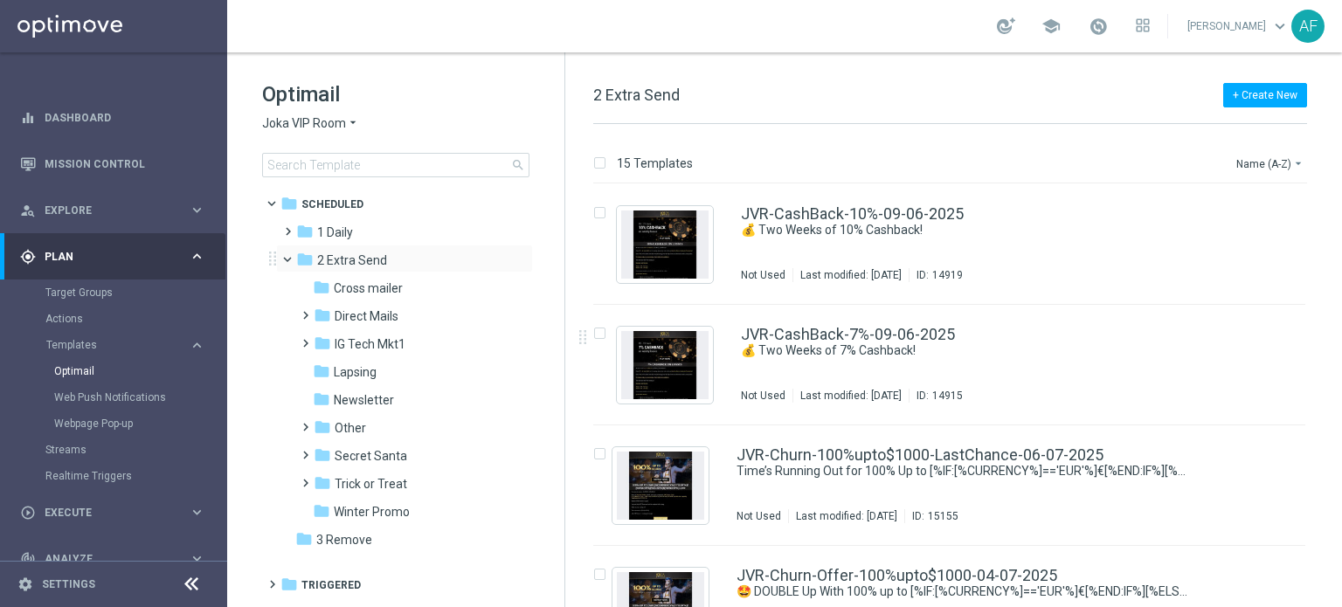
click at [292, 254] on span at bounding box center [295, 256] width 7 height 8
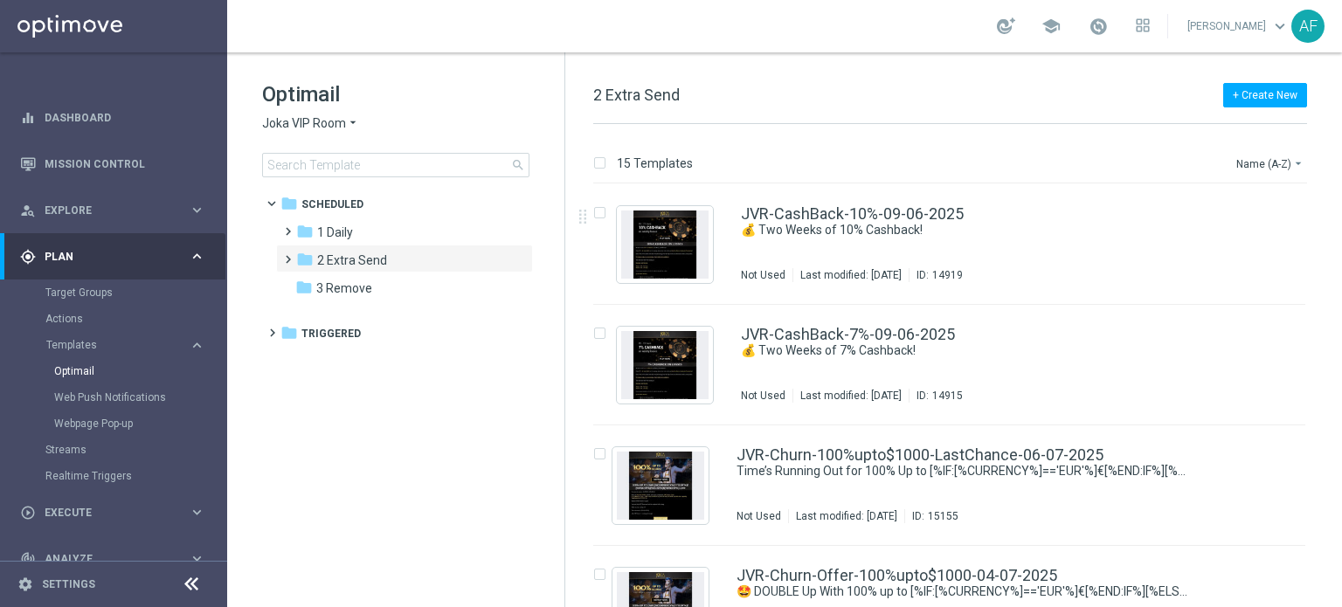
click at [327, 123] on span "Joka VIP Room" at bounding box center [304, 123] width 84 height 17
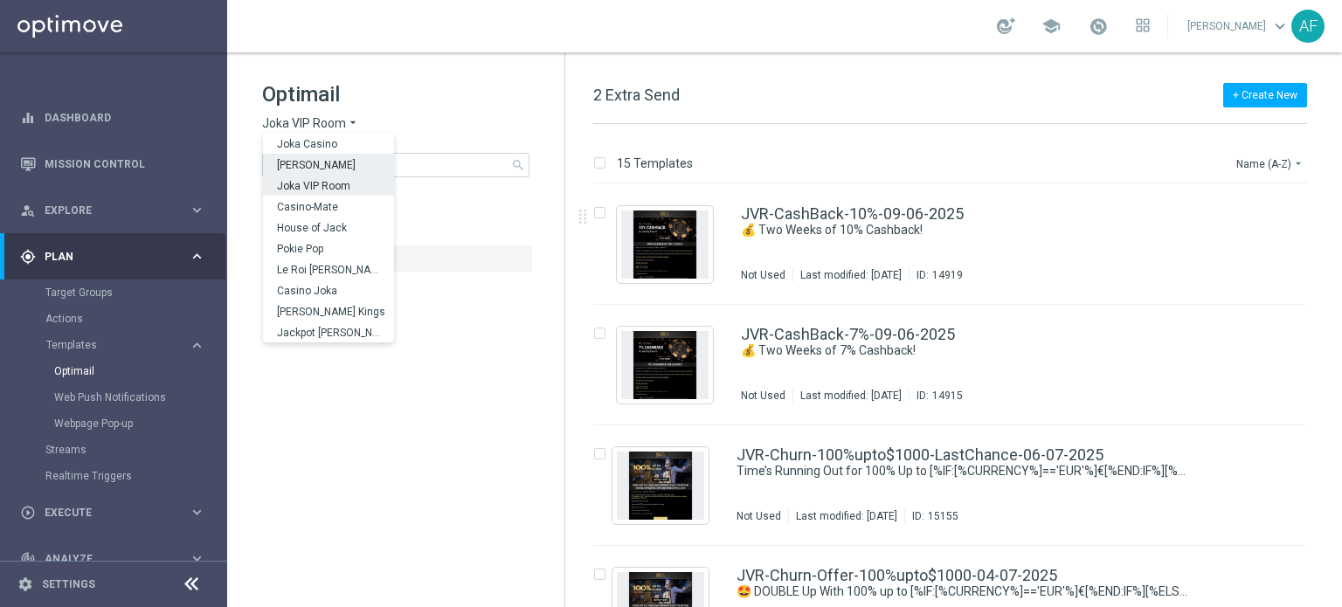
click at [471, 128] on div "Joka VIP Room arrow_drop_down × Joka VIP Room [GEOGRAPHIC_DATA] [PERSON_NAME] J…" at bounding box center [395, 123] width 267 height 17
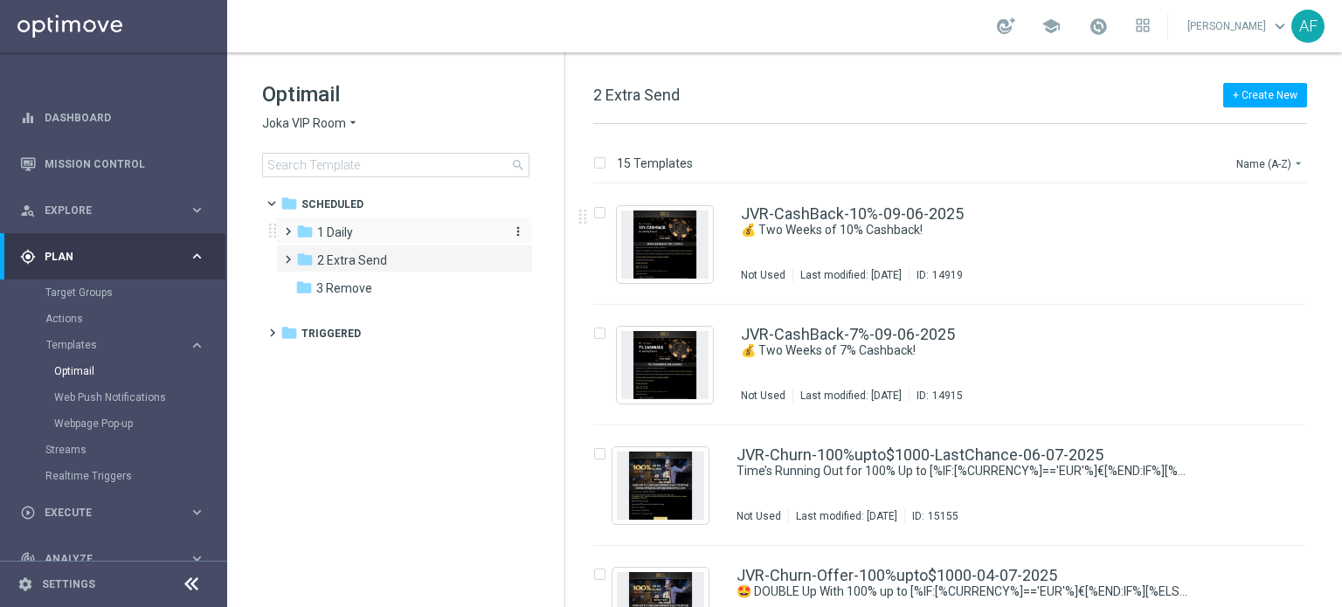
click at [346, 238] on span "1 Daily" at bounding box center [335, 232] width 36 height 16
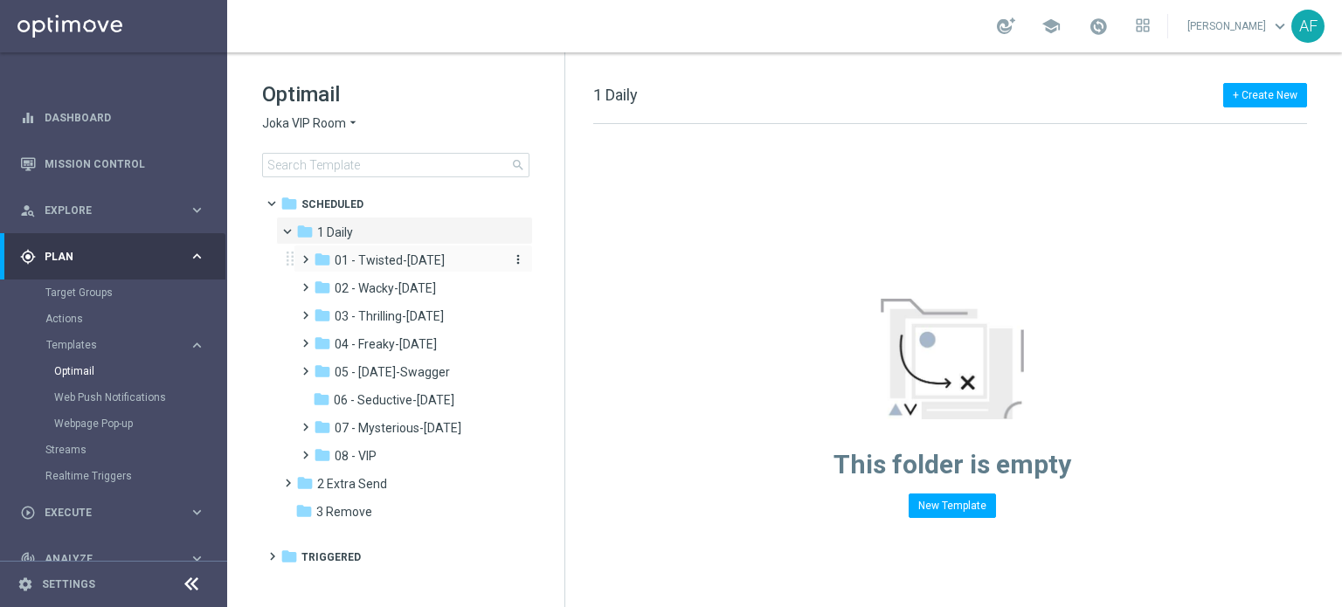
click at [377, 253] on span "01 - Twisted-[DATE]" at bounding box center [390, 260] width 110 height 16
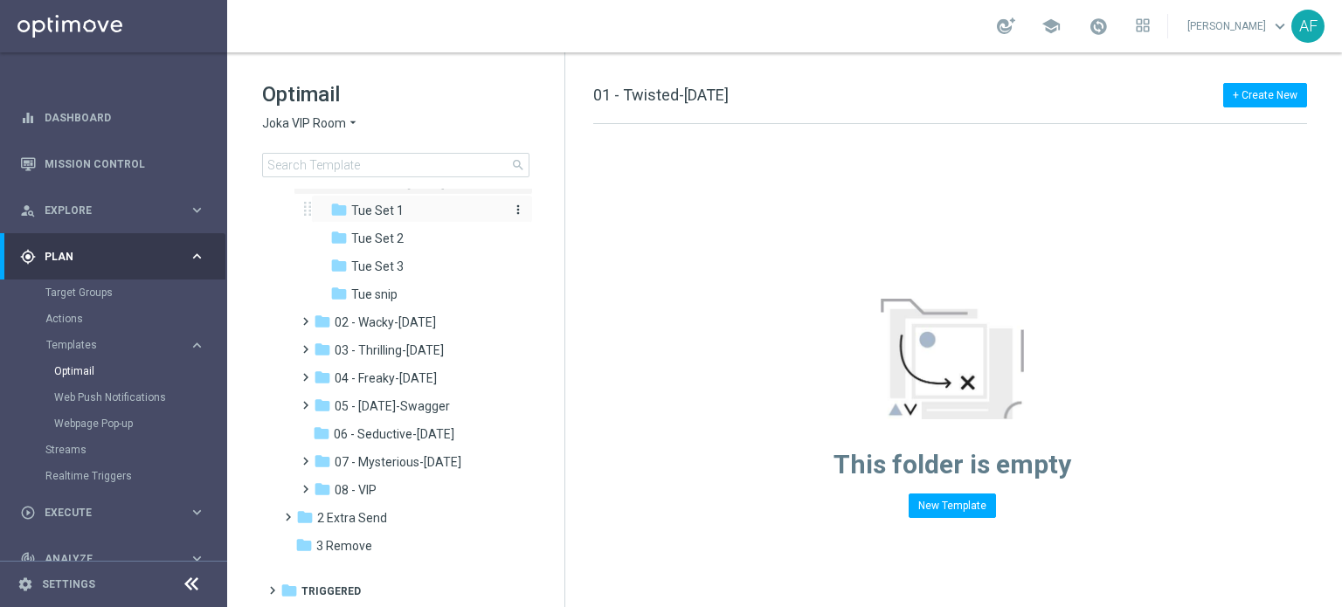
click at [419, 221] on div "folder Tue Set 1" at bounding box center [416, 211] width 172 height 20
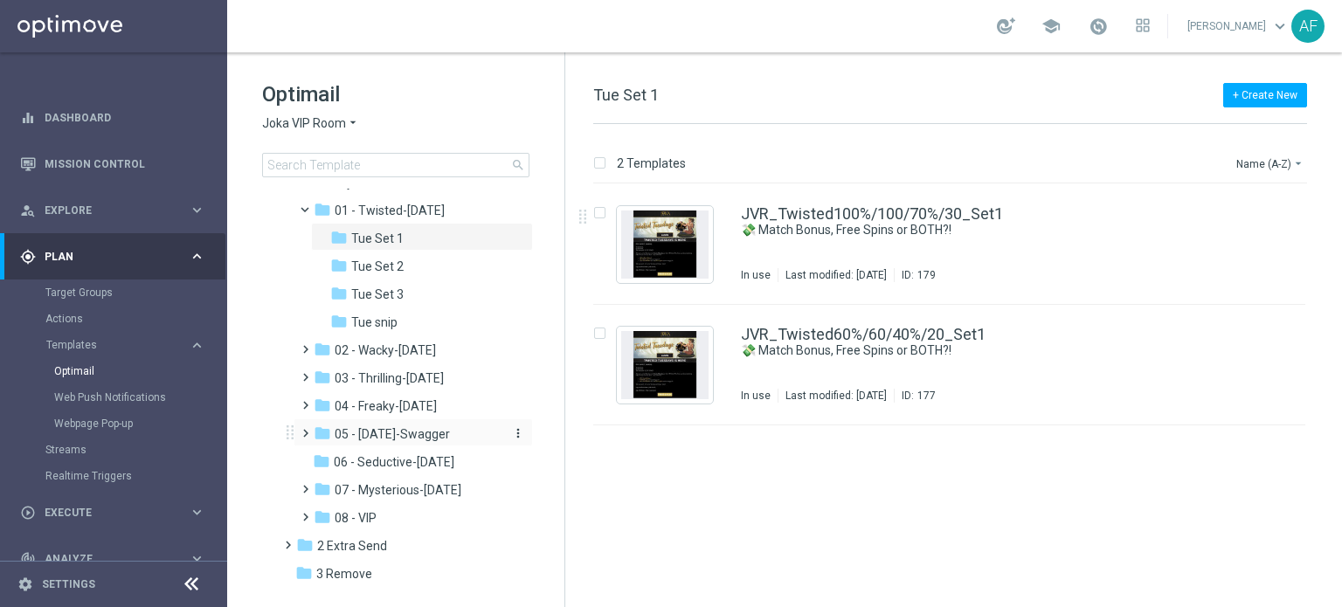
scroll to position [77, 0]
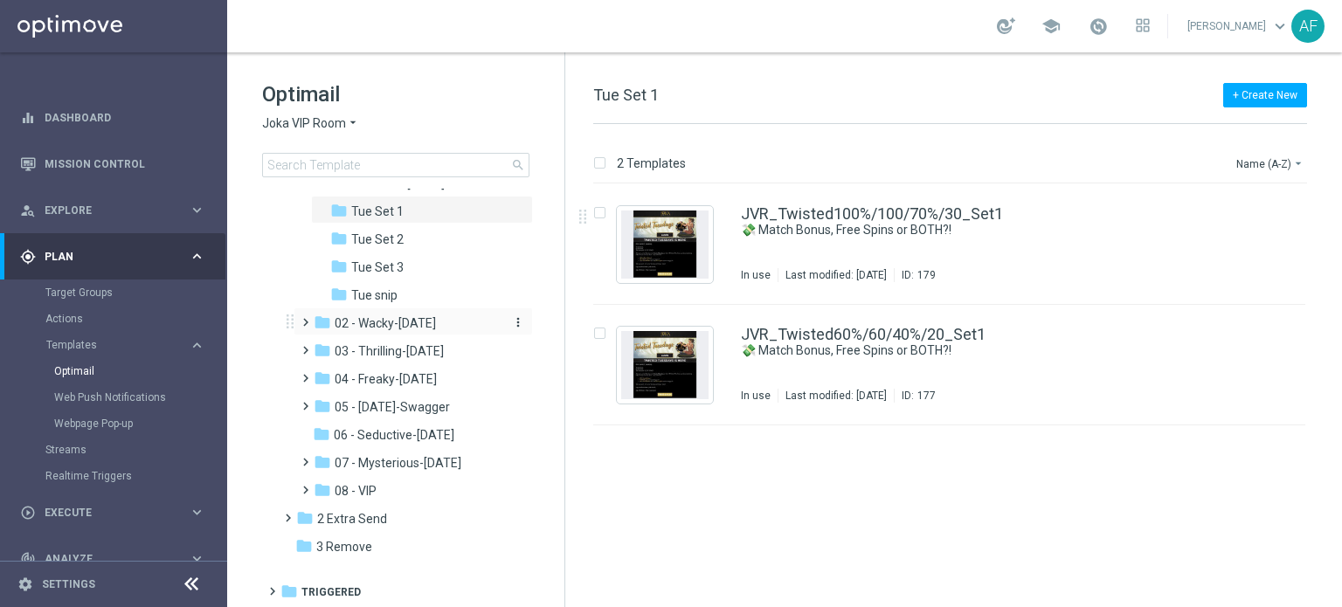
click at [410, 321] on span "02 - Wacky-[DATE]" at bounding box center [385, 323] width 101 height 16
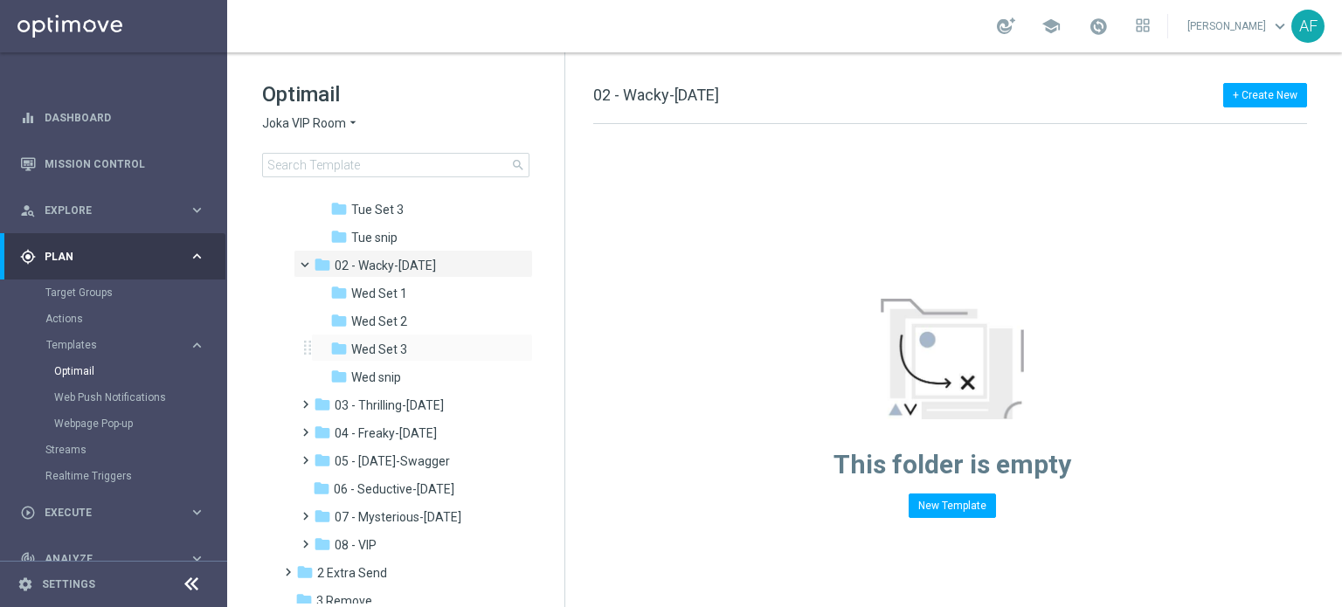
scroll to position [164, 0]
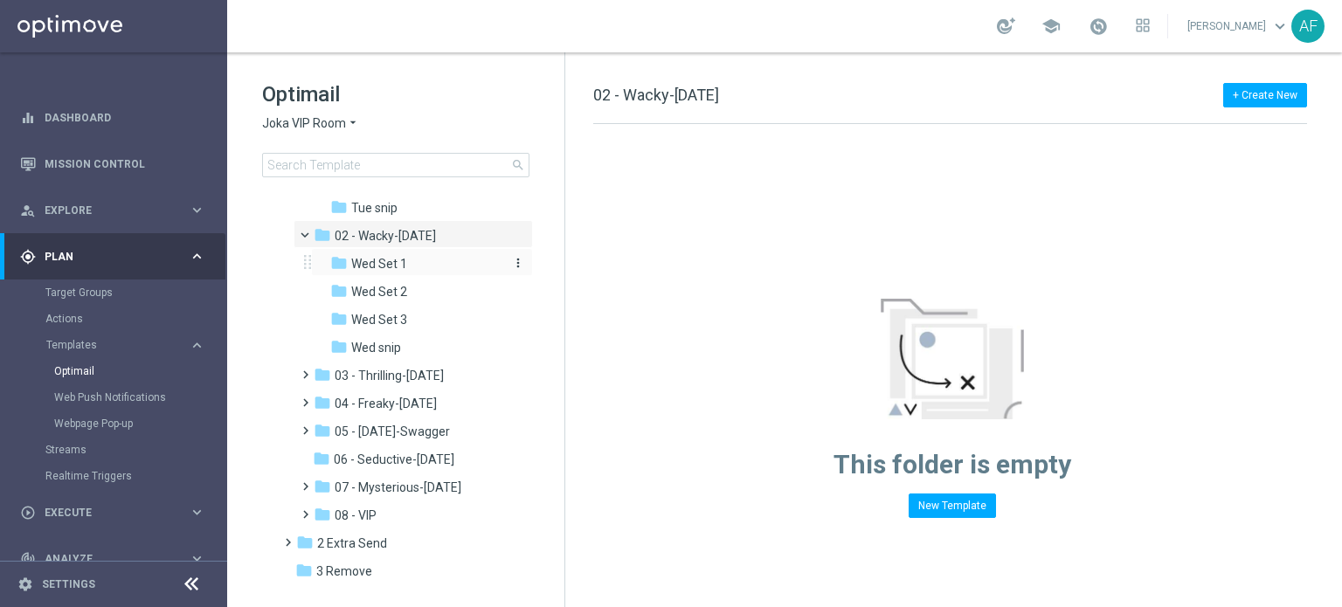
click at [410, 260] on div "folder Wed Set 1" at bounding box center [416, 264] width 172 height 20
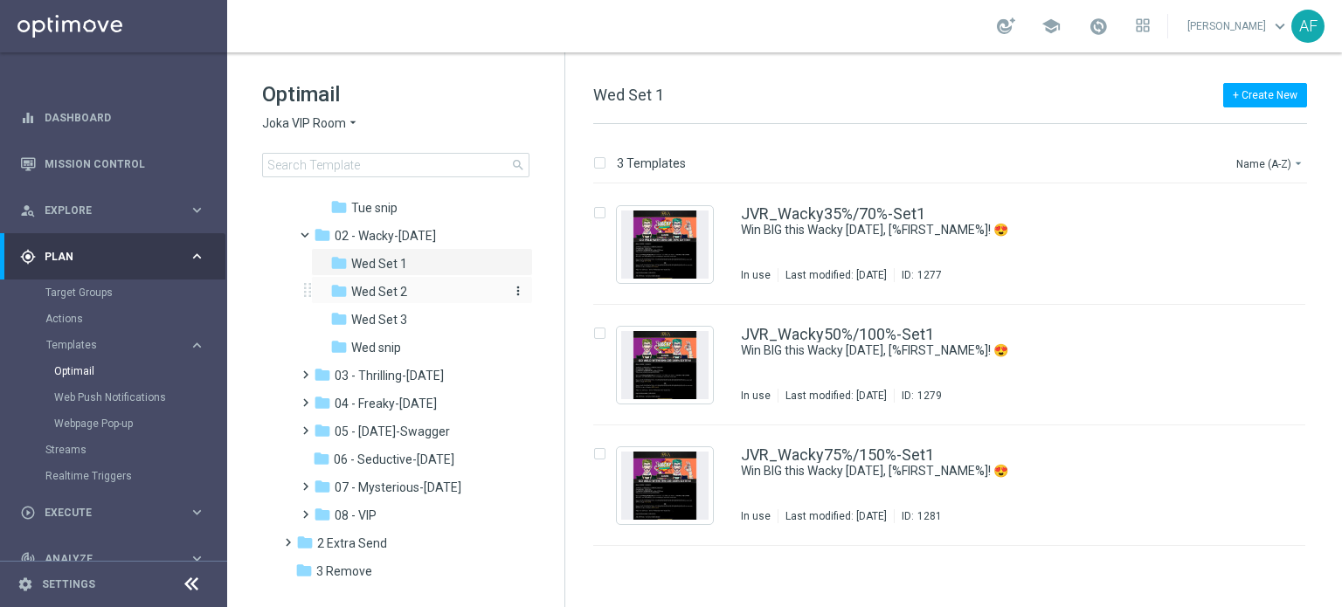
click at [402, 291] on span "Wed Set 2" at bounding box center [379, 292] width 56 height 16
click at [413, 321] on div "folder Wed Set 3" at bounding box center [416, 320] width 172 height 20
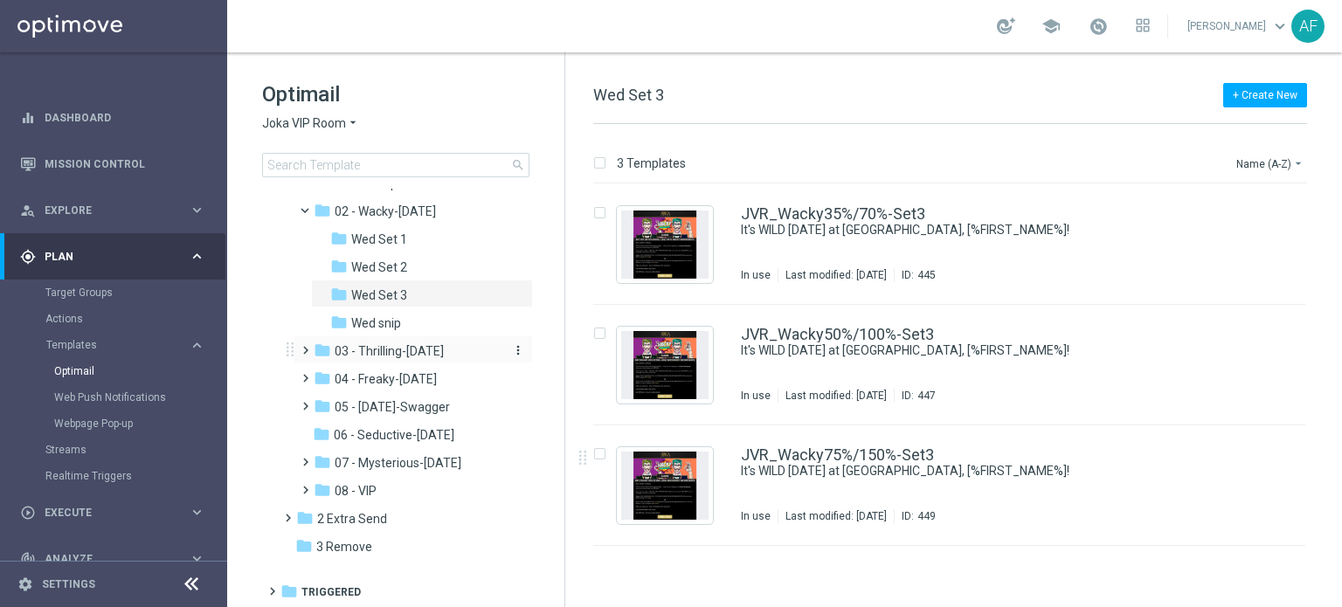
click at [384, 348] on span "03 - Thrilling-[DATE]" at bounding box center [389, 351] width 109 height 16
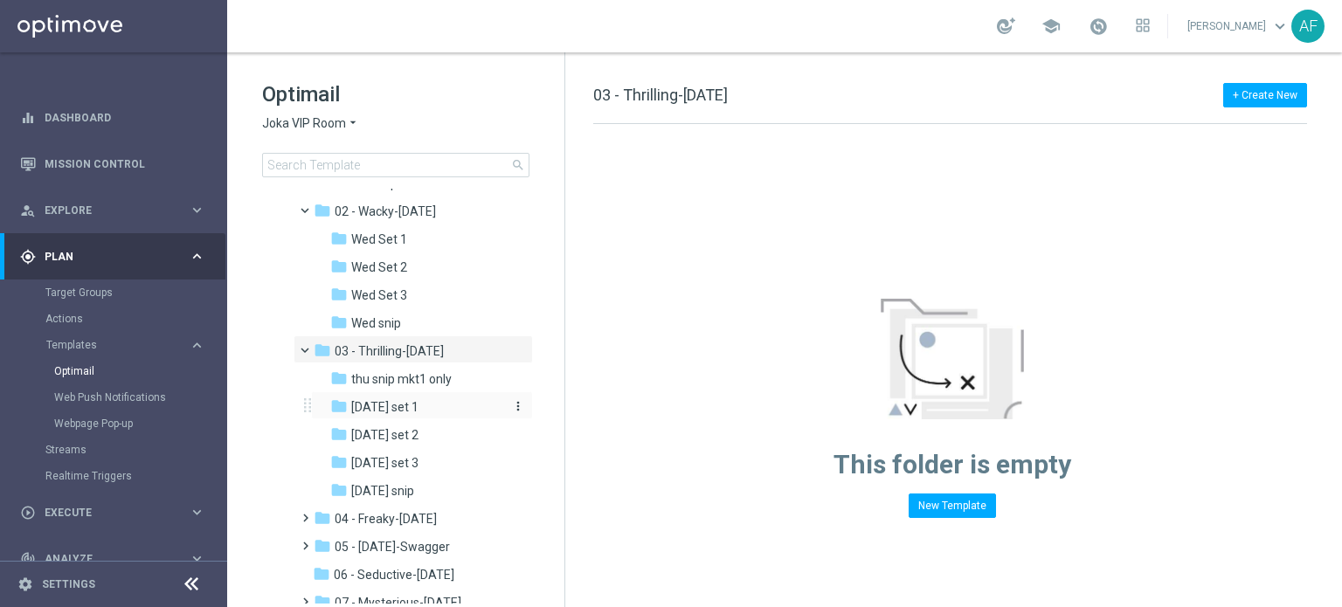
click at [402, 399] on span "[DATE] set 1" at bounding box center [384, 407] width 67 height 16
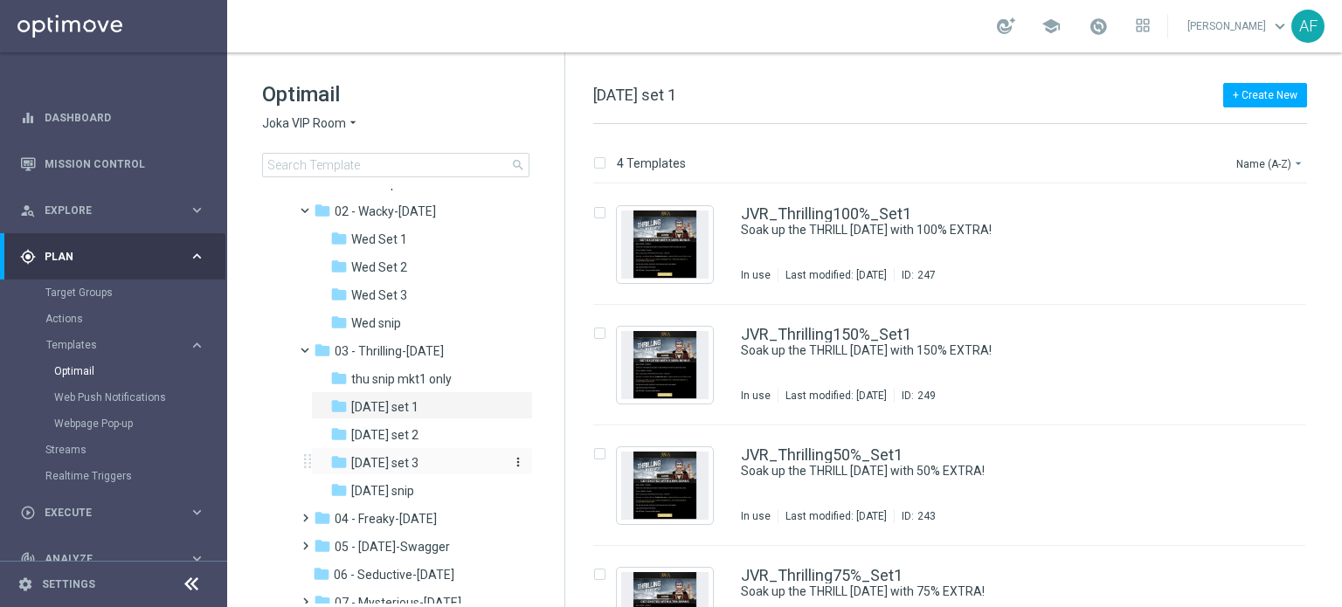
click at [417, 459] on span "[DATE] set 3" at bounding box center [384, 463] width 67 height 16
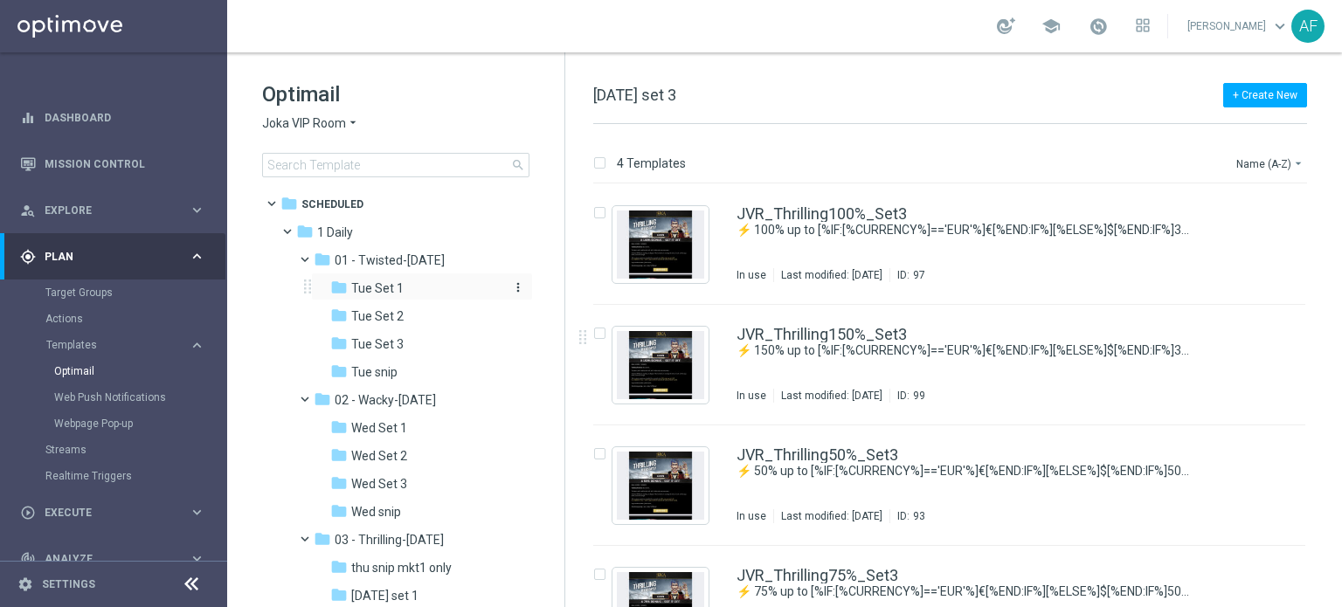
click at [418, 286] on div "folder Tue Set 1" at bounding box center [416, 289] width 172 height 20
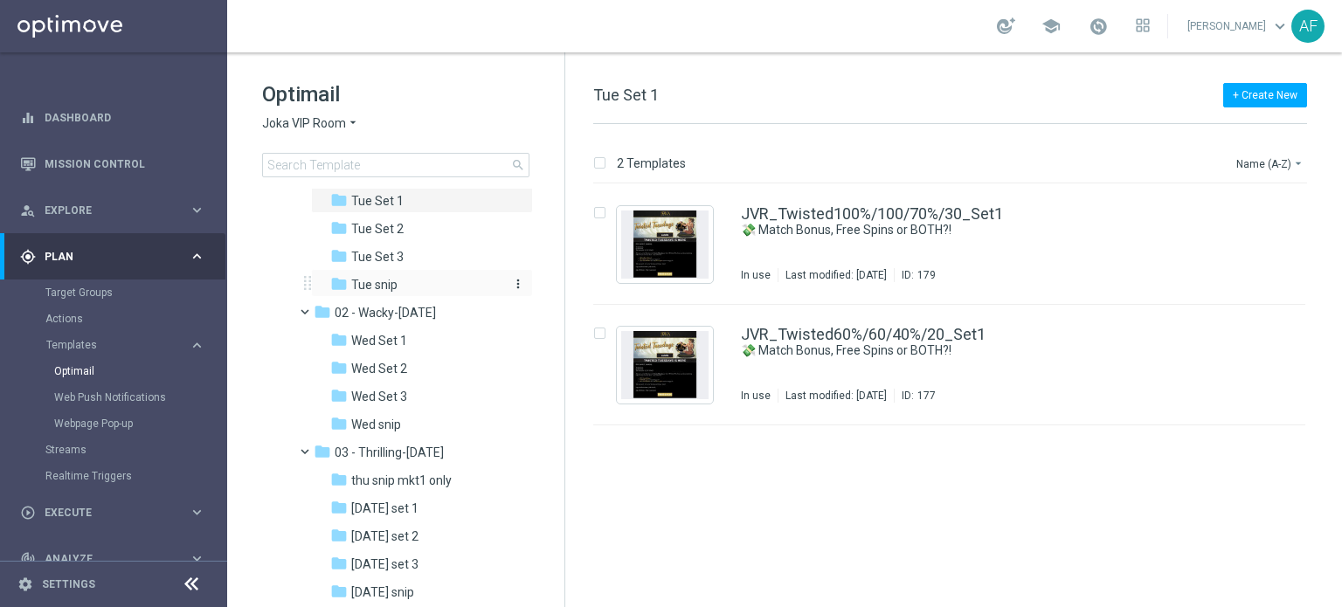
scroll to position [175, 0]
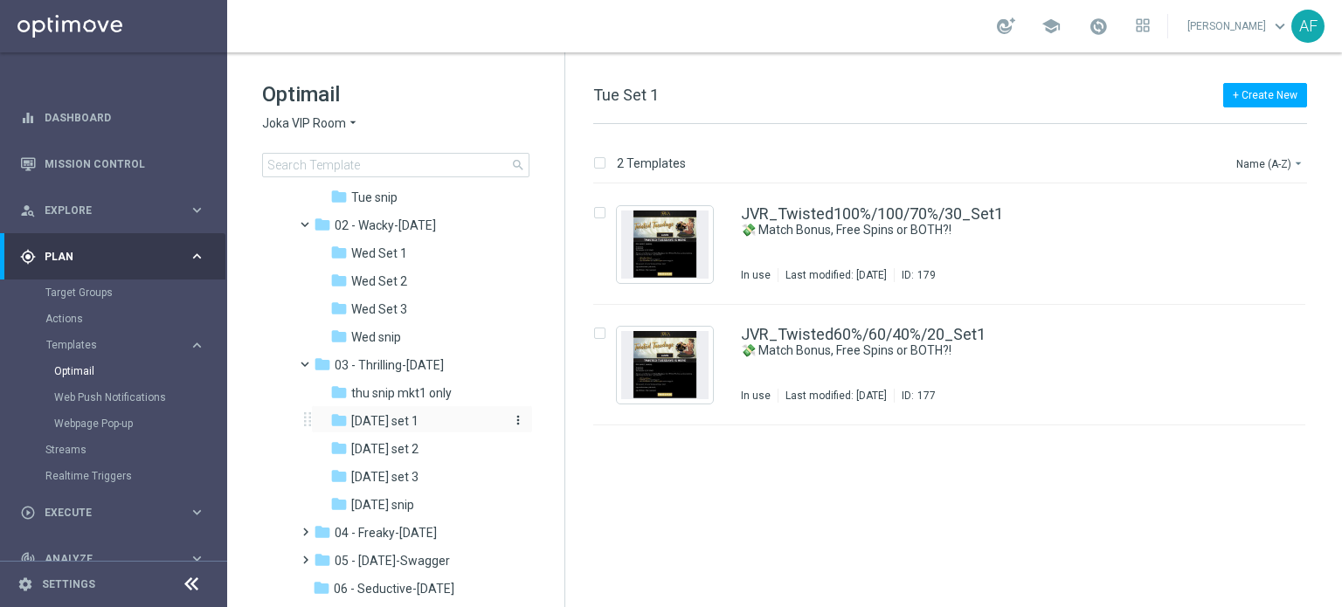
click at [398, 422] on span "[DATE] set 1" at bounding box center [384, 421] width 67 height 16
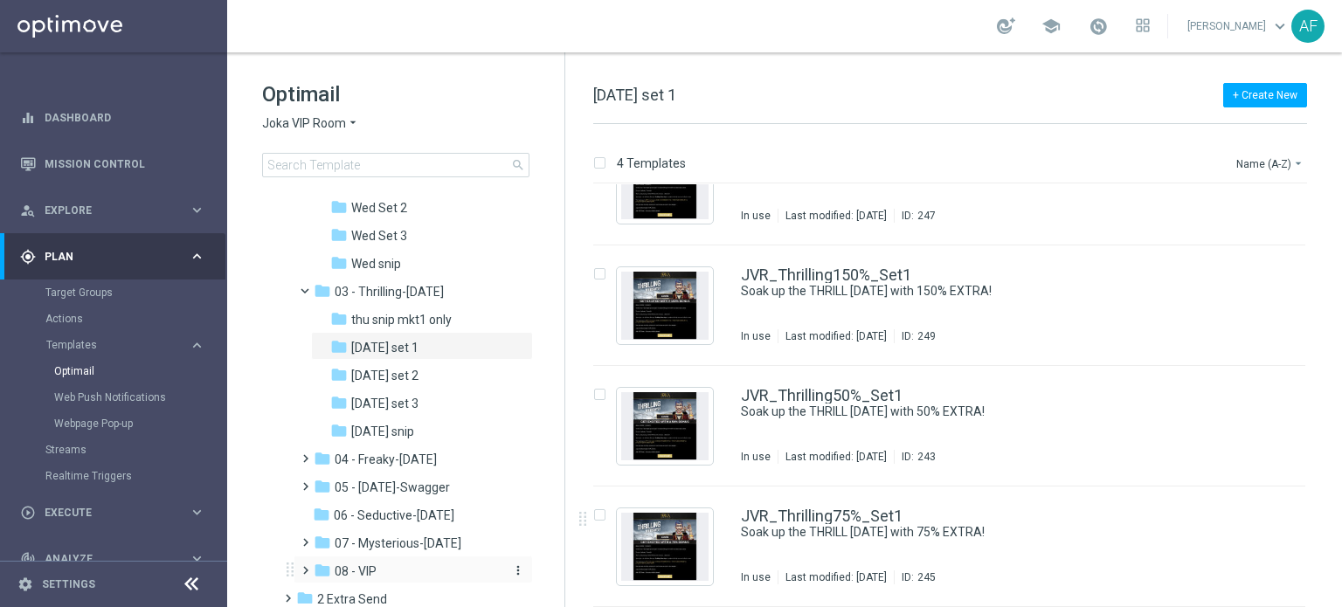
scroll to position [328, 0]
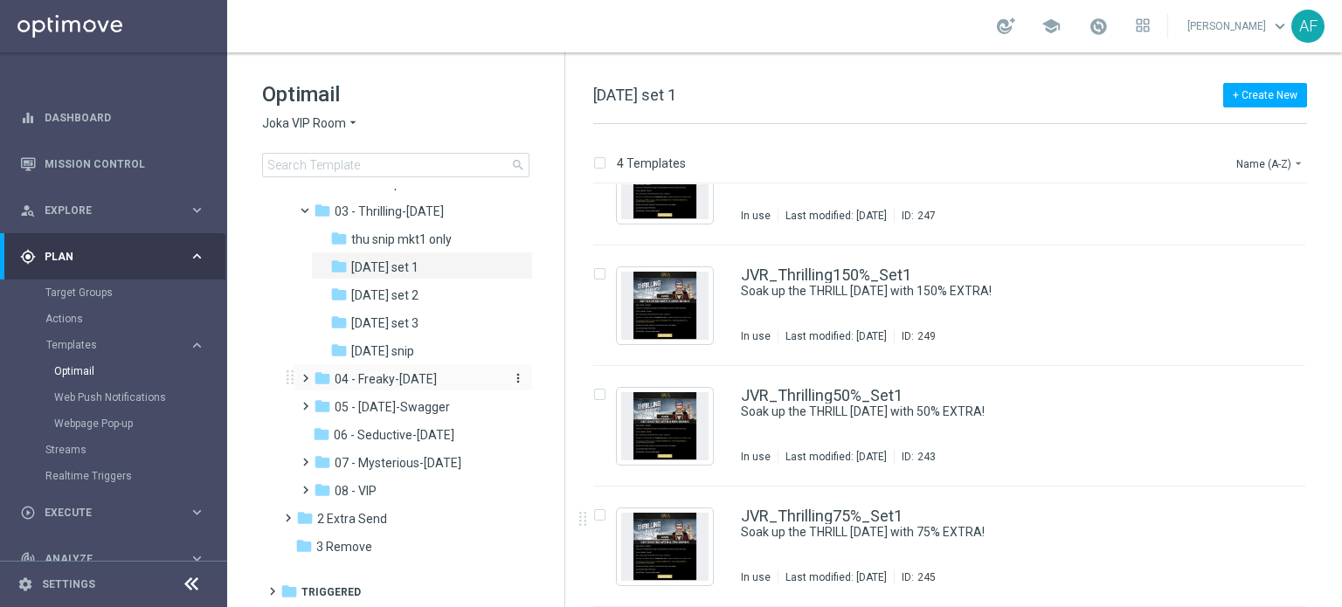
click at [389, 377] on span "04 - Freaky-[DATE]" at bounding box center [386, 379] width 102 height 16
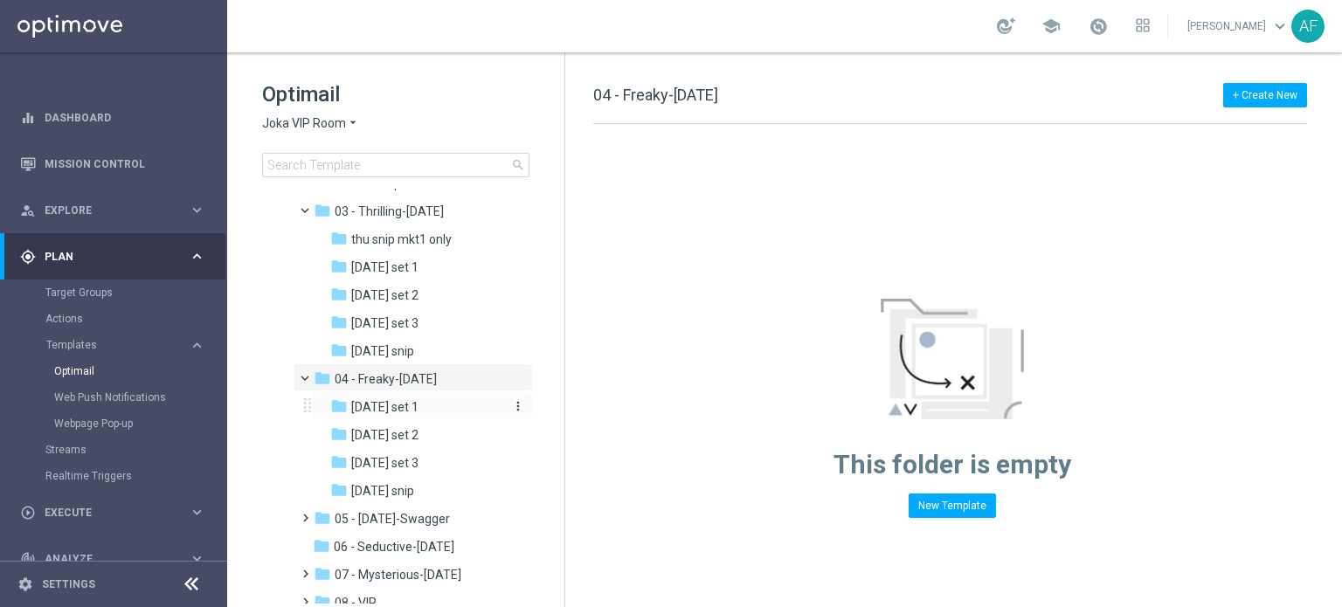
click at [388, 405] on span "[DATE] set 1" at bounding box center [384, 407] width 67 height 16
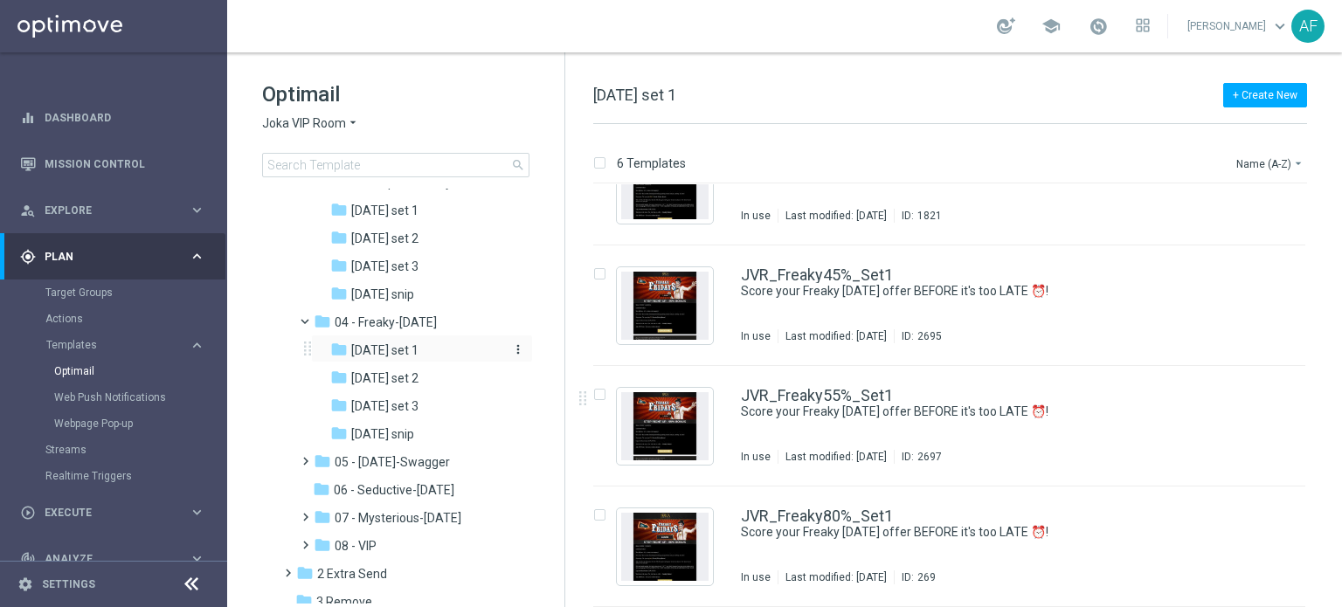
scroll to position [416, 0]
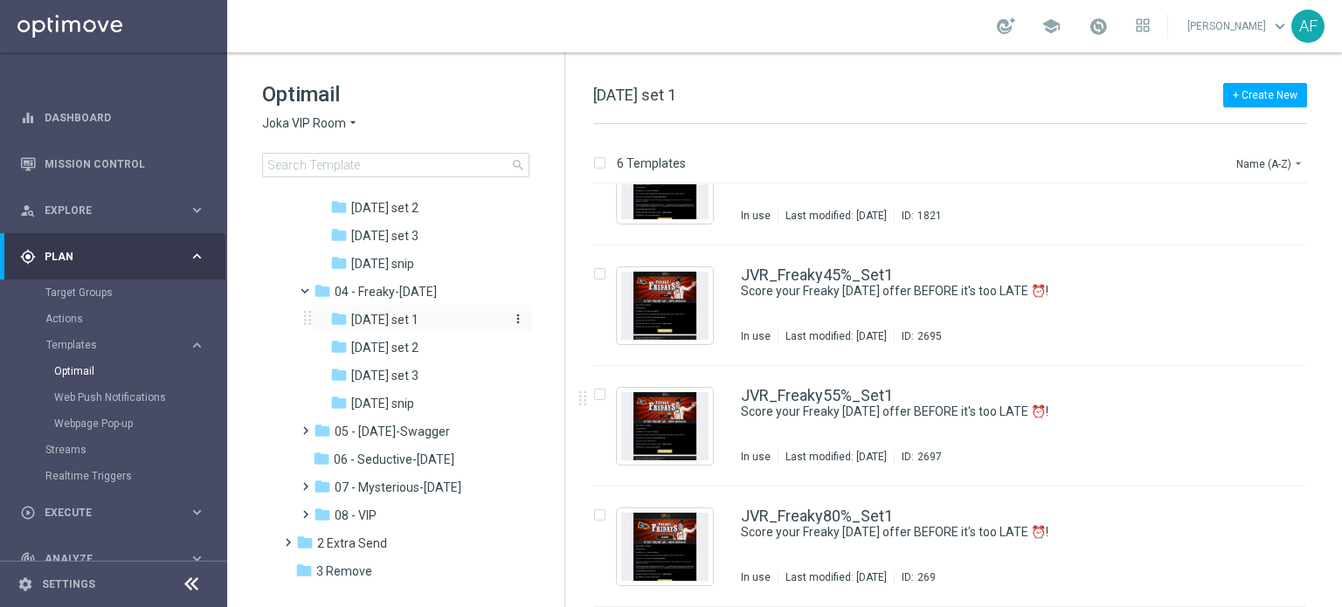
click at [395, 321] on span "[DATE] set 1" at bounding box center [384, 320] width 67 height 16
click at [383, 434] on span "05 - [DATE]-Swagger" at bounding box center [392, 432] width 115 height 16
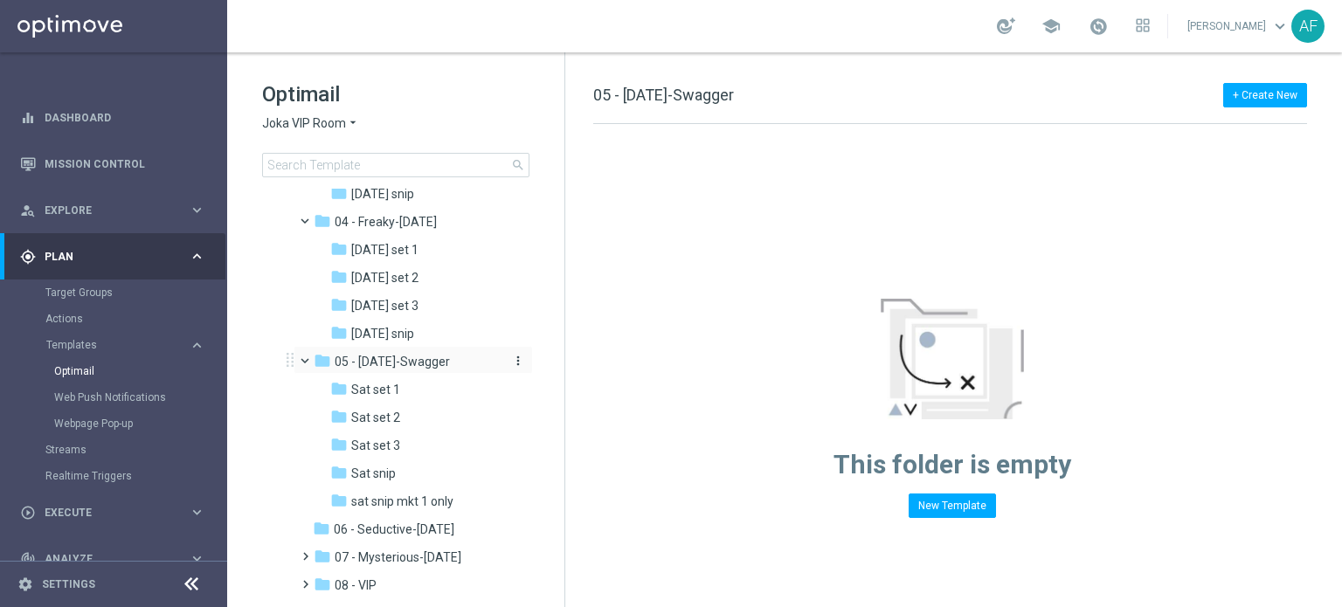
scroll to position [580, 0]
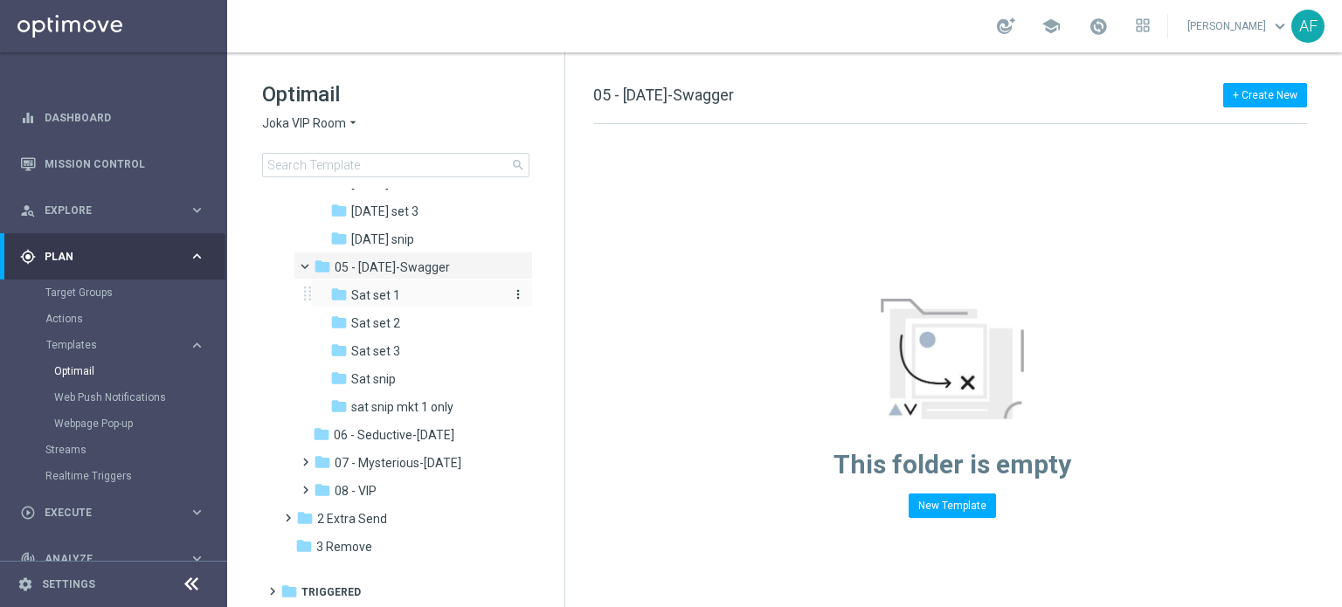
click at [385, 287] on span "Sat set 1" at bounding box center [375, 295] width 49 height 16
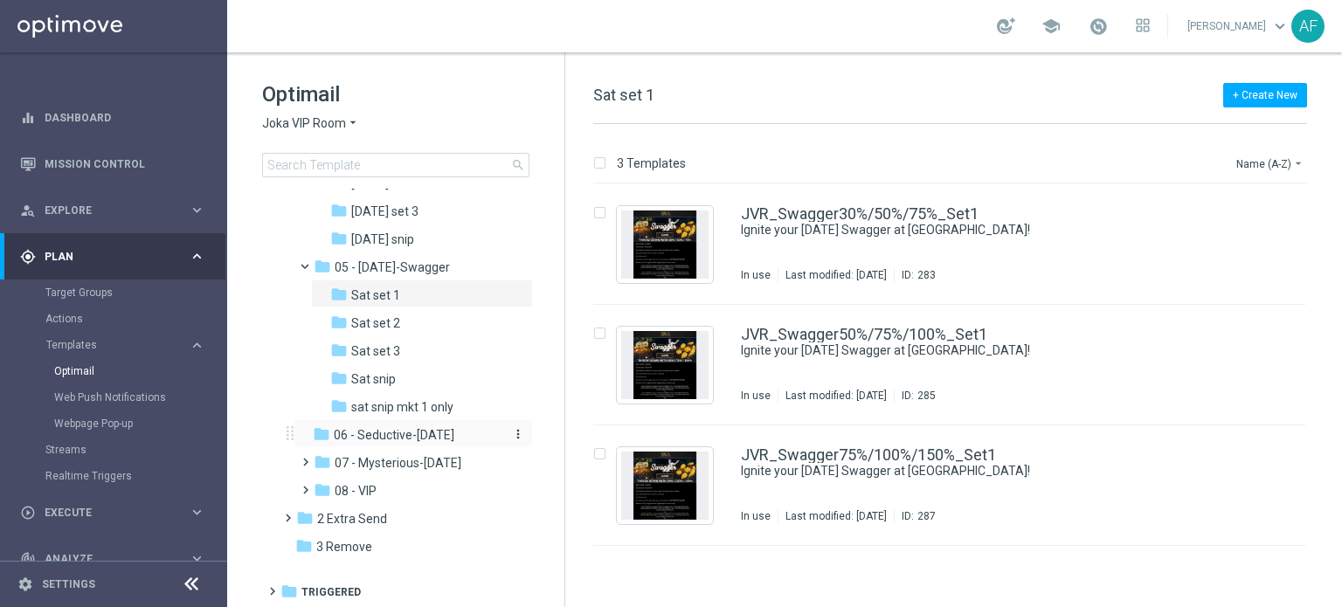
click at [391, 436] on span "06 - Seductive-[DATE]" at bounding box center [394, 435] width 121 height 16
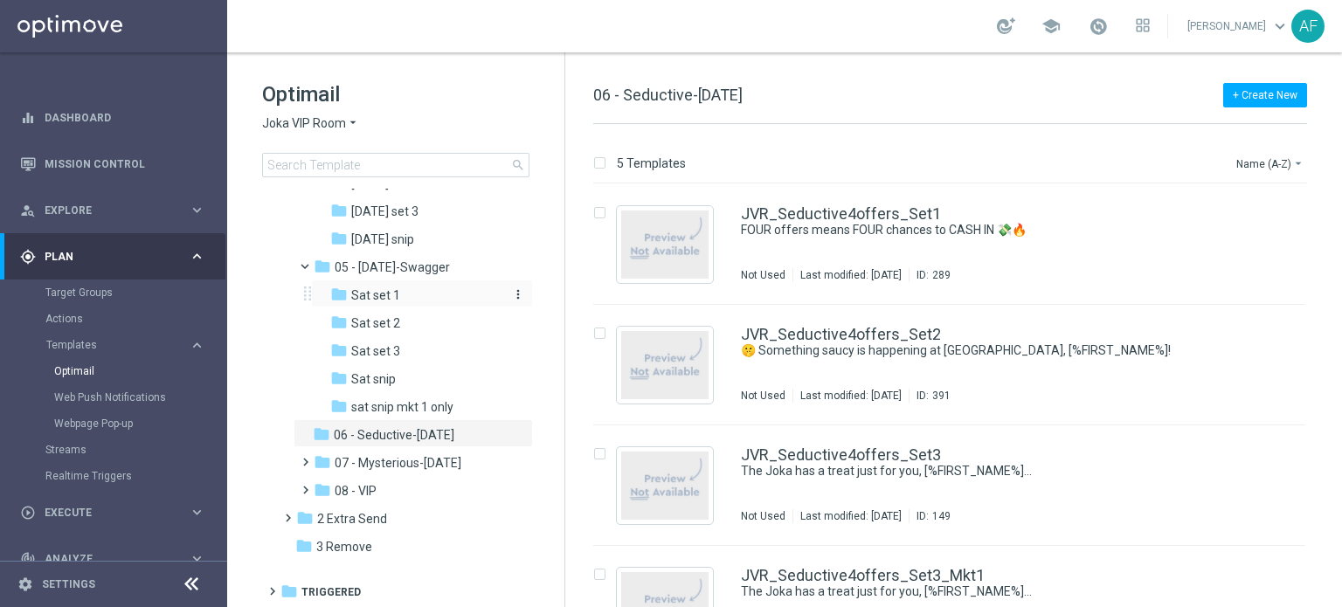
click at [402, 304] on div "folder Sat set 1" at bounding box center [416, 296] width 172 height 20
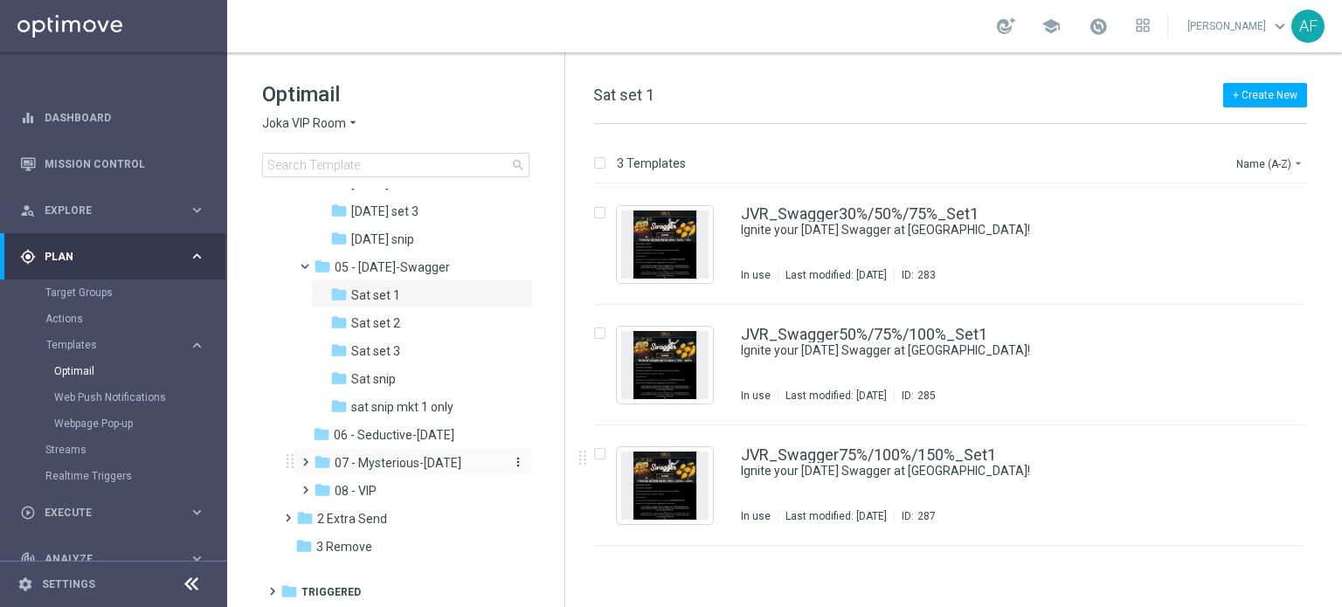
click at [409, 458] on span "07 - Mysterious-[DATE]" at bounding box center [398, 463] width 127 height 16
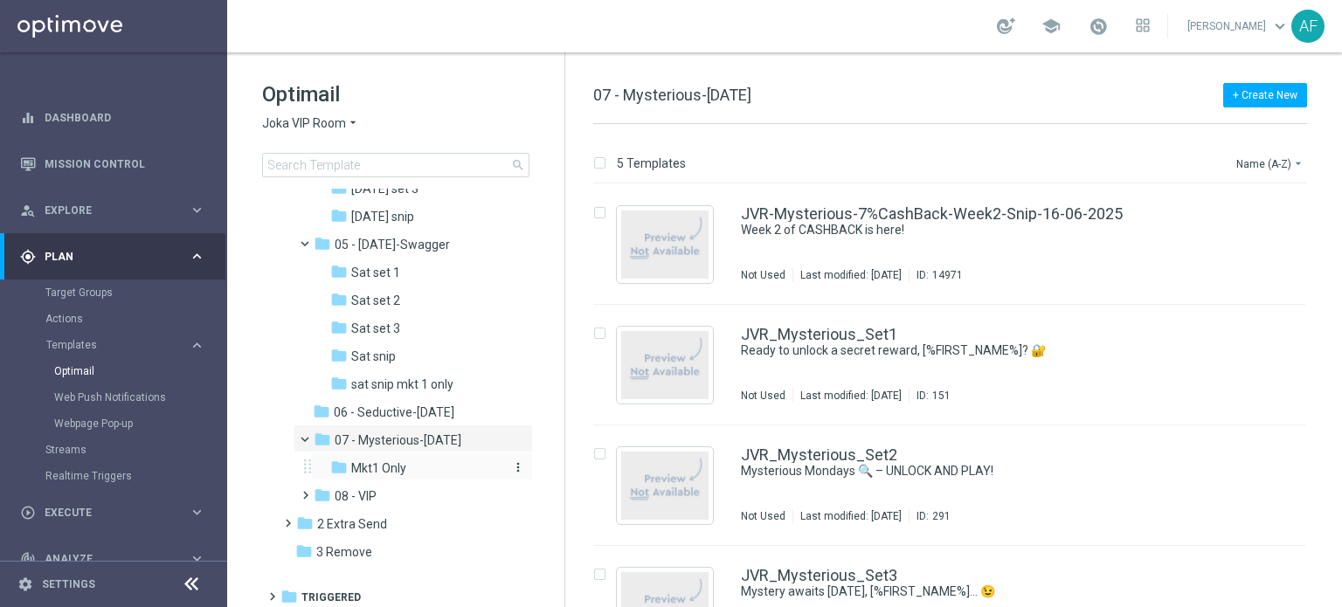
scroll to position [608, 0]
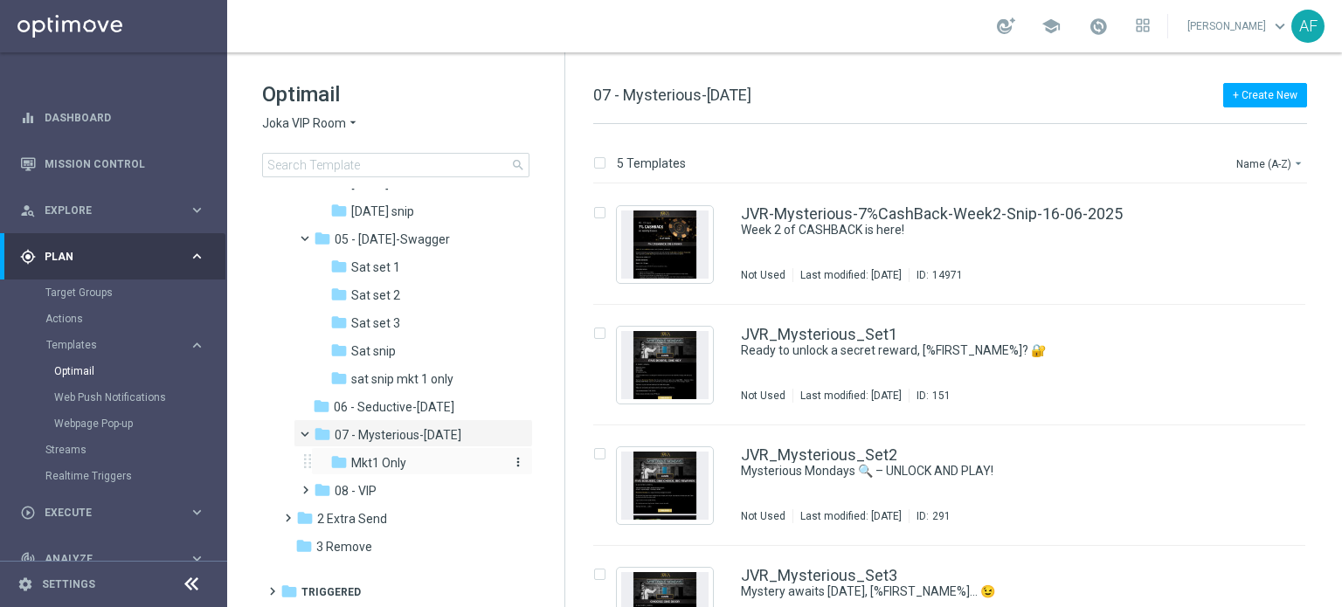
click at [412, 461] on div "folder Mkt1 Only" at bounding box center [416, 463] width 172 height 20
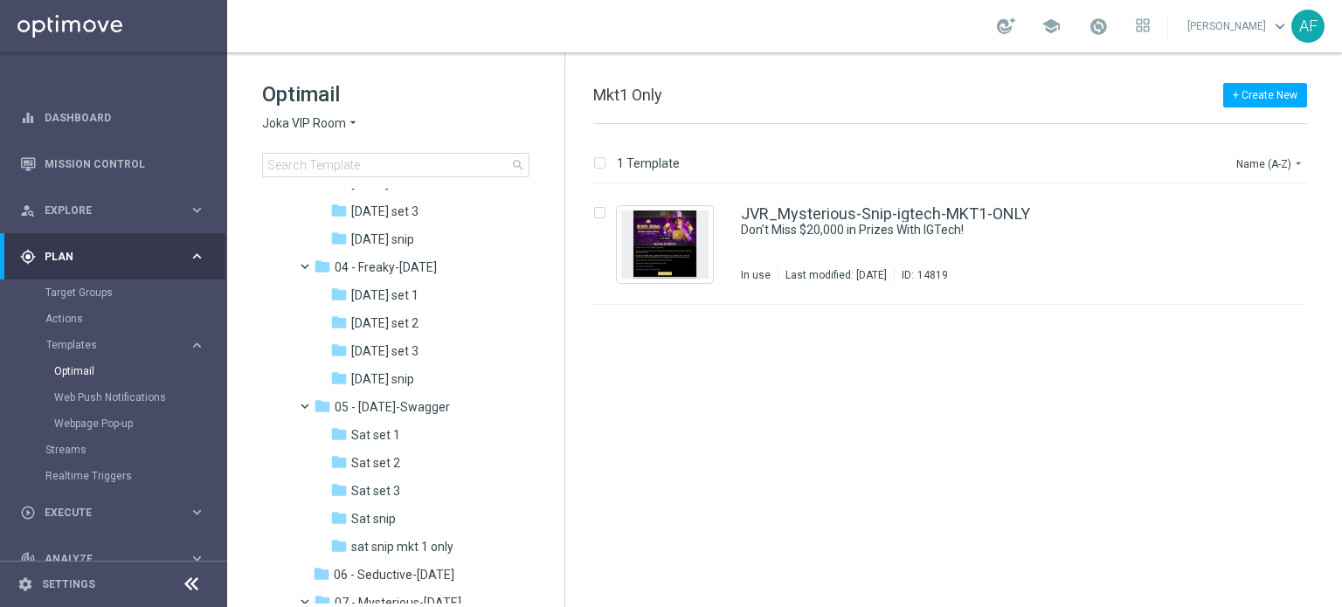
scroll to position [433, 0]
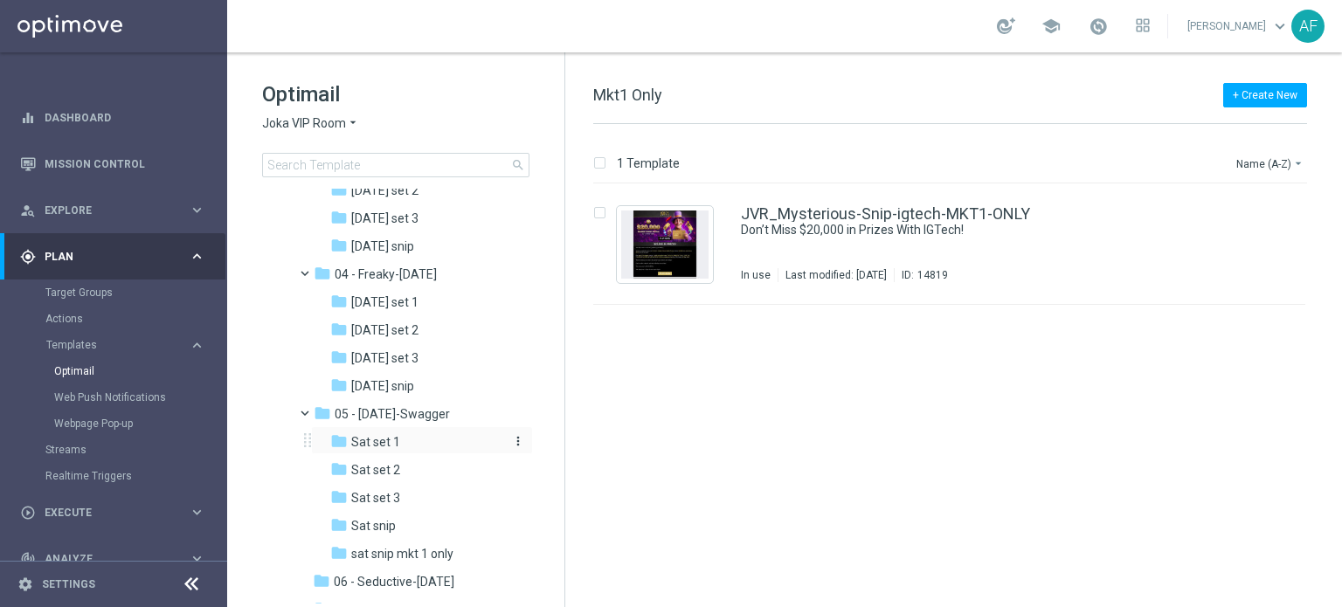
click at [424, 443] on div "folder Sat set 1" at bounding box center [416, 442] width 172 height 20
